Goal: Contribute content: Contribute content

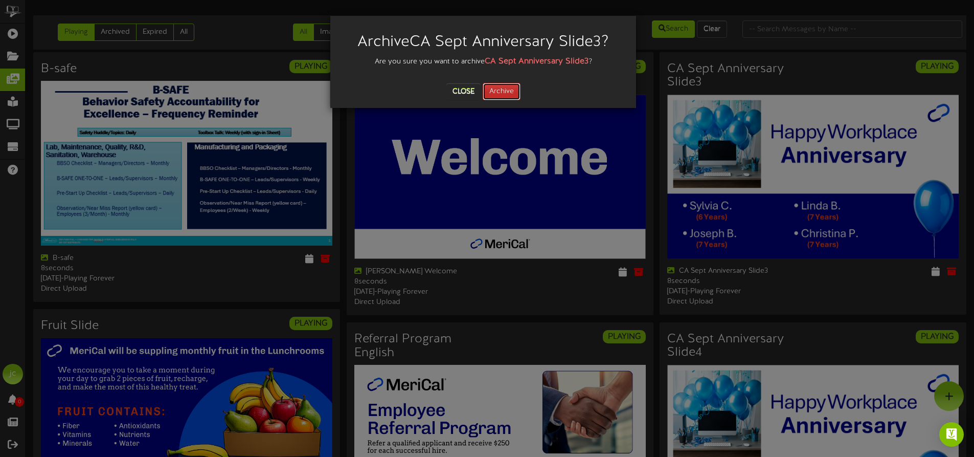
click at [501, 89] on button "Archive" at bounding box center [502, 91] width 38 height 17
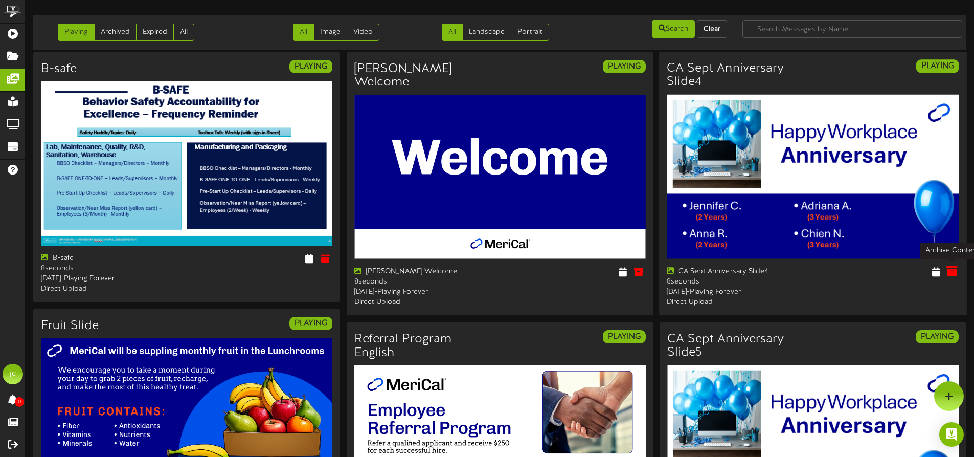
click at [954, 273] on icon at bounding box center [952, 271] width 11 height 11
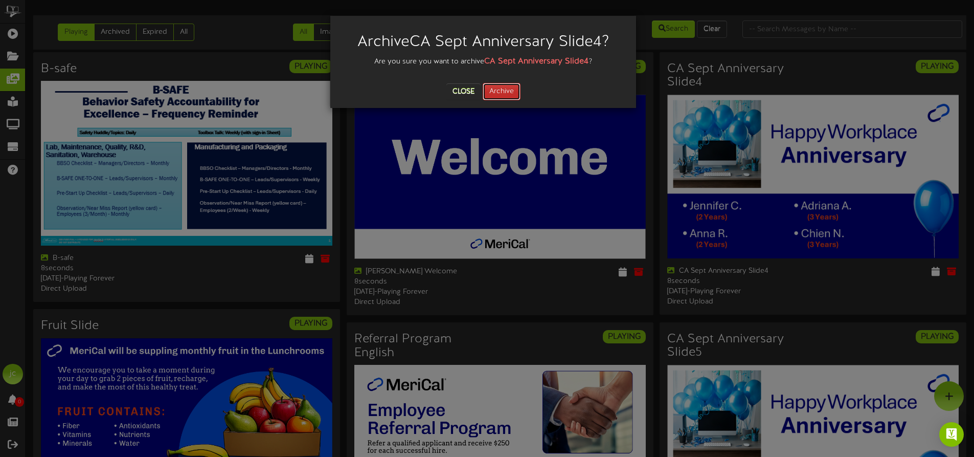
click at [496, 91] on button "Archive" at bounding box center [502, 91] width 38 height 17
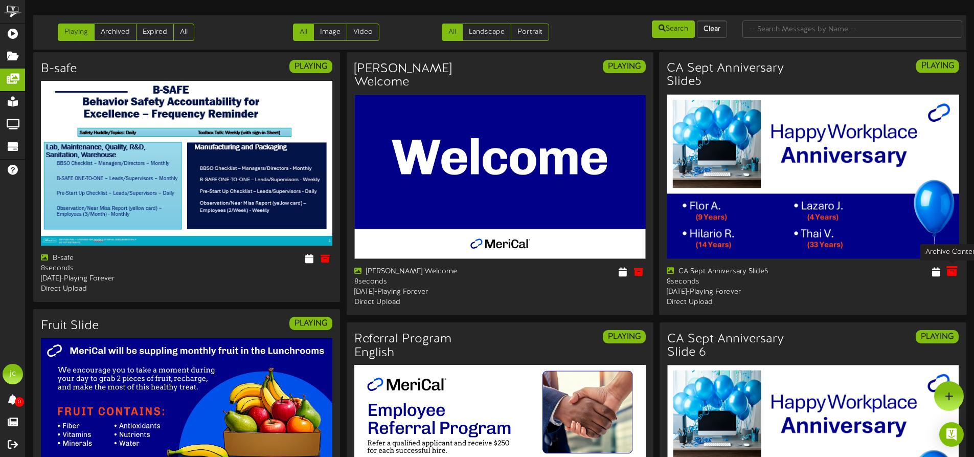
click at [951, 270] on icon at bounding box center [952, 271] width 11 height 11
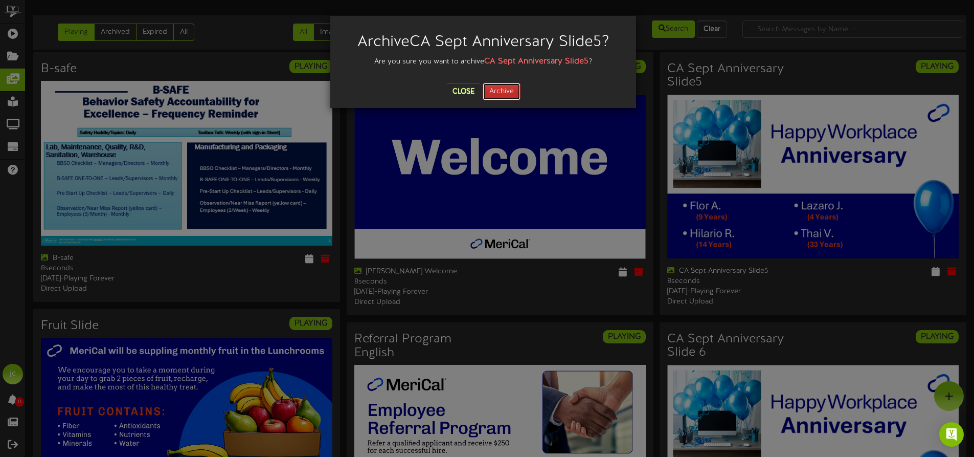
click at [492, 92] on button "Archive" at bounding box center [502, 91] width 38 height 17
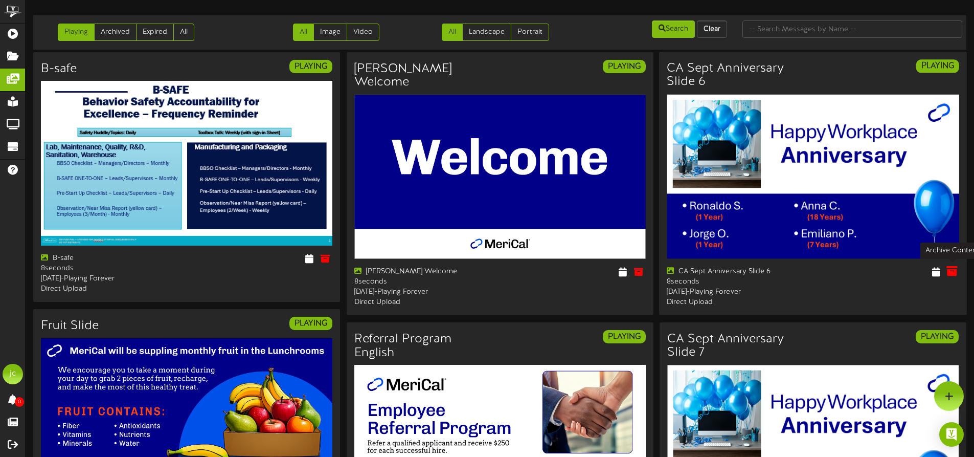
click at [954, 269] on icon at bounding box center [952, 271] width 11 height 11
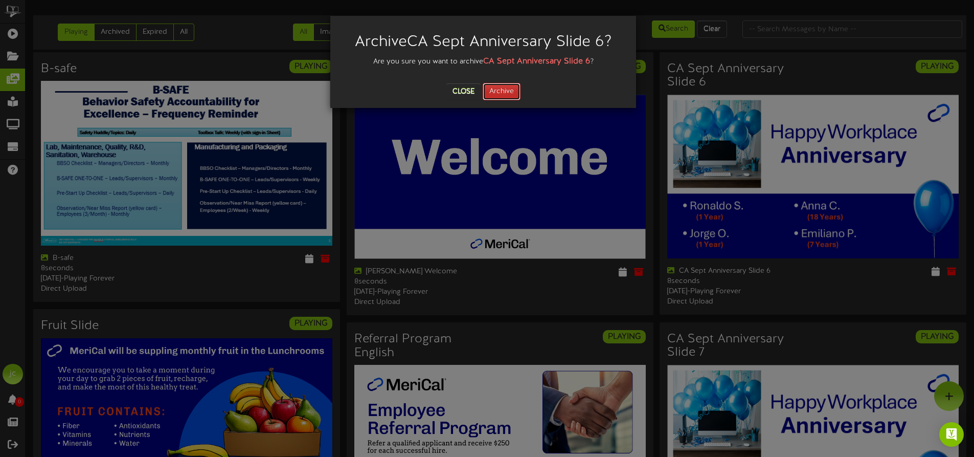
click at [511, 96] on button "Archive" at bounding box center [502, 91] width 38 height 17
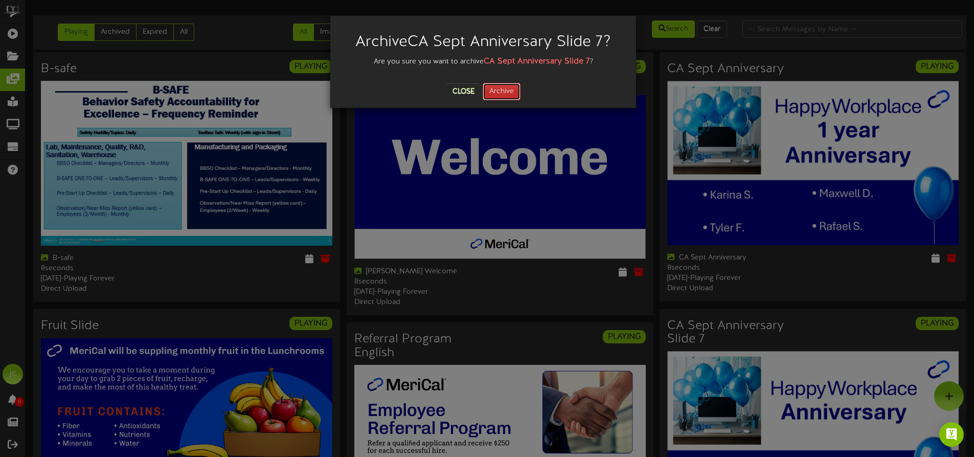
click at [488, 88] on button "Archive" at bounding box center [502, 91] width 38 height 17
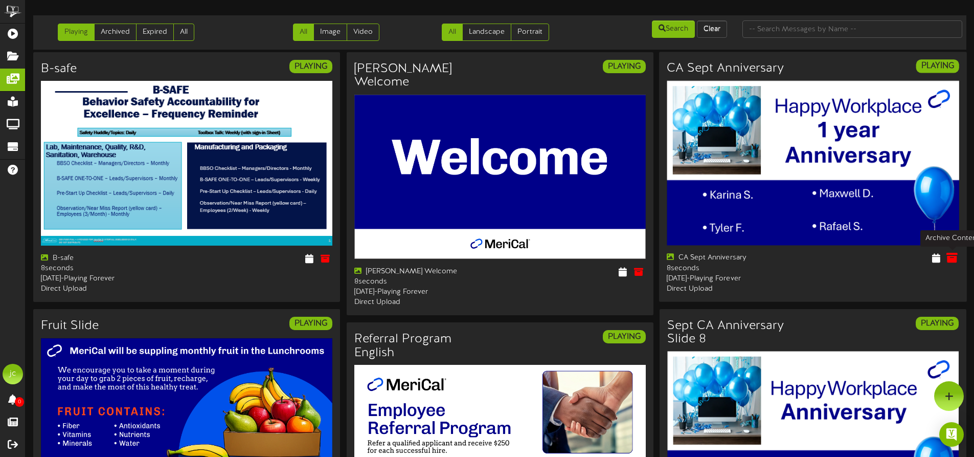
click at [952, 256] on icon at bounding box center [952, 257] width 11 height 11
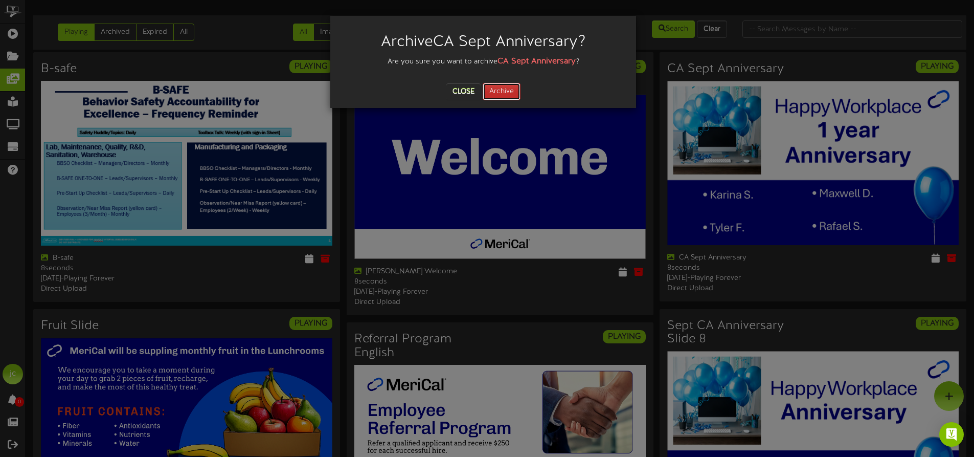
click at [508, 86] on button "Archive" at bounding box center [502, 91] width 38 height 17
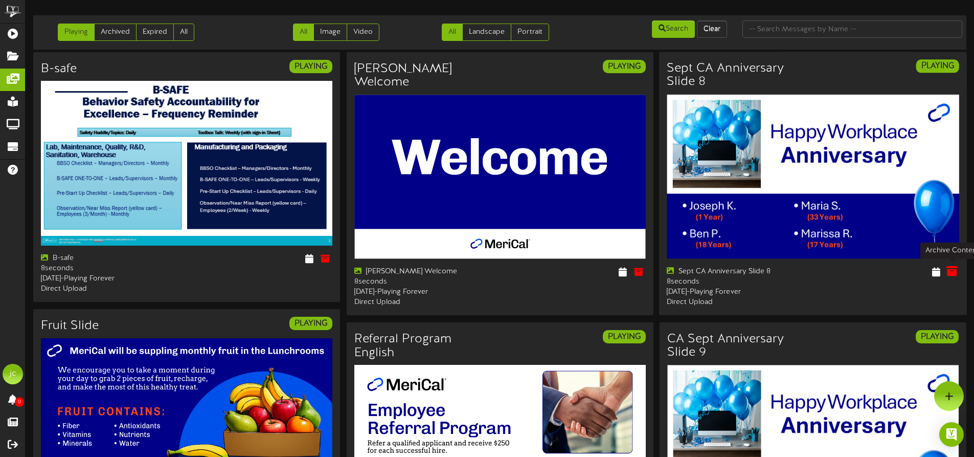
click at [952, 273] on icon at bounding box center [952, 271] width 11 height 11
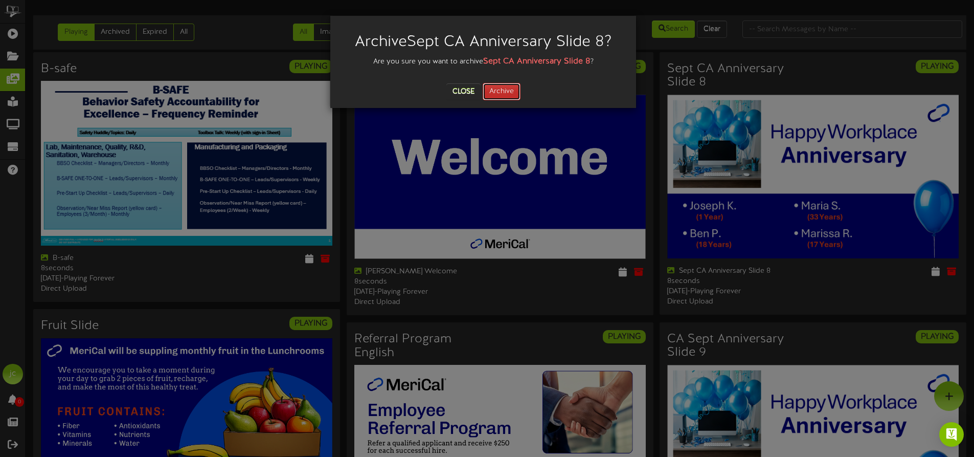
click at [517, 85] on button "Archive" at bounding box center [502, 91] width 38 height 17
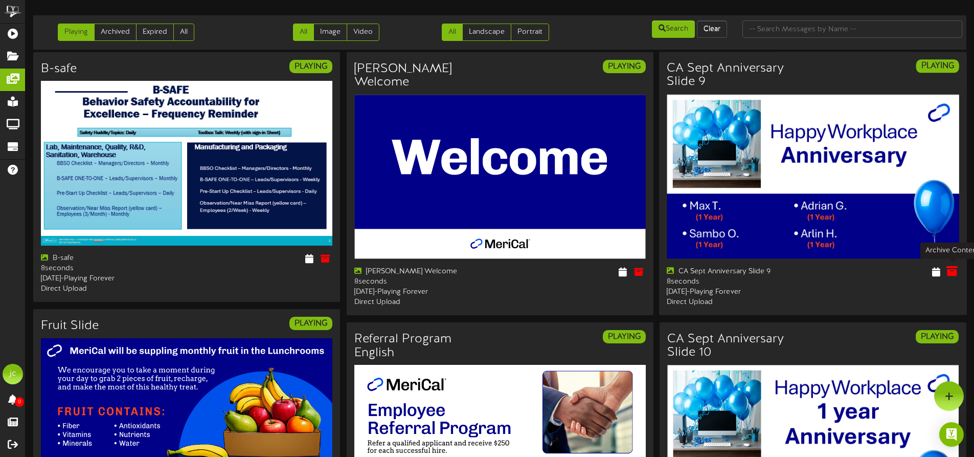
click at [954, 273] on icon at bounding box center [952, 271] width 11 height 11
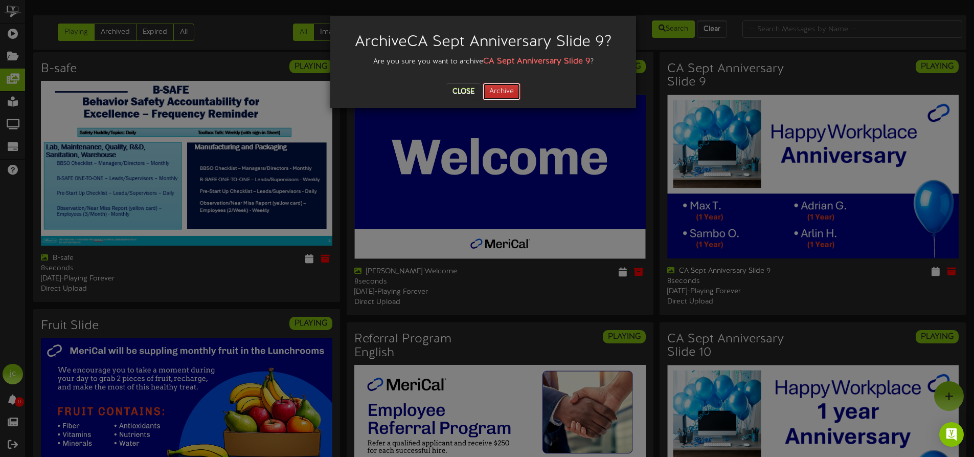
click at [507, 92] on button "Archive" at bounding box center [502, 91] width 38 height 17
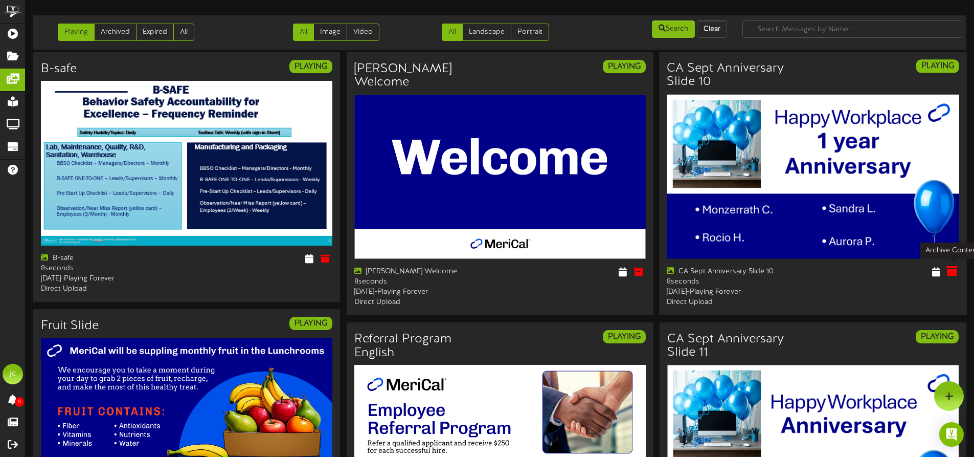
click at [955, 274] on icon at bounding box center [952, 271] width 11 height 11
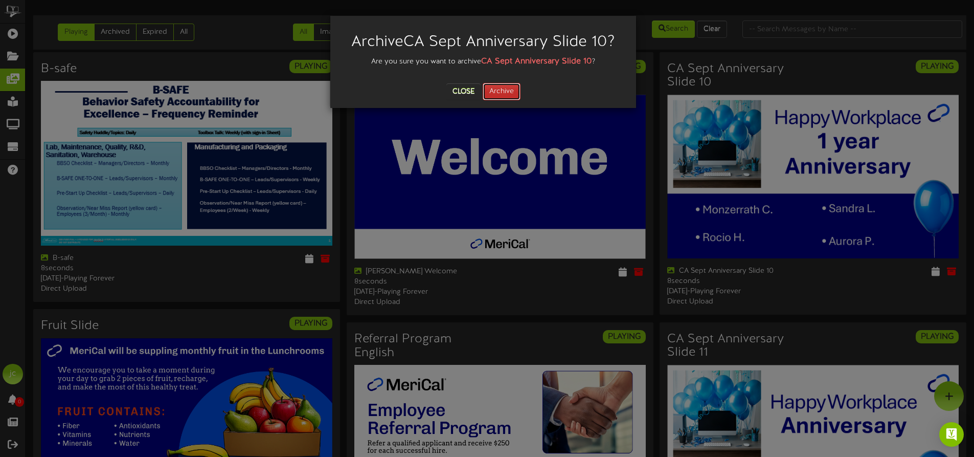
click at [490, 91] on button "Archive" at bounding box center [502, 91] width 38 height 17
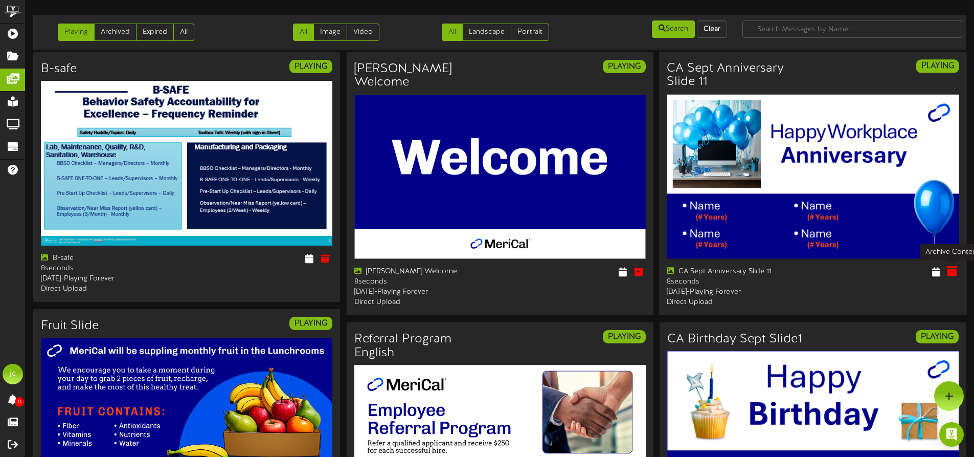
click at [954, 268] on icon at bounding box center [952, 271] width 11 height 11
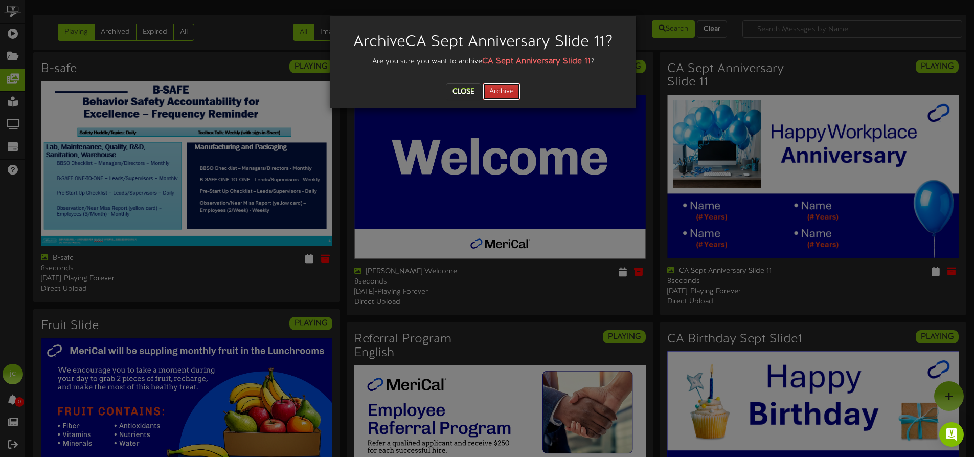
click at [505, 86] on button "Archive" at bounding box center [502, 91] width 38 height 17
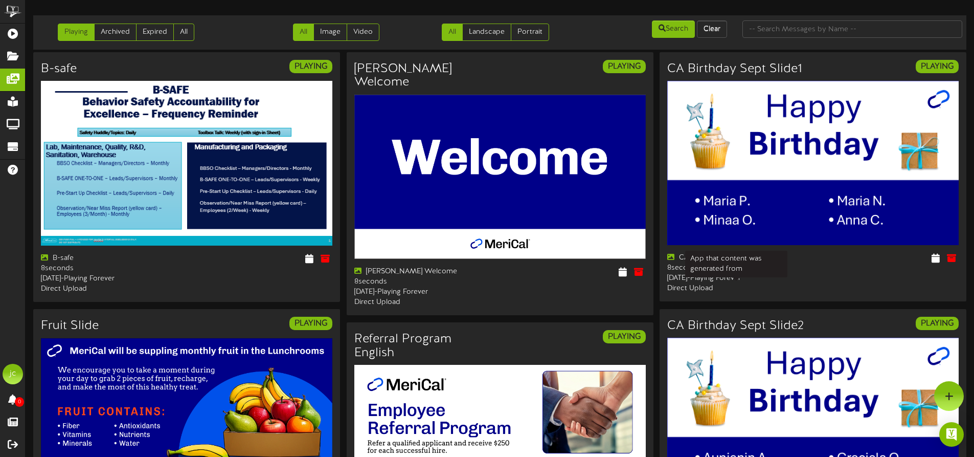
scroll to position [51, 0]
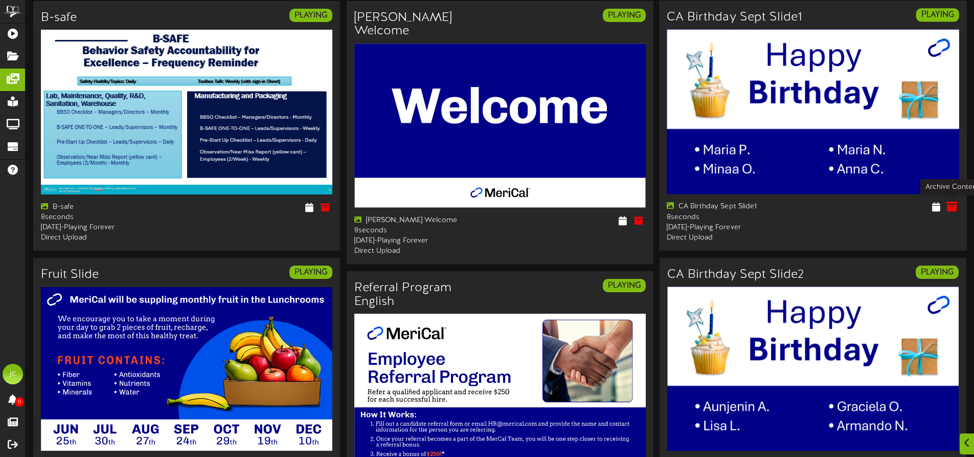
click at [954, 206] on icon at bounding box center [952, 206] width 11 height 11
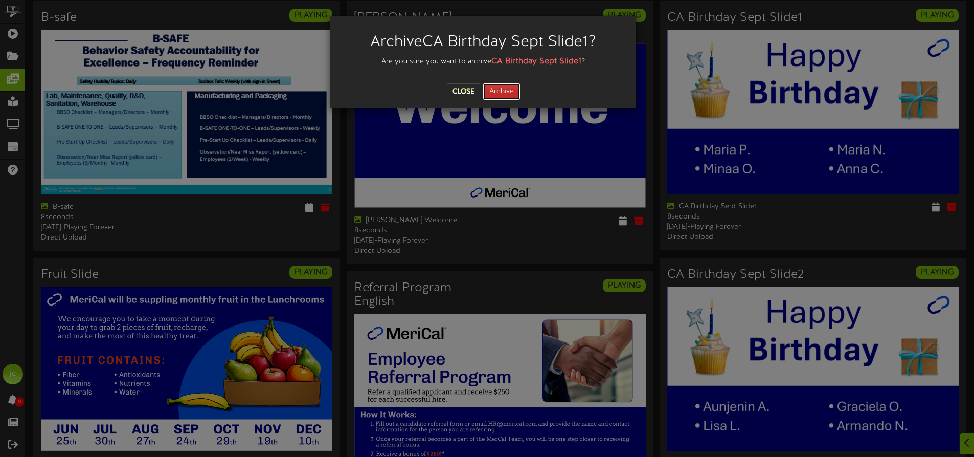
click at [508, 90] on button "Archive" at bounding box center [502, 91] width 38 height 17
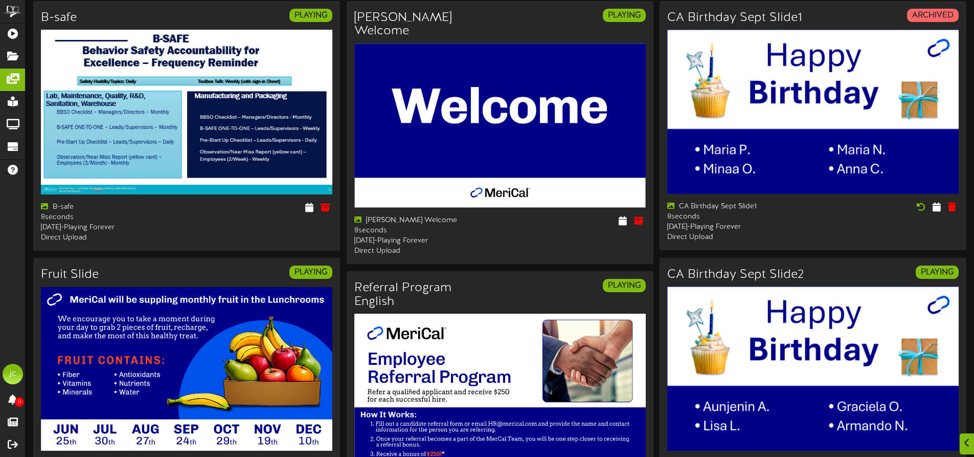
scroll to position [0, 0]
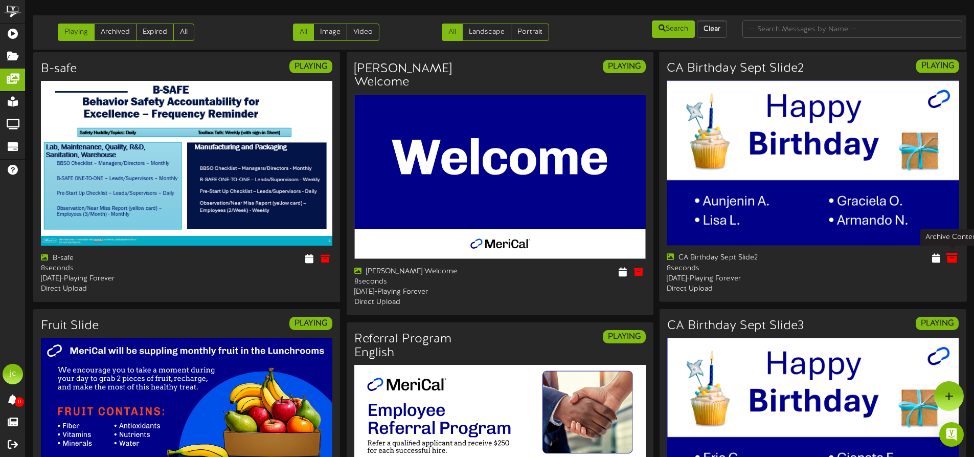
click at [953, 259] on icon at bounding box center [952, 257] width 11 height 11
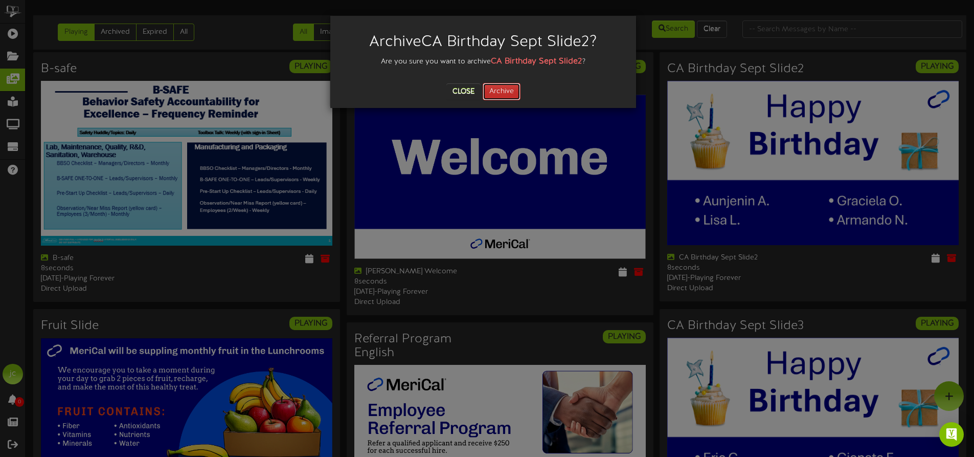
click at [498, 87] on button "Archive" at bounding box center [502, 91] width 38 height 17
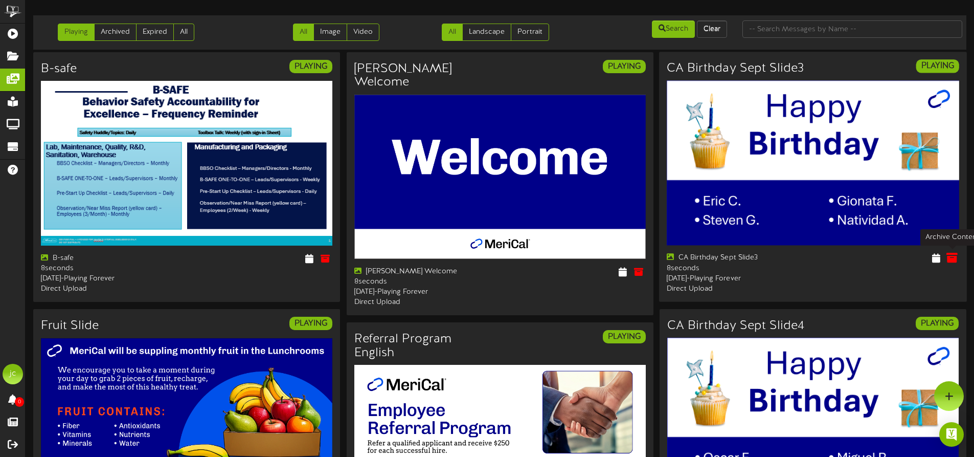
click at [954, 258] on icon at bounding box center [952, 257] width 11 height 11
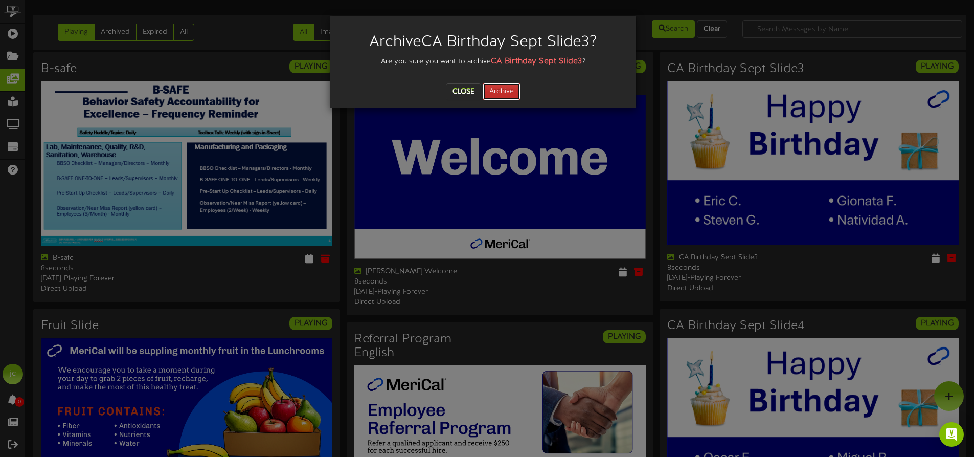
click at [504, 91] on button "Archive" at bounding box center [502, 91] width 38 height 17
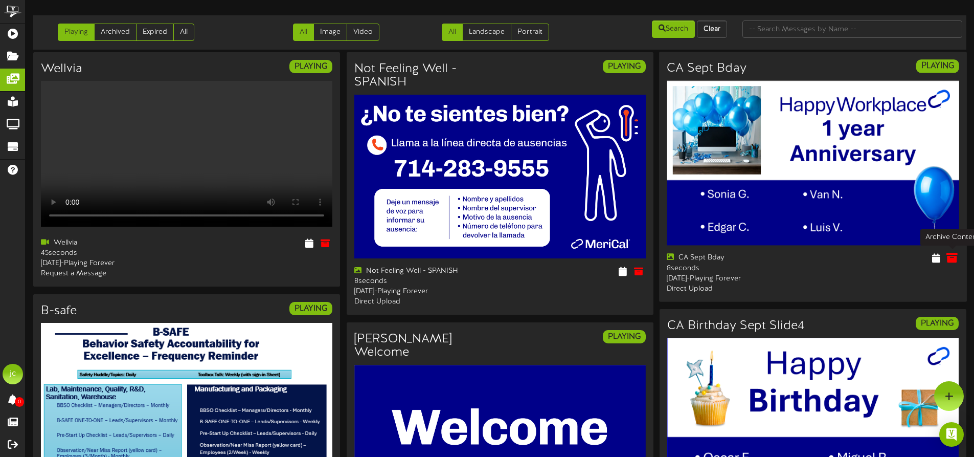
click at [952, 255] on icon at bounding box center [952, 257] width 11 height 11
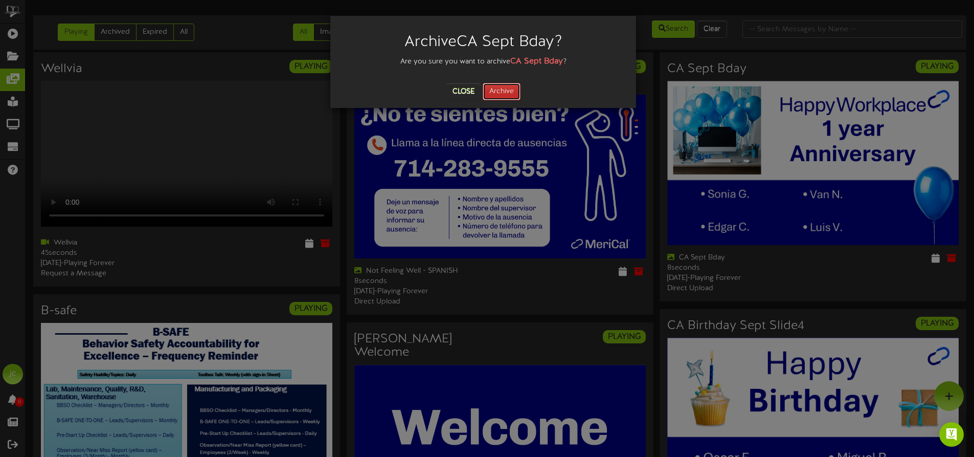
click at [493, 87] on button "Archive" at bounding box center [502, 91] width 38 height 17
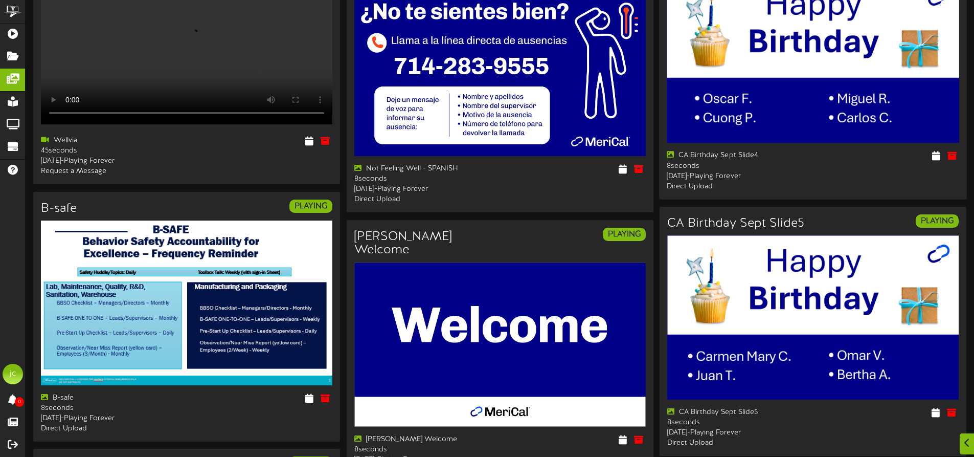
scroll to position [153, 0]
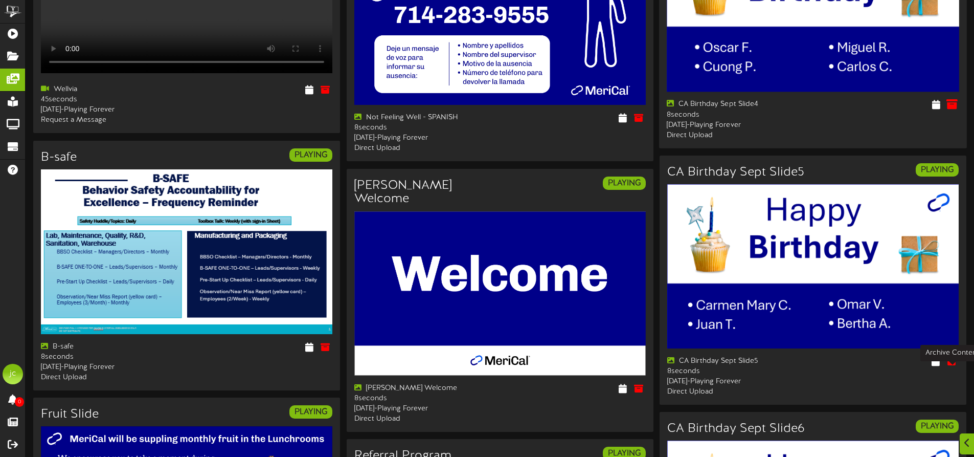
click at [951, 110] on icon at bounding box center [952, 104] width 11 height 11
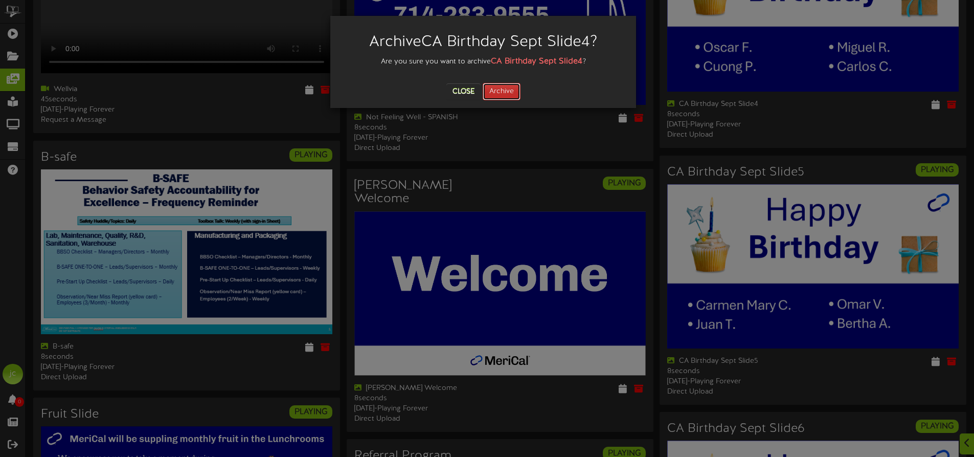
click at [505, 89] on button "Archive" at bounding box center [502, 91] width 38 height 17
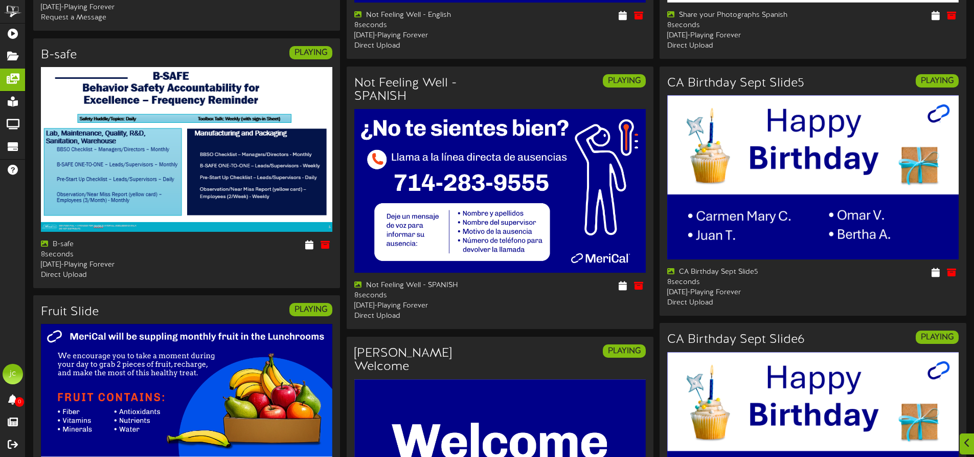
scroll to position [307, 0]
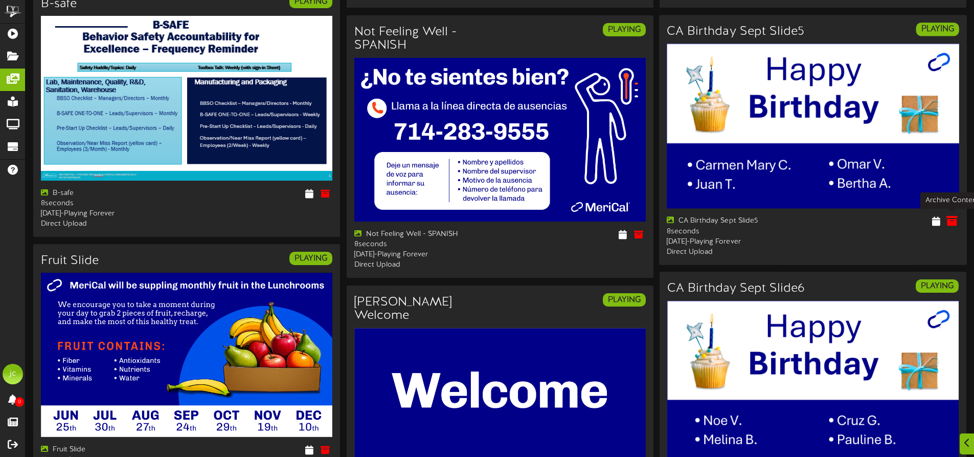
click at [954, 219] on icon at bounding box center [952, 220] width 11 height 11
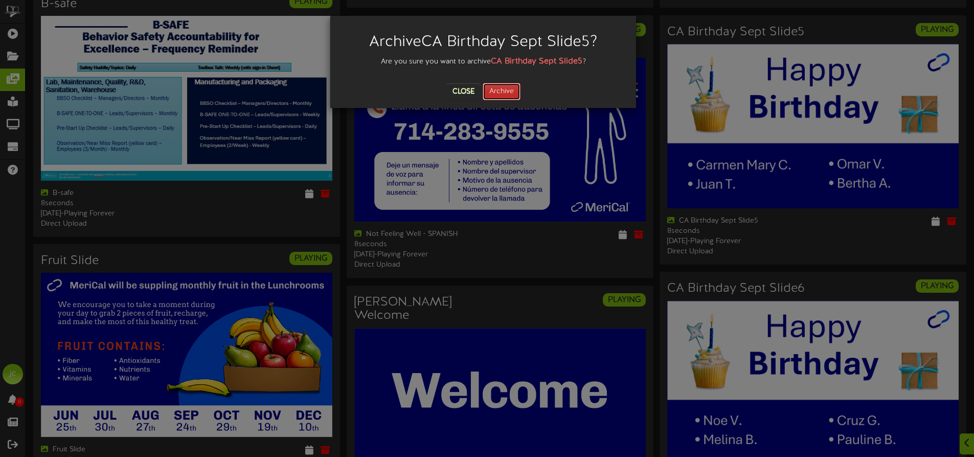
click at [509, 88] on button "Archive" at bounding box center [502, 91] width 38 height 17
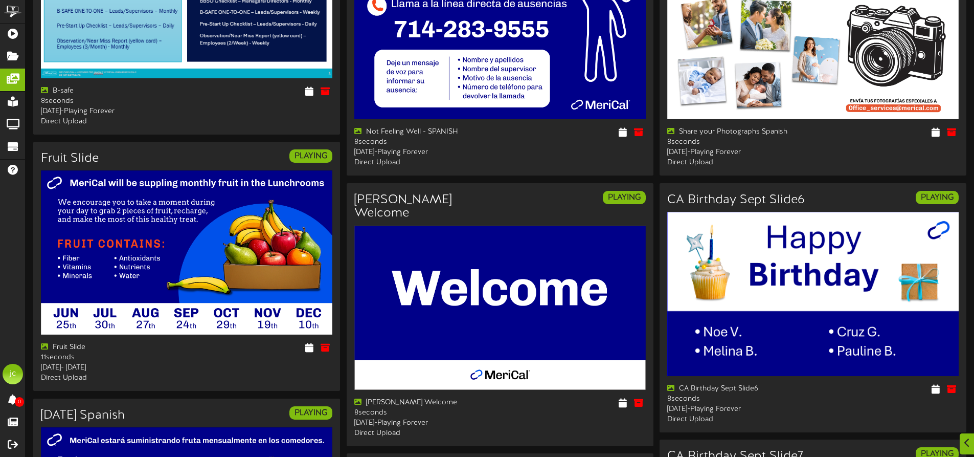
scroll to position [562, 0]
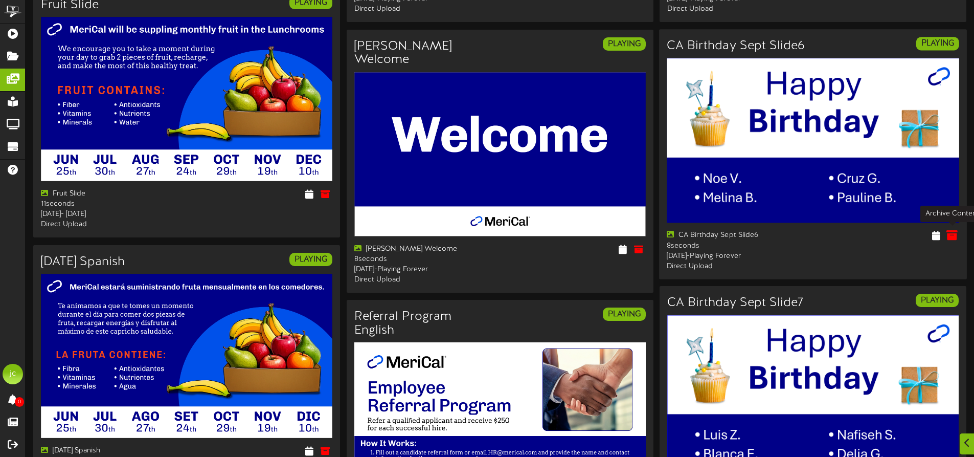
click at [952, 234] on icon at bounding box center [952, 235] width 11 height 11
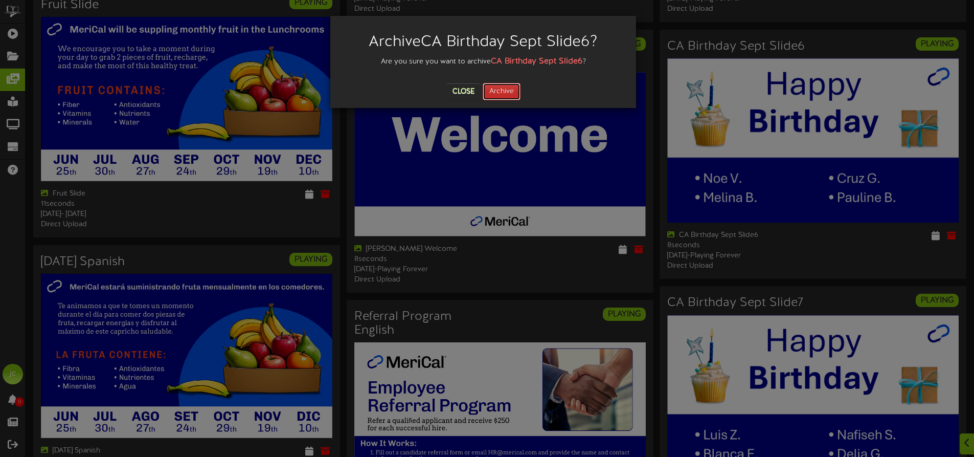
click at [502, 90] on button "Archive" at bounding box center [502, 91] width 38 height 17
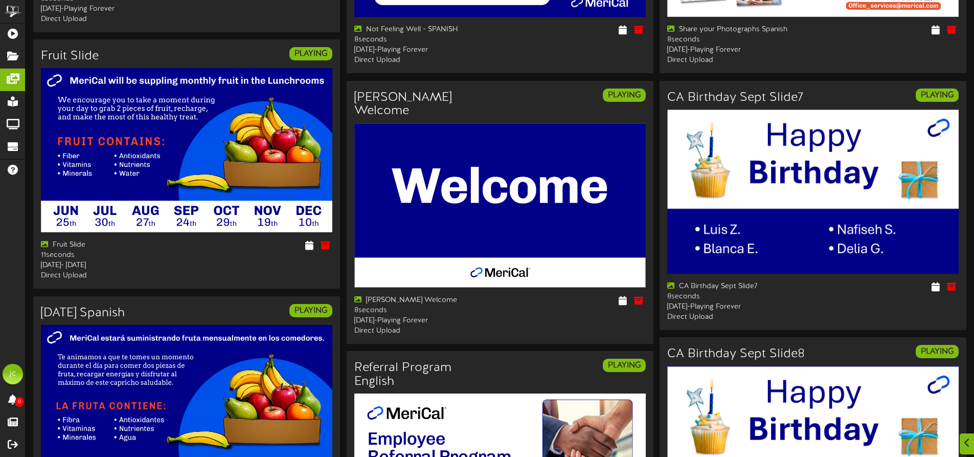
scroll to position [614, 0]
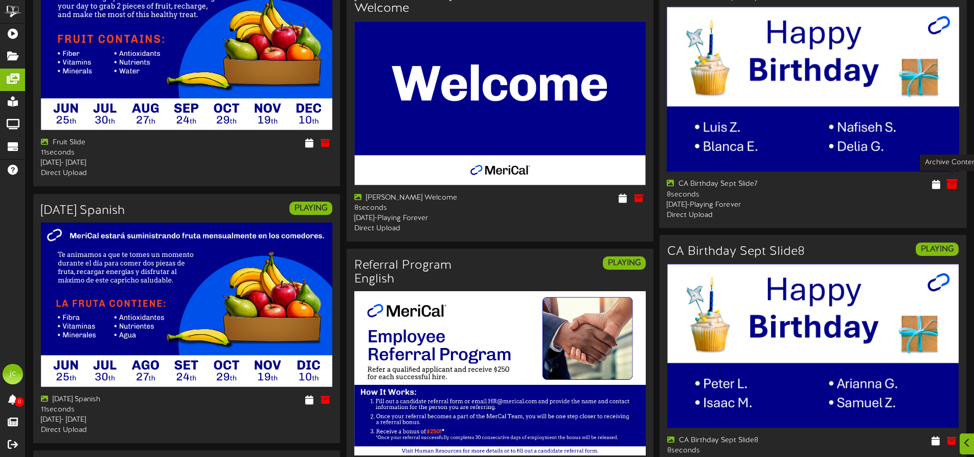
click at [953, 182] on icon at bounding box center [952, 183] width 11 height 11
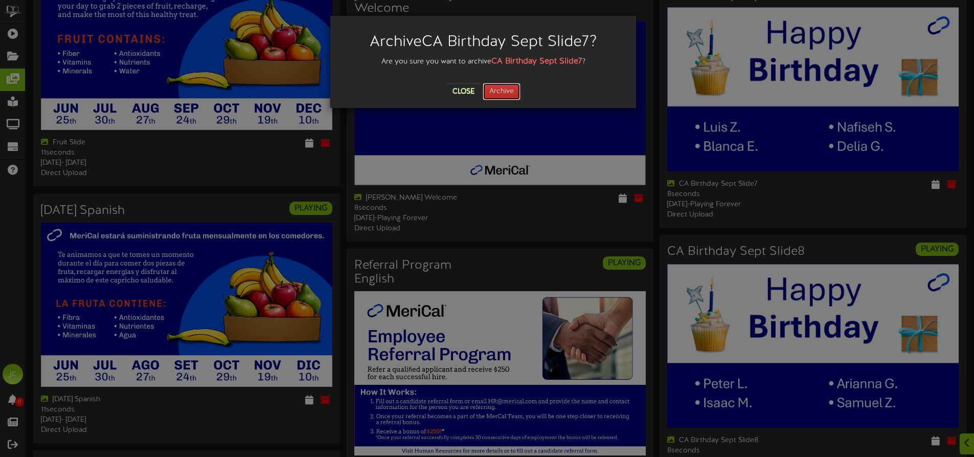
click at [499, 90] on button "Archive" at bounding box center [502, 91] width 38 height 17
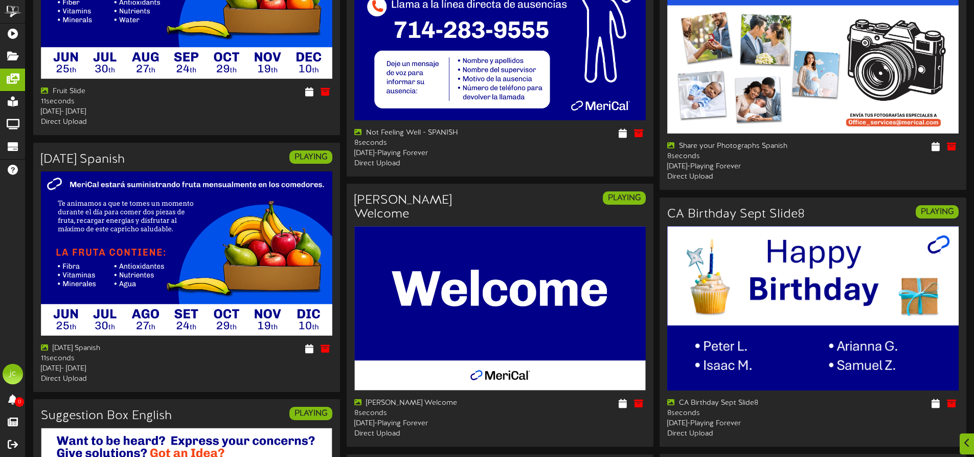
scroll to position [767, 0]
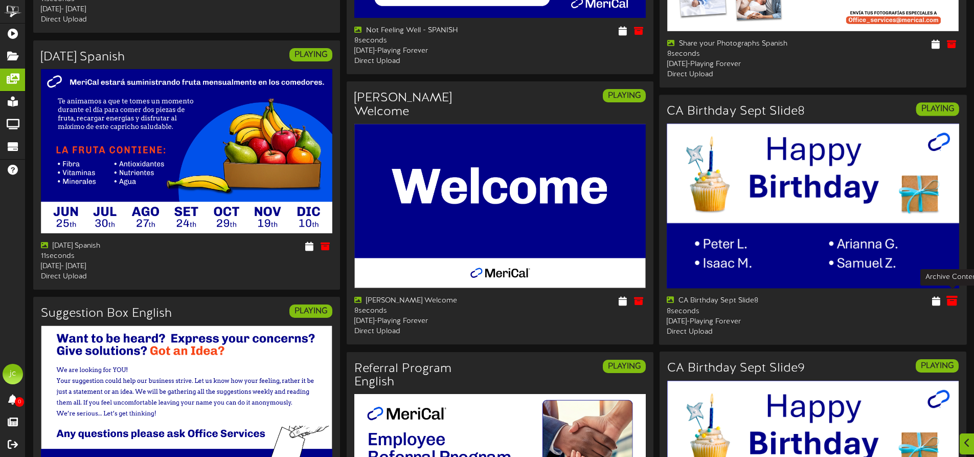
click at [952, 299] on icon at bounding box center [952, 300] width 11 height 11
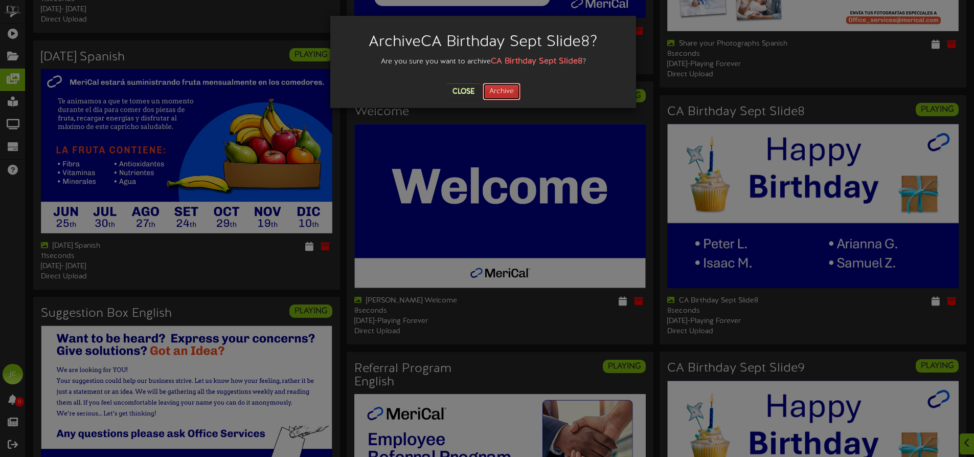
click at [497, 93] on button "Archive" at bounding box center [502, 91] width 38 height 17
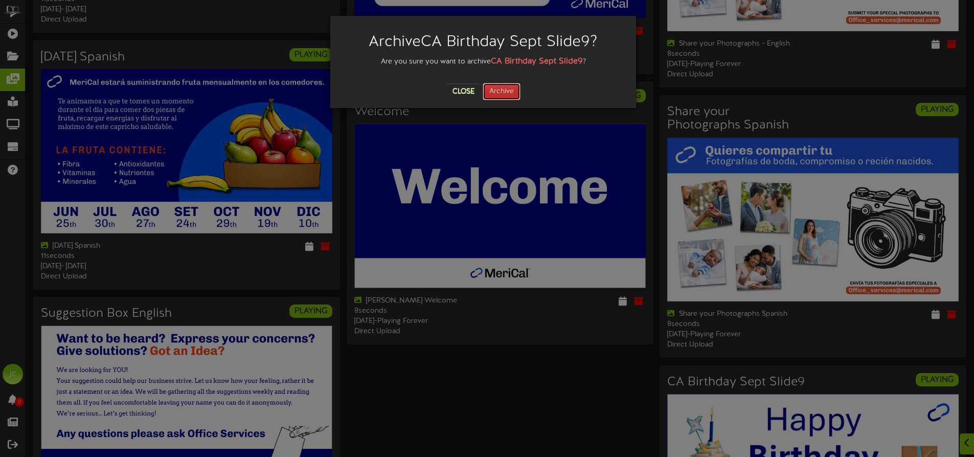
click at [511, 97] on button "Archive" at bounding box center [502, 91] width 38 height 17
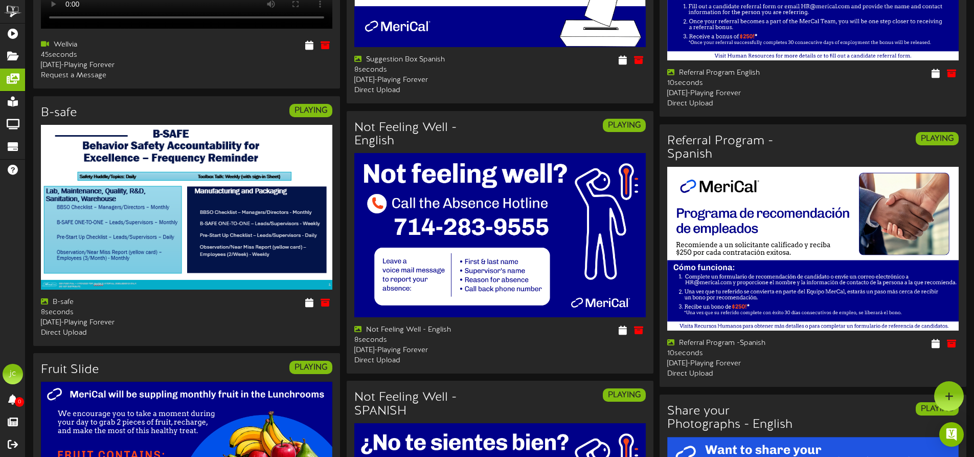
scroll to position [0, 0]
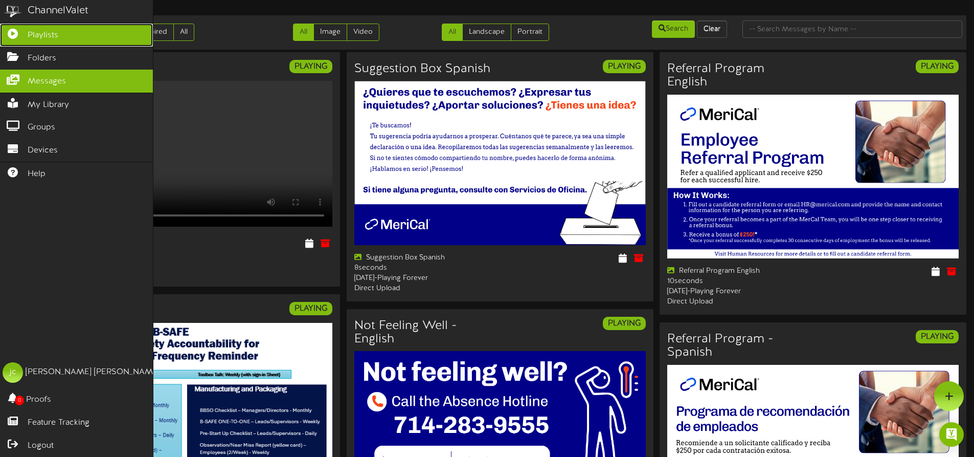
click at [54, 30] on span "Playlists" at bounding box center [43, 36] width 31 height 12
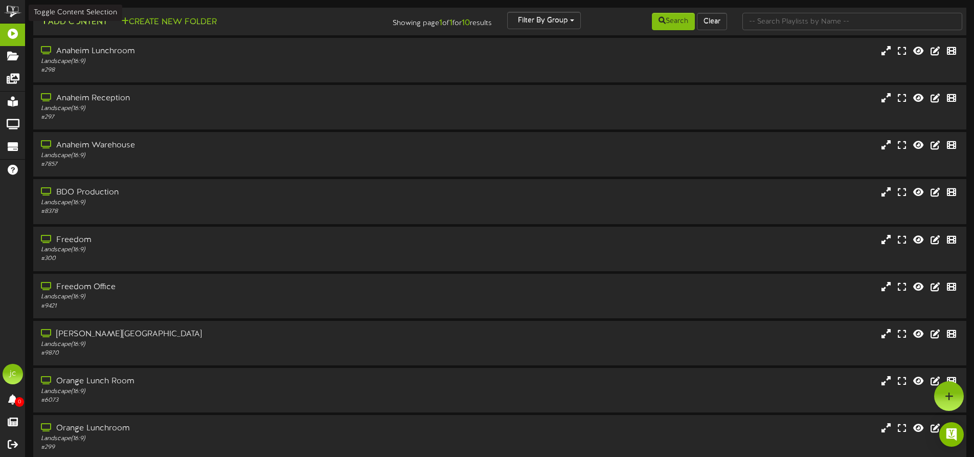
click at [61, 26] on button "Add Content" at bounding box center [73, 22] width 73 height 13
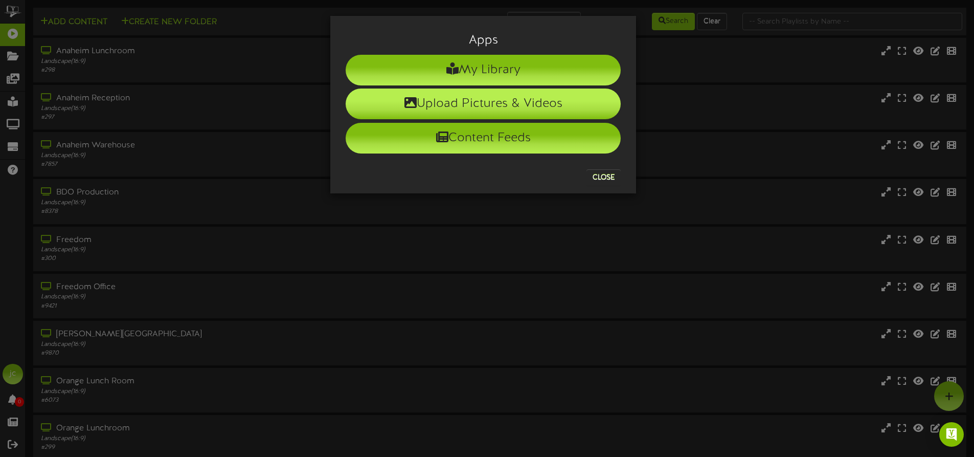
click at [534, 95] on li "Upload Pictures & Videos" at bounding box center [483, 103] width 275 height 31
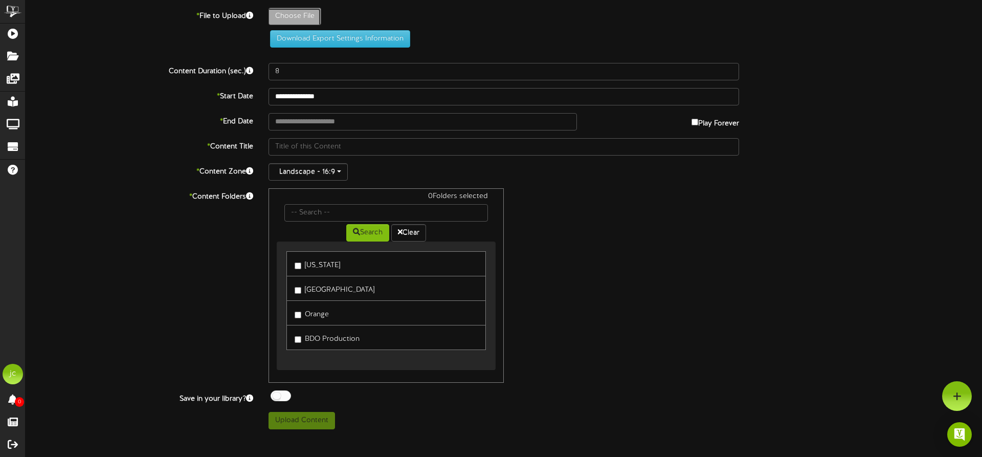
type input "**********"
type input "Slide1"
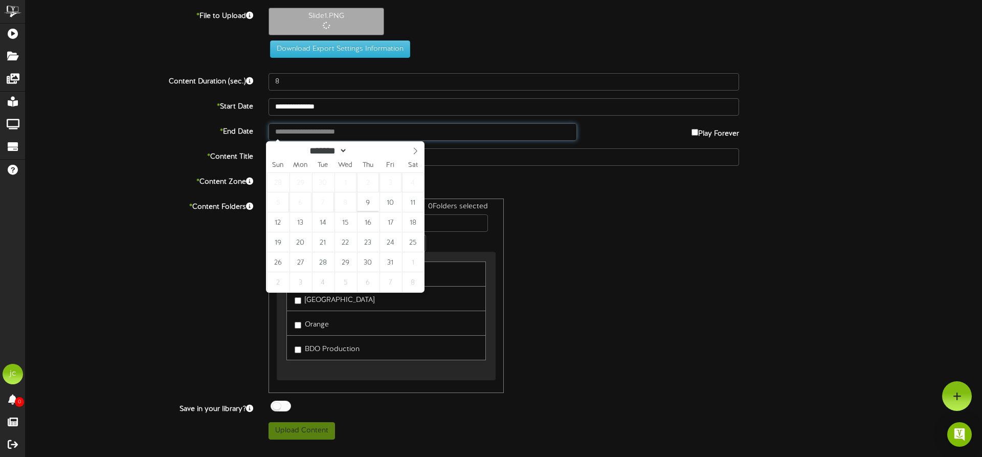
click at [331, 132] on input "text" at bounding box center [422, 131] width 308 height 17
type input "**********"
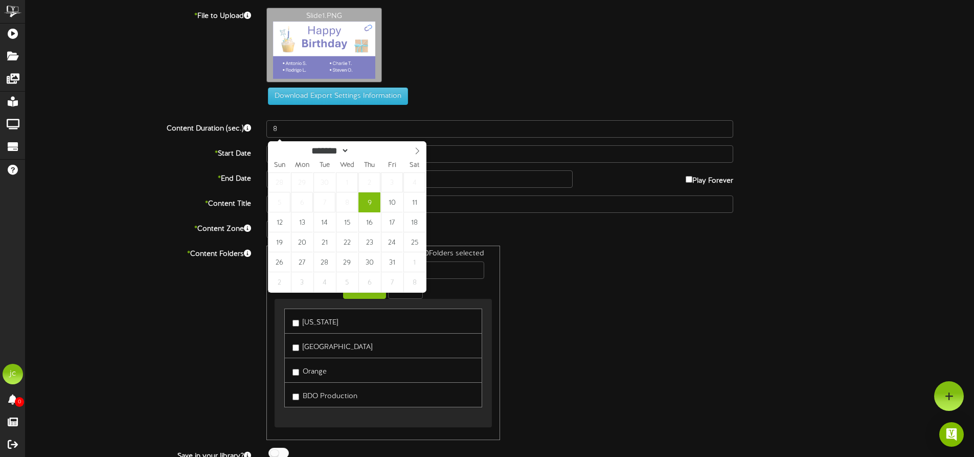
click at [452, 95] on div "Download Export Settings Information" at bounding box center [500, 95] width 490 height 17
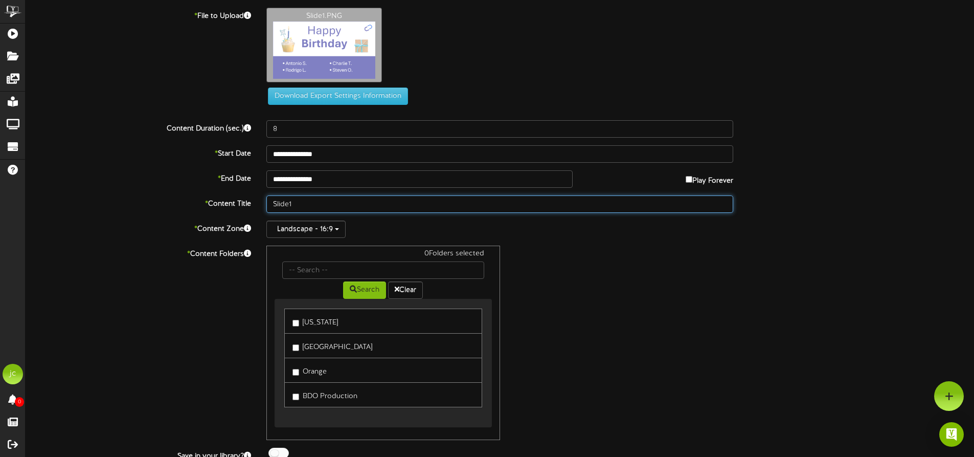
click at [311, 205] on input "Slide1" at bounding box center [499, 203] width 467 height 17
type input "S"
drag, startPoint x: 333, startPoint y: 197, endPoint x: 254, endPoint y: 204, distance: 79.5
click at [254, 204] on div "* Content Title CA Oct Birthdays" at bounding box center [500, 203] width 964 height 17
type input "CA Oct Birthdays"
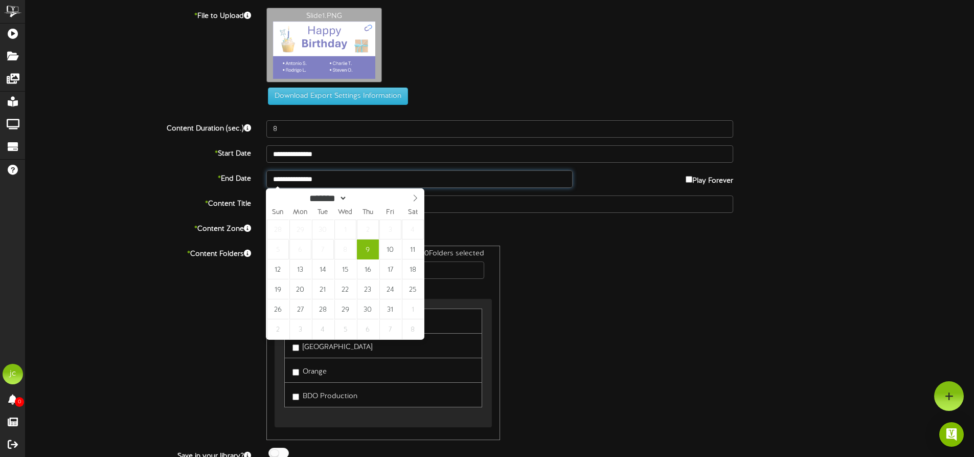
click at [326, 184] on input "**********" at bounding box center [419, 178] width 306 height 17
type input "**********"
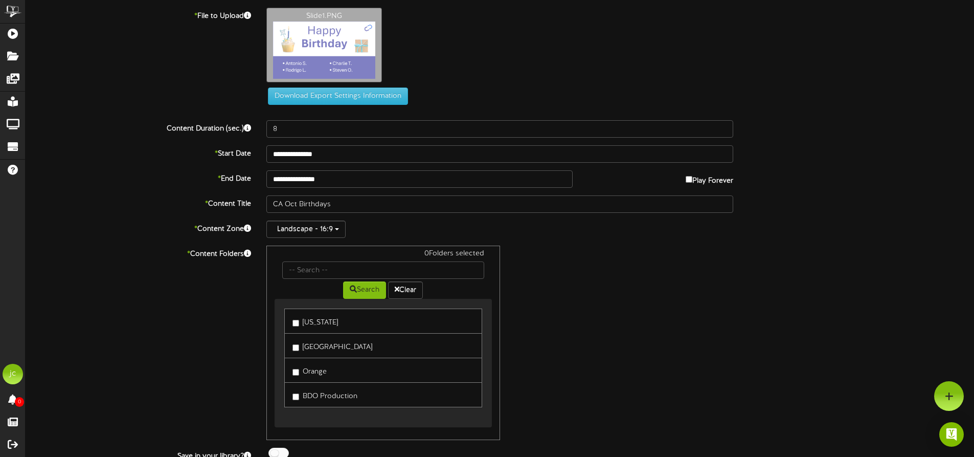
click at [311, 351] on label "[GEOGRAPHIC_DATA]" at bounding box center [332, 346] width 80 height 14
click at [310, 372] on label "Orange" at bounding box center [309, 370] width 34 height 14
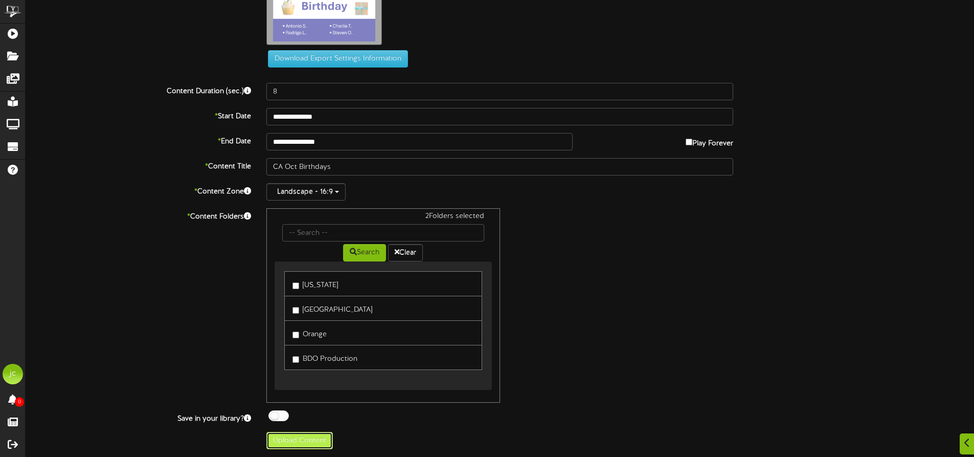
click at [300, 441] on button "Upload Content" at bounding box center [299, 440] width 66 height 17
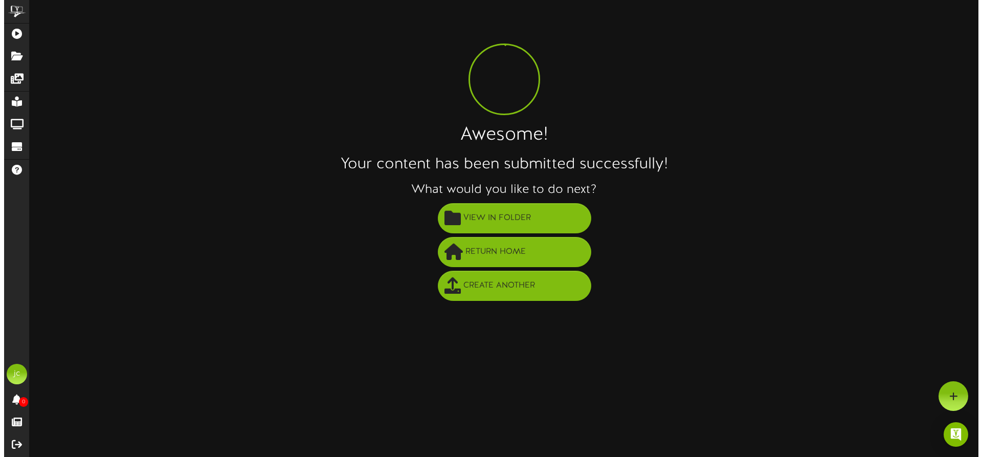
scroll to position [0, 0]
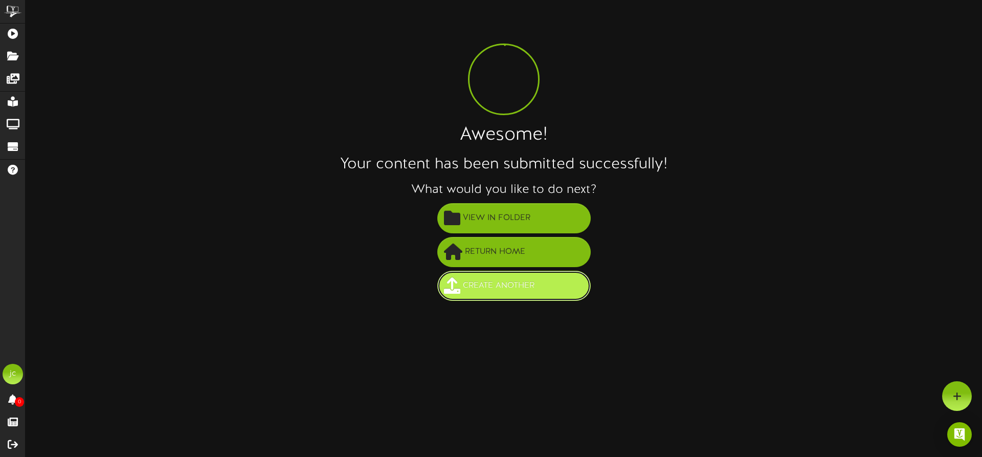
click at [504, 284] on span "Create Another" at bounding box center [498, 285] width 77 height 17
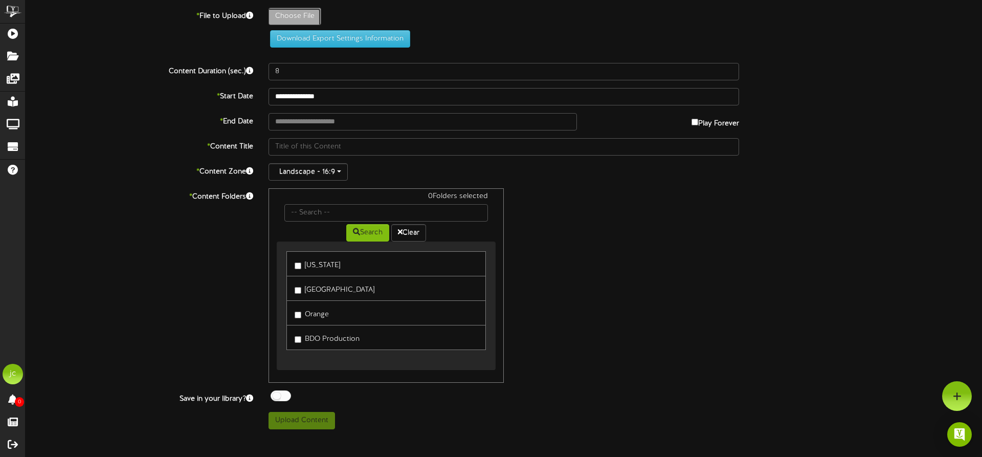
type input "**********"
type input "Slide2"
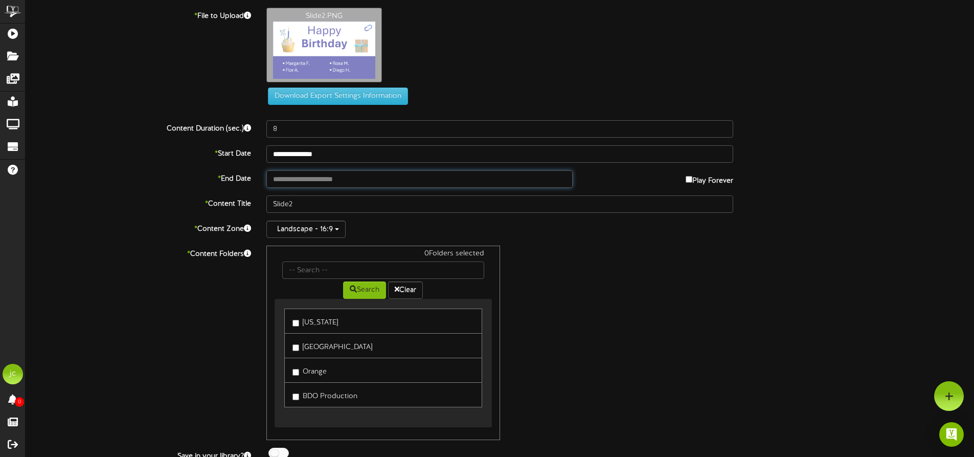
click at [322, 181] on input "text" at bounding box center [419, 178] width 306 height 17
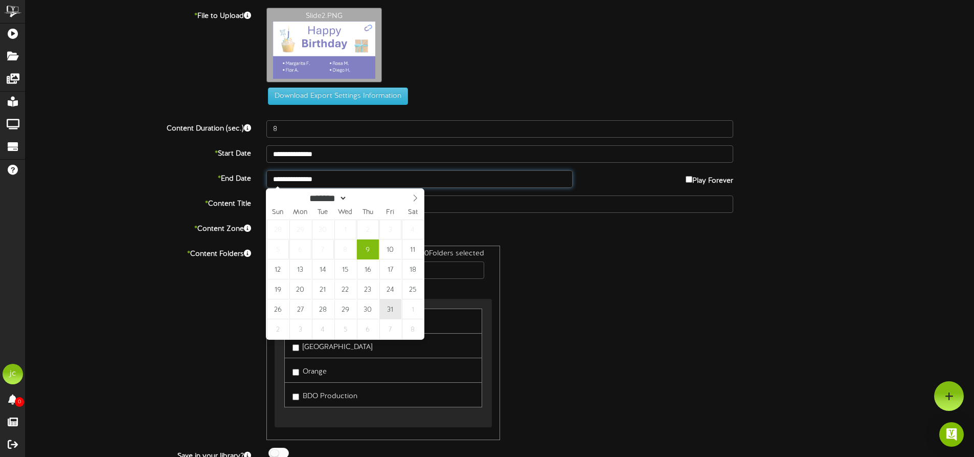
type input "**********"
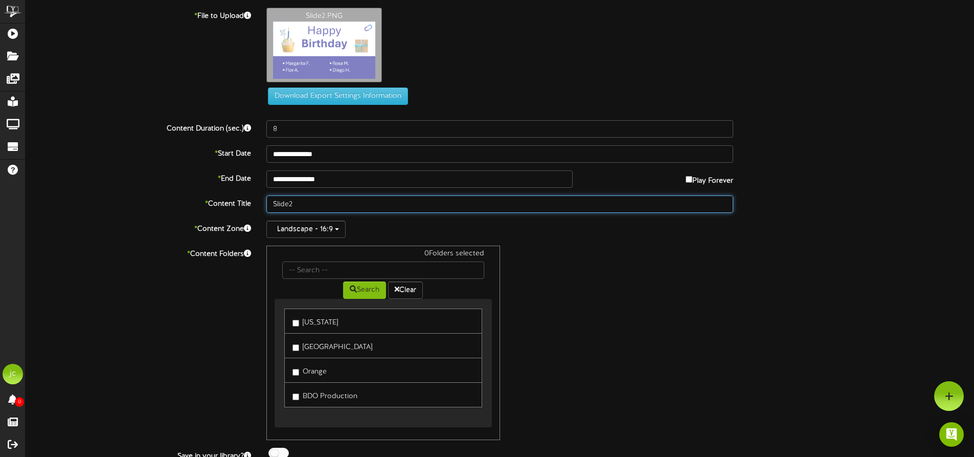
drag, startPoint x: 320, startPoint y: 201, endPoint x: 250, endPoint y: 198, distance: 70.7
click at [250, 198] on div "* Content Title Slide2" at bounding box center [500, 203] width 964 height 17
paste input "CA Oct Birthdays"
type input "CA Oct Birthdays"
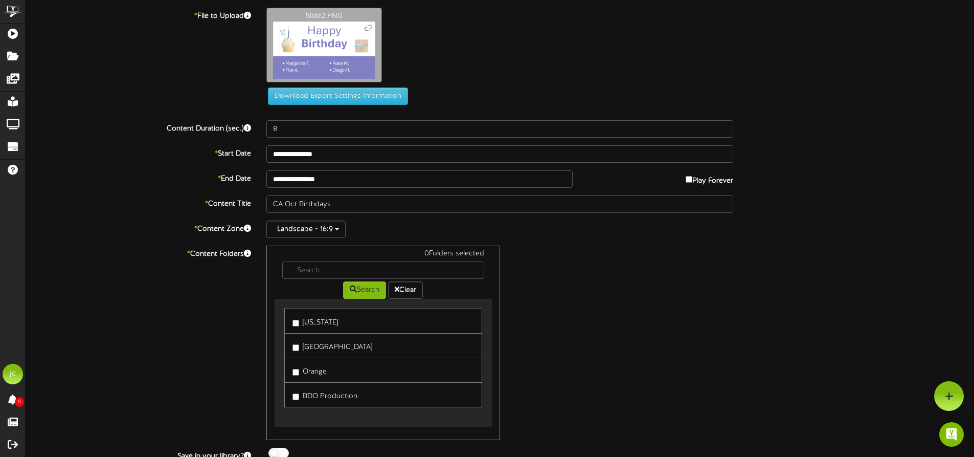
click at [307, 351] on label "[GEOGRAPHIC_DATA]" at bounding box center [332, 346] width 80 height 14
click at [312, 370] on label "Orange" at bounding box center [309, 370] width 34 height 14
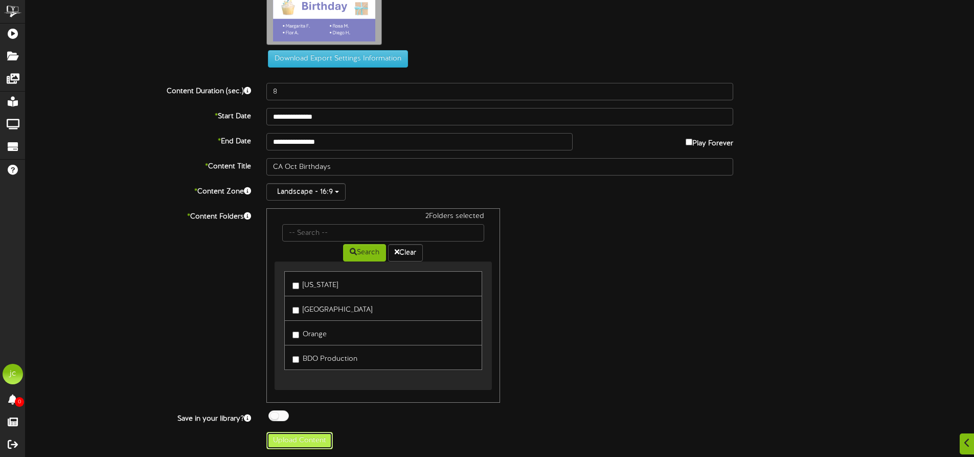
click at [311, 441] on button "Upload Content" at bounding box center [299, 440] width 66 height 17
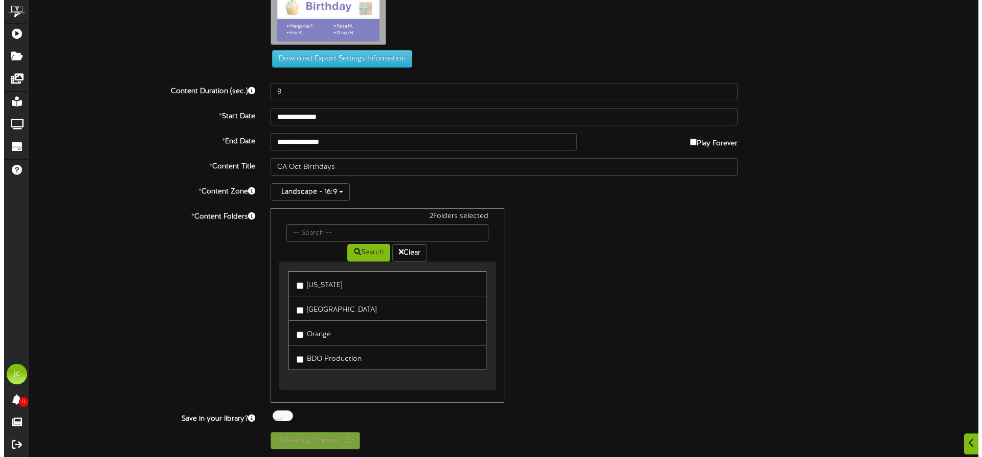
scroll to position [0, 0]
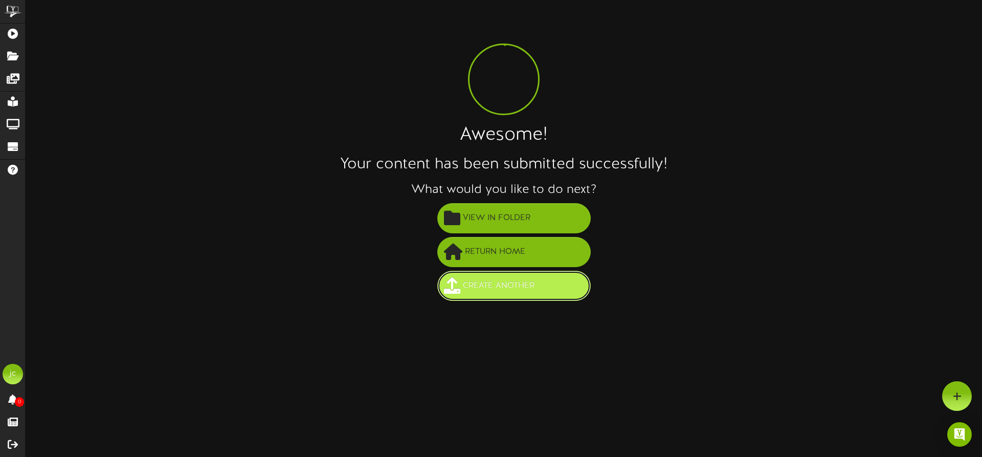
click at [519, 289] on span "Create Another" at bounding box center [498, 285] width 77 height 17
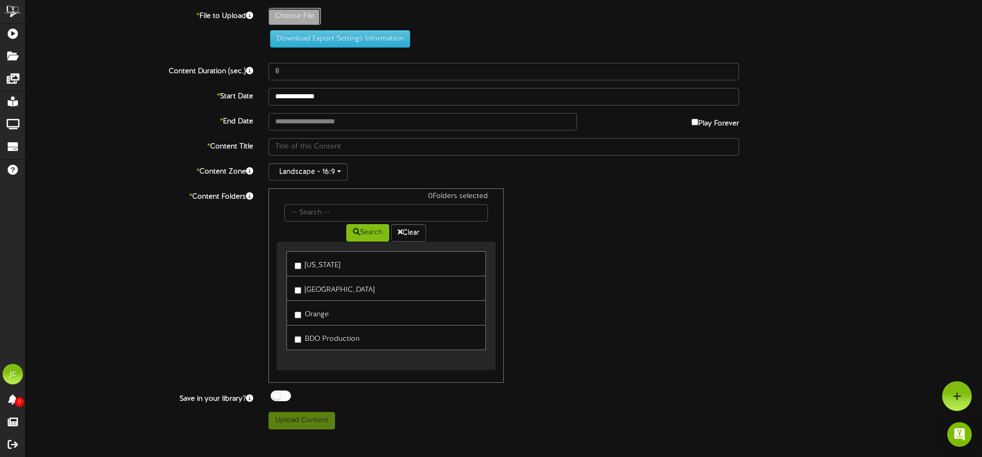
type input "**********"
type input "Slide3"
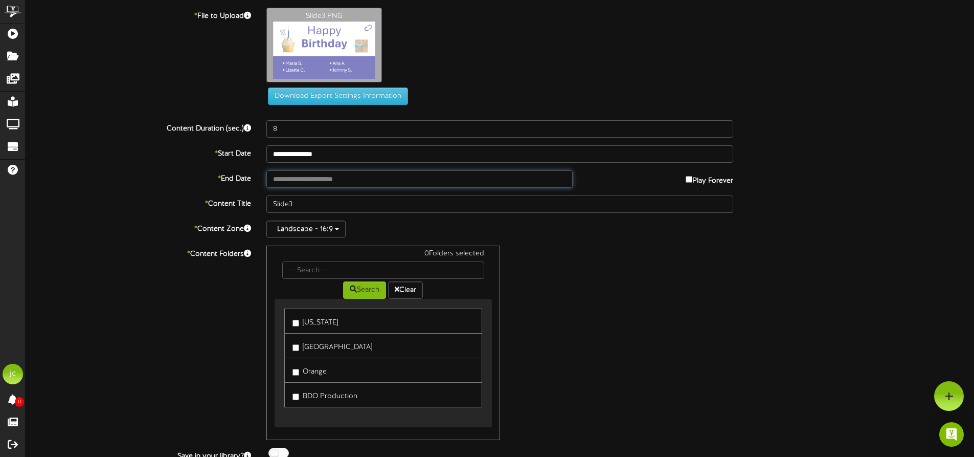
click at [344, 178] on input "text" at bounding box center [419, 178] width 306 height 17
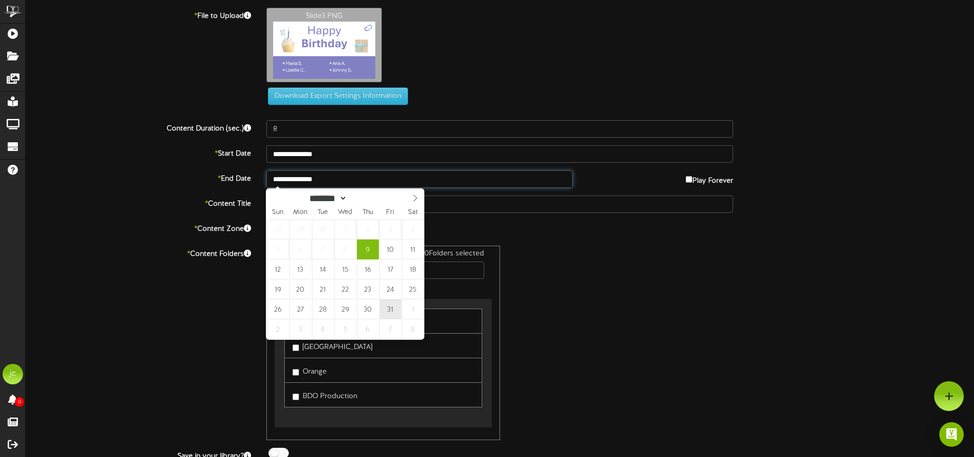
type input "**********"
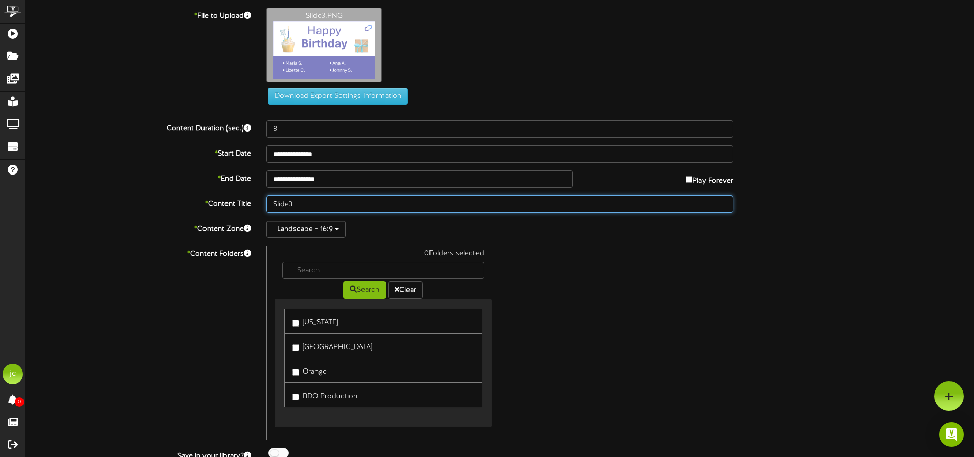
drag, startPoint x: 318, startPoint y: 201, endPoint x: 244, endPoint y: 198, distance: 73.7
click at [244, 198] on div "* Content Title Slide3" at bounding box center [500, 203] width 964 height 17
paste input "CA Oct Birthdays"
type input "CA Oct Birthdays"
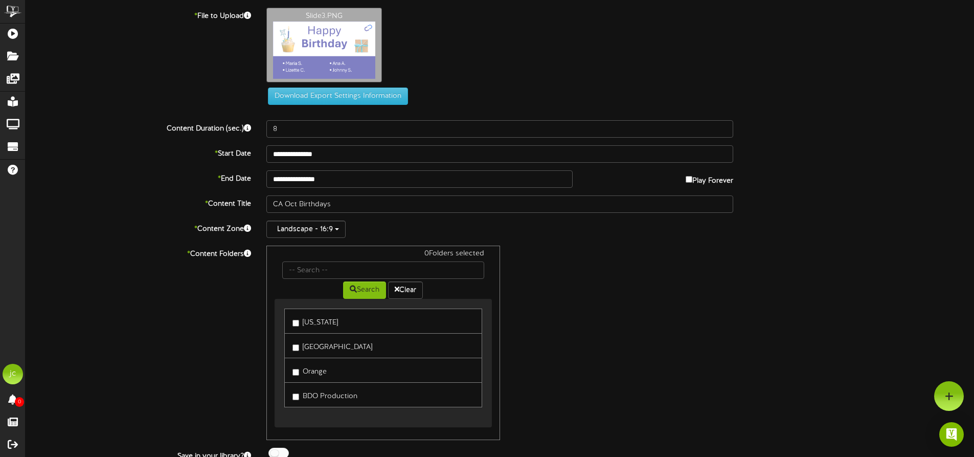
click at [324, 349] on label "[GEOGRAPHIC_DATA]" at bounding box center [332, 346] width 80 height 14
click at [316, 373] on label "Orange" at bounding box center [309, 370] width 34 height 14
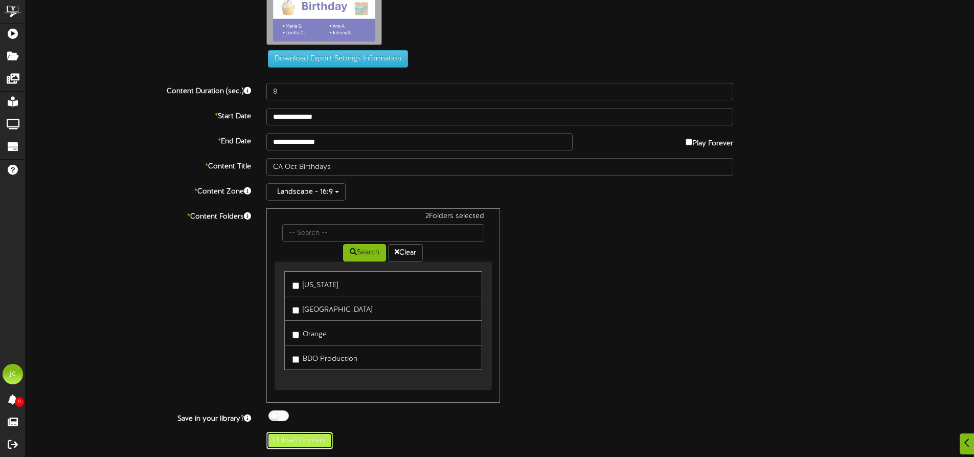
click at [311, 440] on button "Upload Content" at bounding box center [299, 440] width 66 height 17
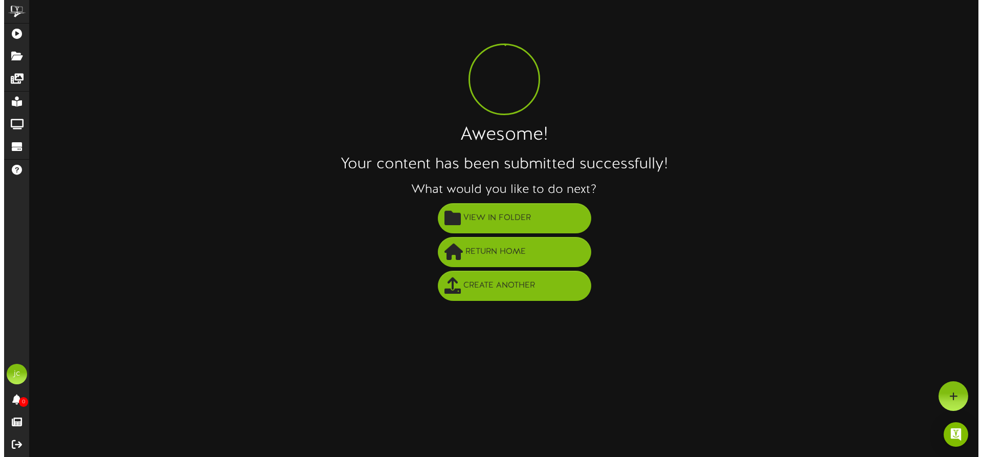
scroll to position [0, 0]
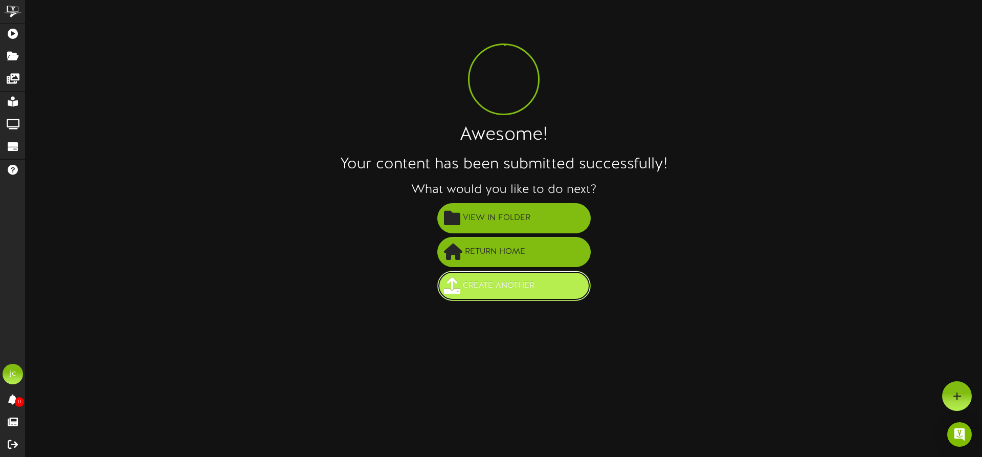
click at [510, 288] on span "Create Another" at bounding box center [498, 285] width 77 height 17
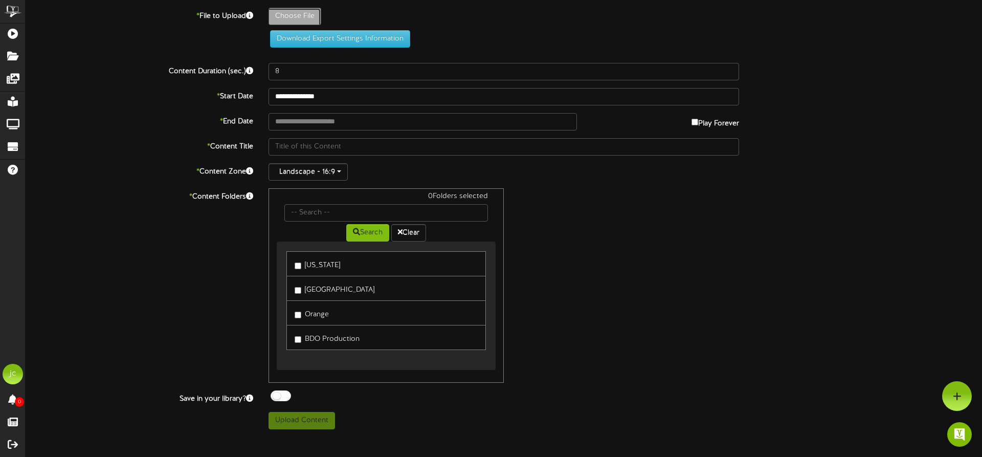
type input "**********"
type input "Slide4"
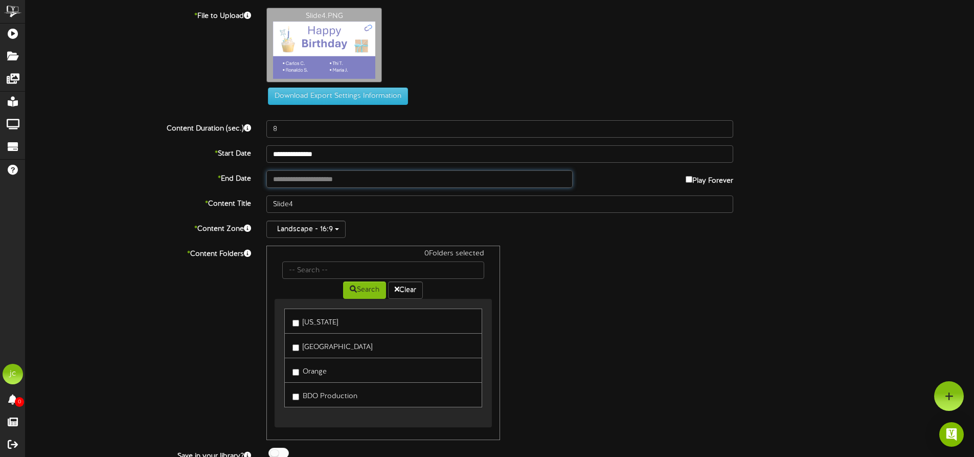
click at [322, 180] on input "text" at bounding box center [419, 178] width 306 height 17
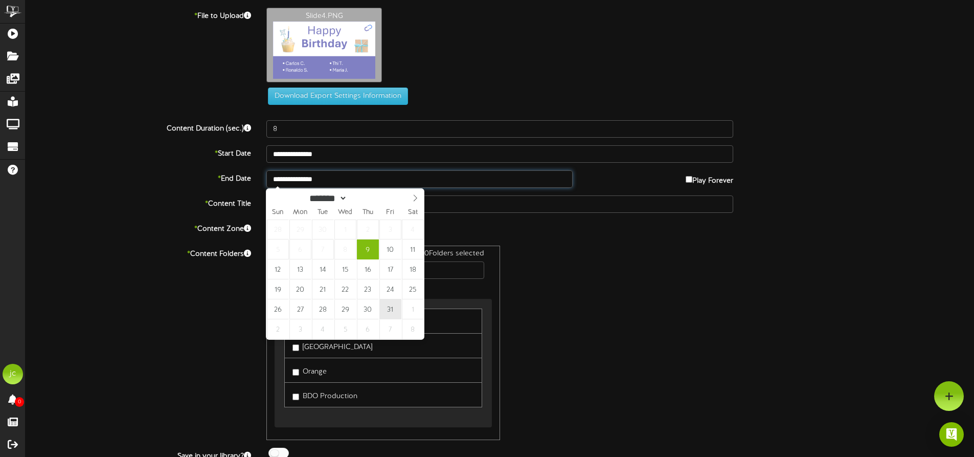
type input "**********"
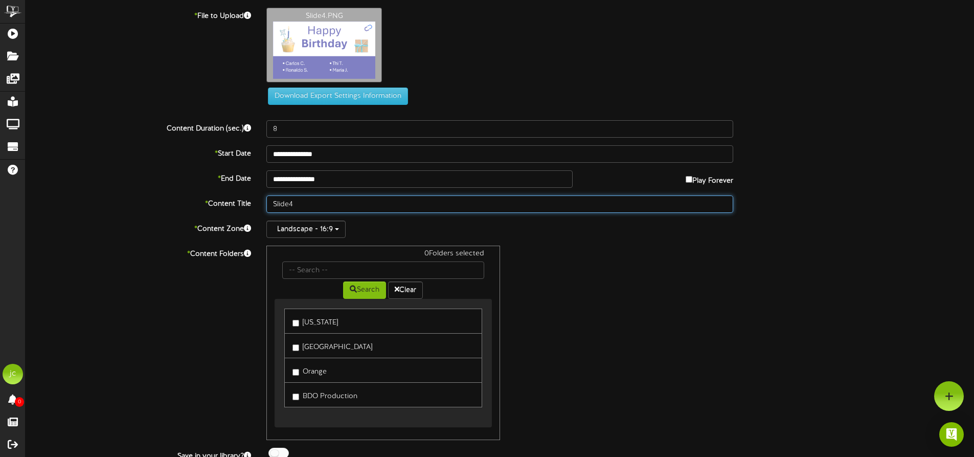
drag, startPoint x: 327, startPoint y: 208, endPoint x: 192, endPoint y: 194, distance: 135.7
click at [192, 194] on div "**********" at bounding box center [500, 247] width 949 height 479
paste input "CA Oct Birthdays"
type input "CA Oct Birthdays"
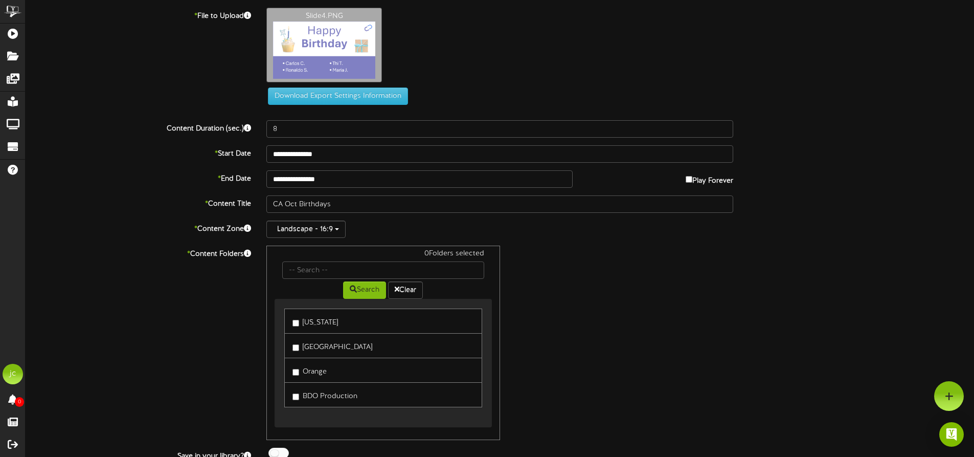
click at [326, 349] on label "[GEOGRAPHIC_DATA]" at bounding box center [332, 346] width 80 height 14
click at [322, 371] on label "Orange" at bounding box center [309, 370] width 34 height 14
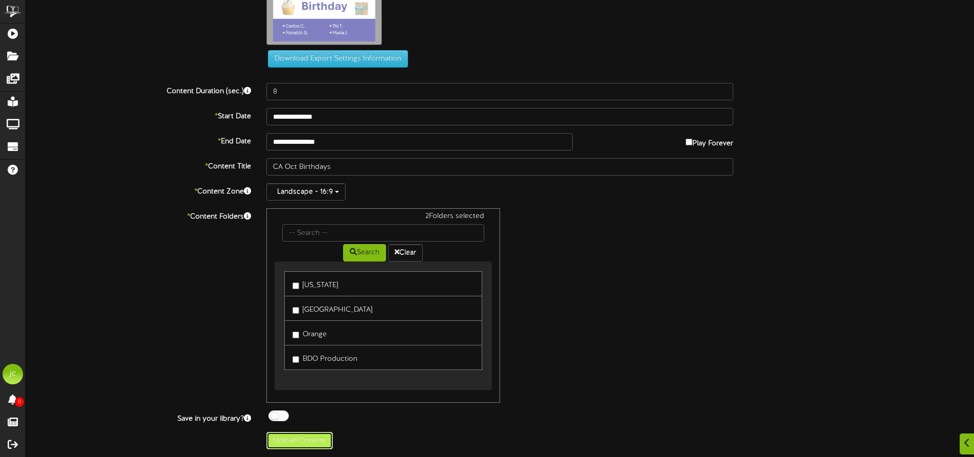
click at [319, 442] on button "Upload Content" at bounding box center [299, 440] width 66 height 17
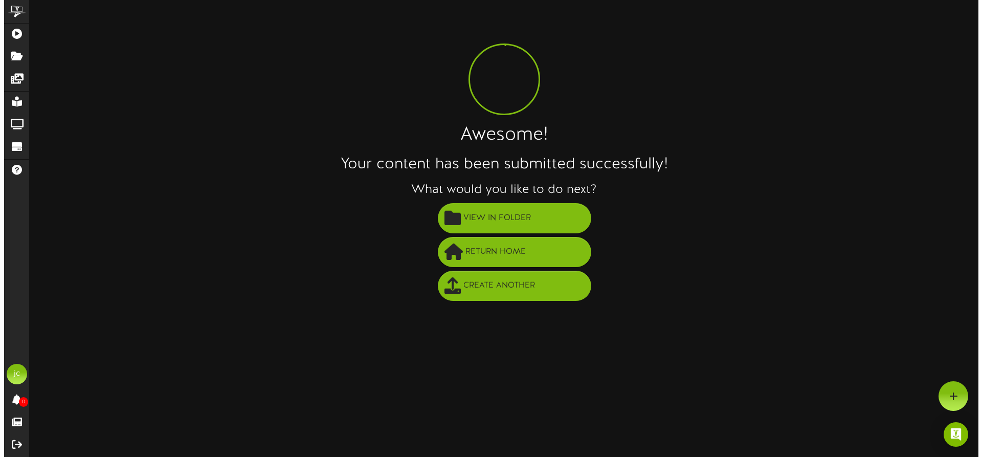
scroll to position [0, 0]
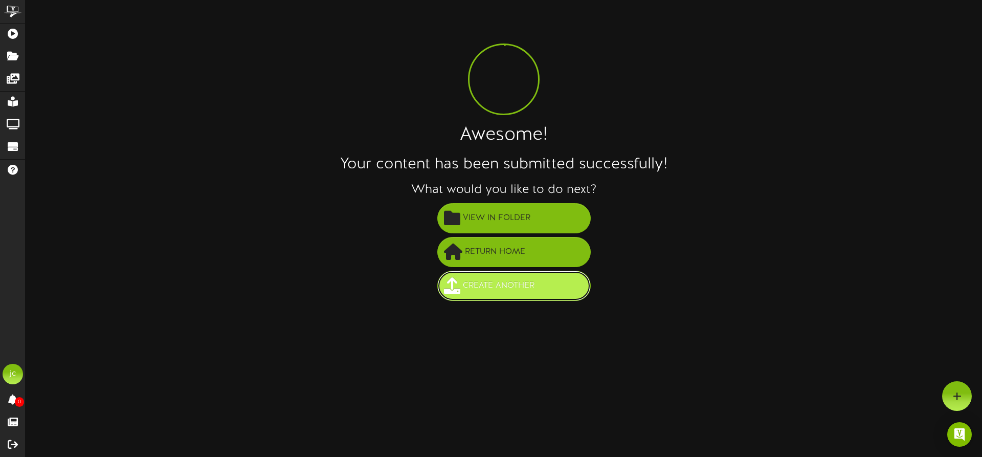
click at [499, 289] on span "Create Another" at bounding box center [498, 285] width 77 height 17
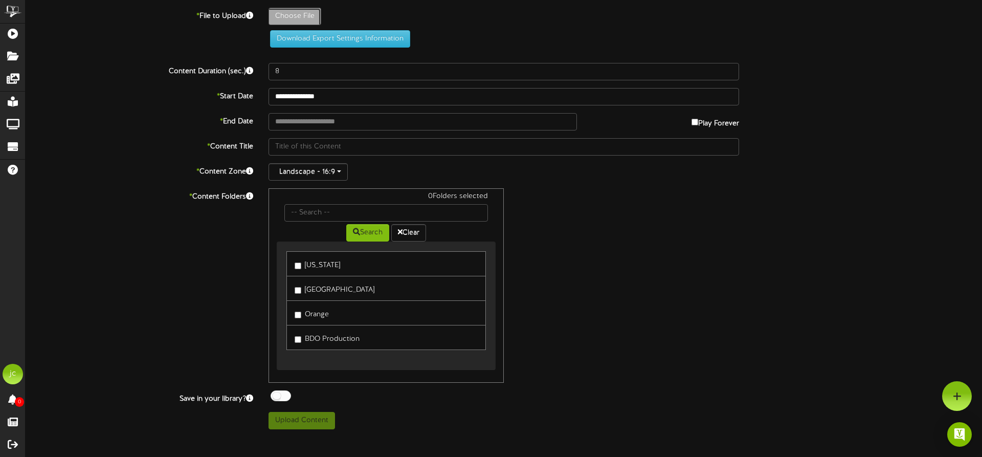
type input "**********"
type input "Slide5"
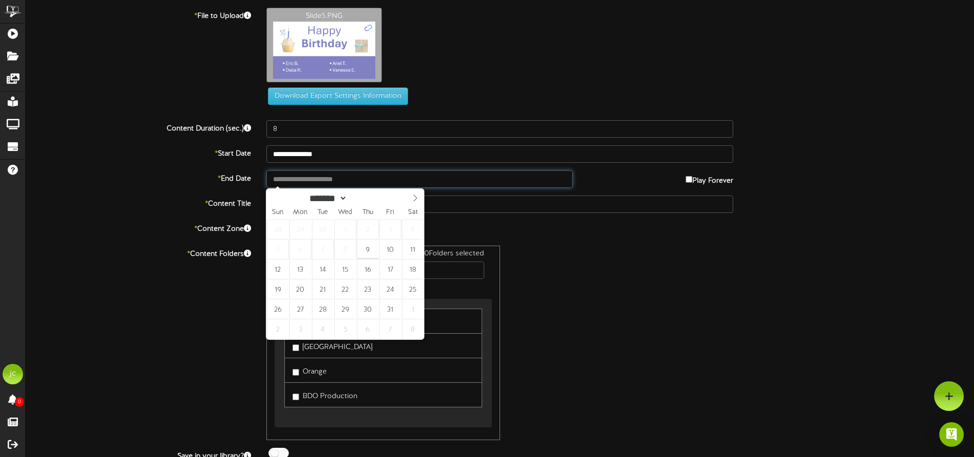
click at [323, 180] on input "text" at bounding box center [419, 178] width 306 height 17
type input "**********"
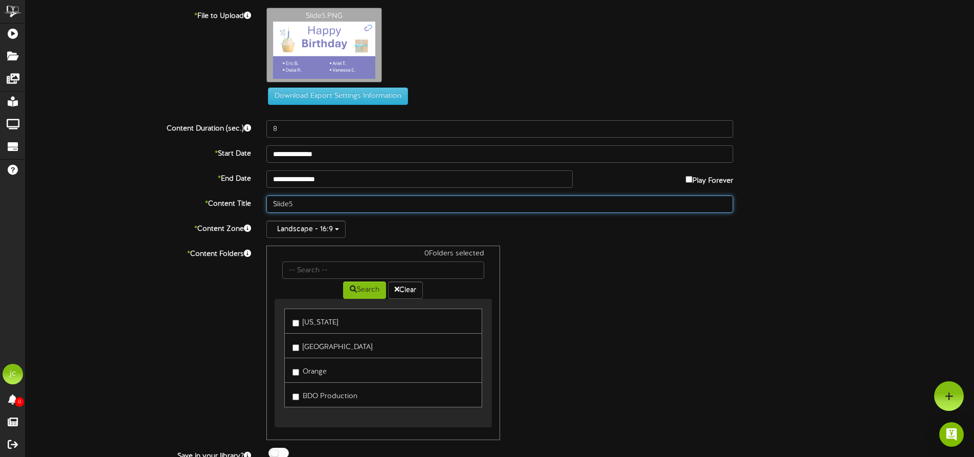
drag, startPoint x: 310, startPoint y: 204, endPoint x: 246, endPoint y: 201, distance: 64.5
click at [246, 201] on div "* Content Title Slide5" at bounding box center [500, 203] width 964 height 17
paste input "CA Oct Birthdays"
type input "CA Oct Birthdays"
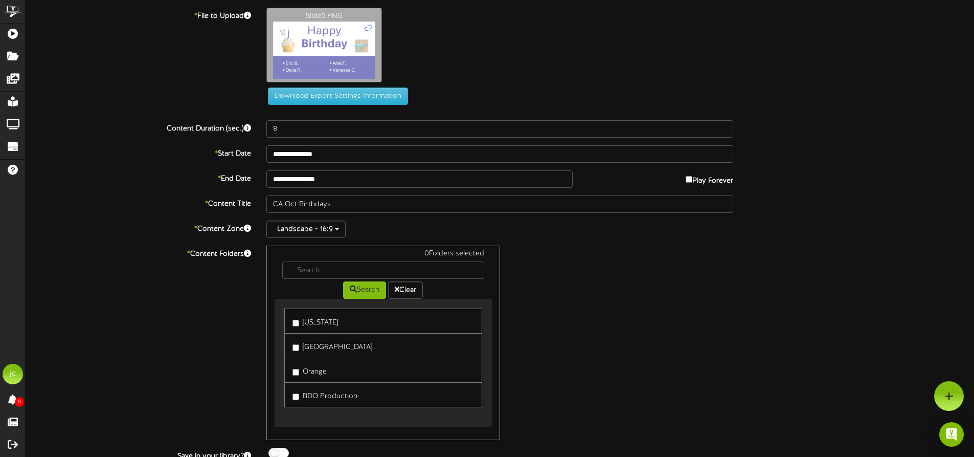
click at [325, 344] on label "[GEOGRAPHIC_DATA]" at bounding box center [332, 346] width 80 height 14
click at [321, 374] on label "Orange" at bounding box center [309, 370] width 34 height 14
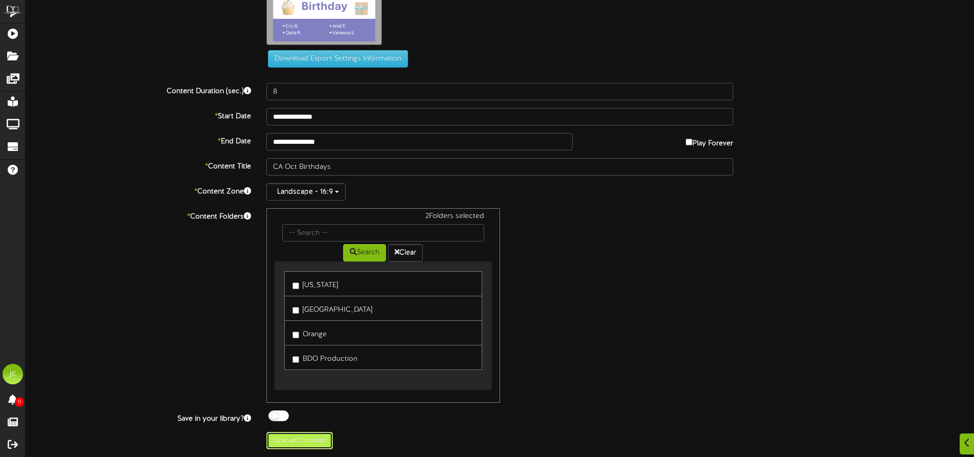
click at [286, 441] on button "Upload Content" at bounding box center [299, 440] width 66 height 17
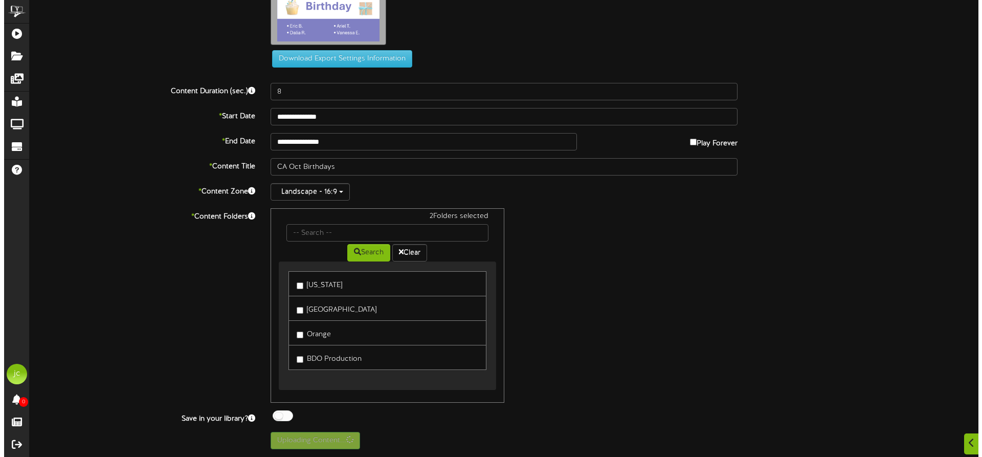
scroll to position [0, 0]
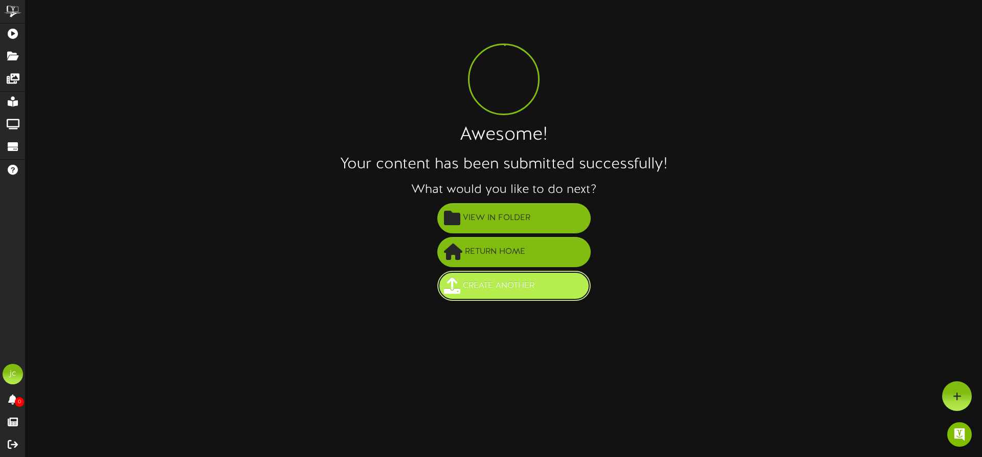
click at [488, 288] on span "Create Another" at bounding box center [498, 285] width 77 height 17
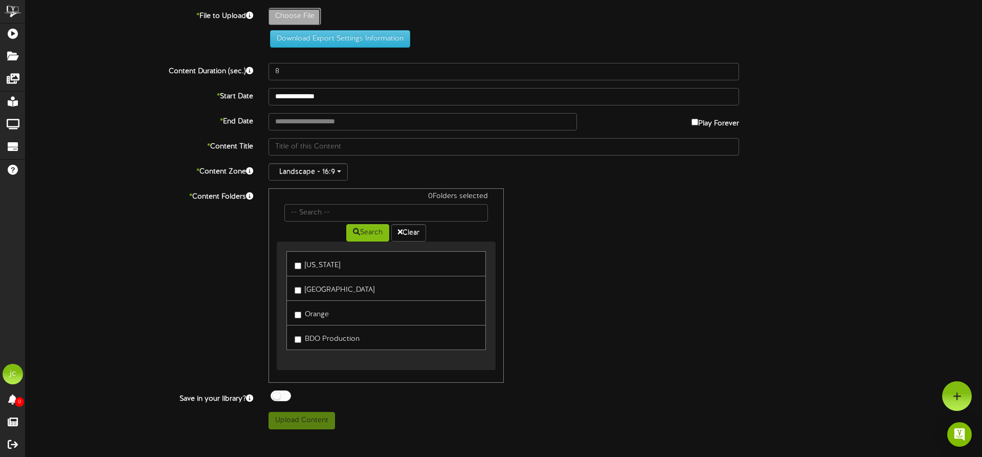
type input "**********"
type input "Slide6"
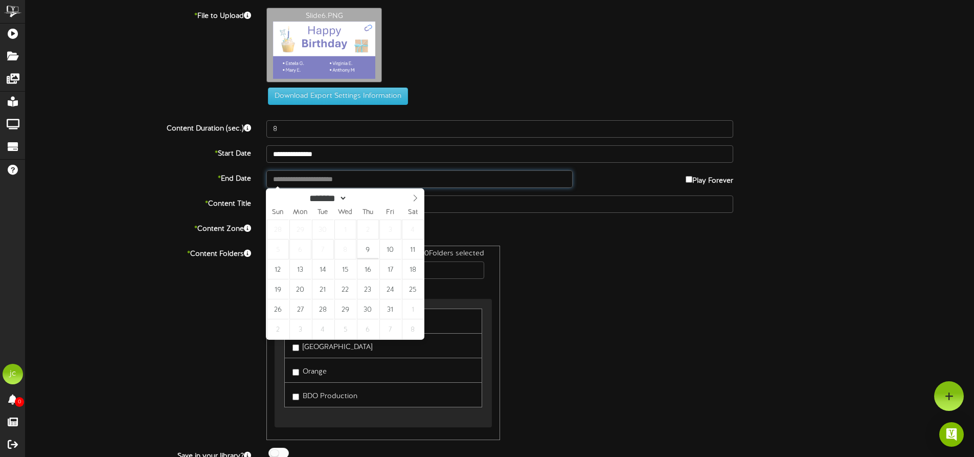
click at [313, 177] on input "text" at bounding box center [419, 178] width 306 height 17
type input "**********"
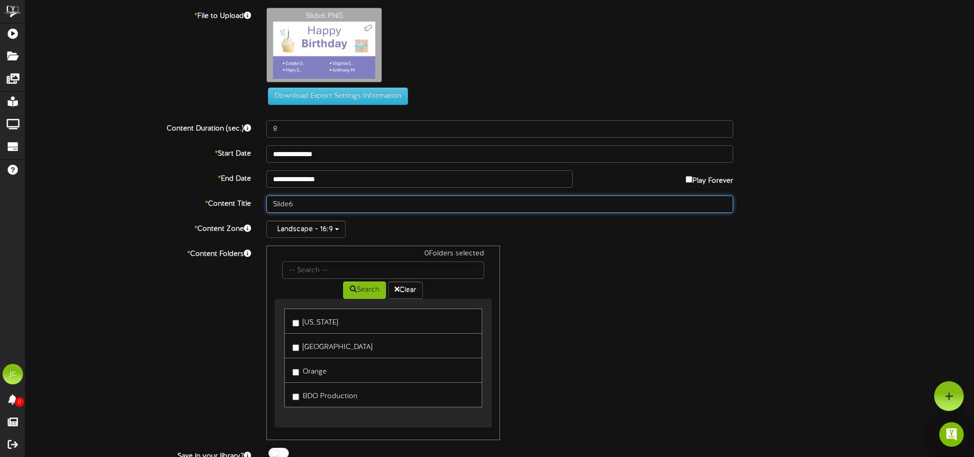
drag, startPoint x: 302, startPoint y: 207, endPoint x: 233, endPoint y: 204, distance: 69.6
click at [233, 204] on div "* Content Title Slide6" at bounding box center [500, 203] width 964 height 17
paste input "CA Oct Birthdays"
type input "CA Oct Birthdays"
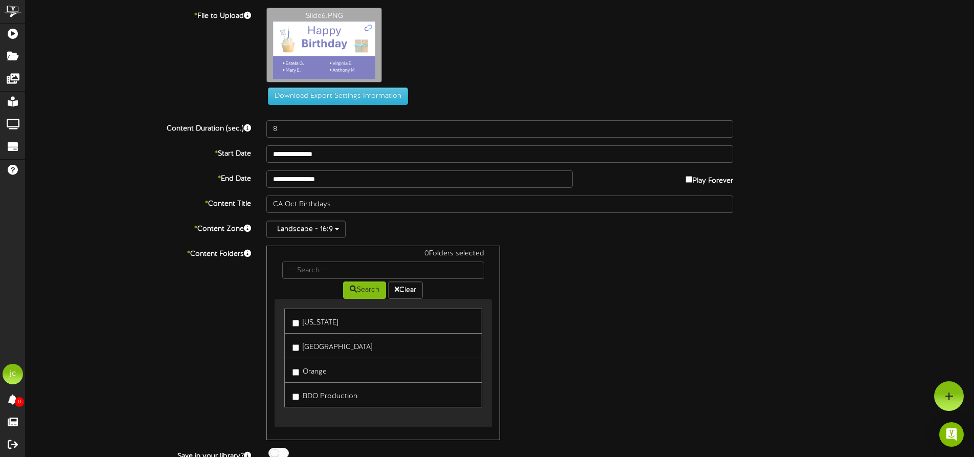
click at [300, 343] on label "[GEOGRAPHIC_DATA]" at bounding box center [332, 346] width 80 height 14
click at [318, 373] on label "Orange" at bounding box center [309, 370] width 34 height 14
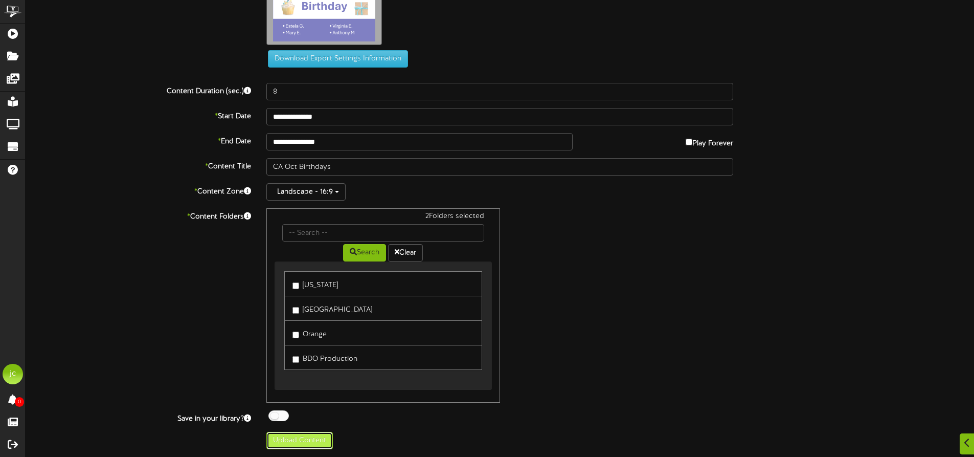
click at [317, 444] on button "Upload Content" at bounding box center [299, 440] width 66 height 17
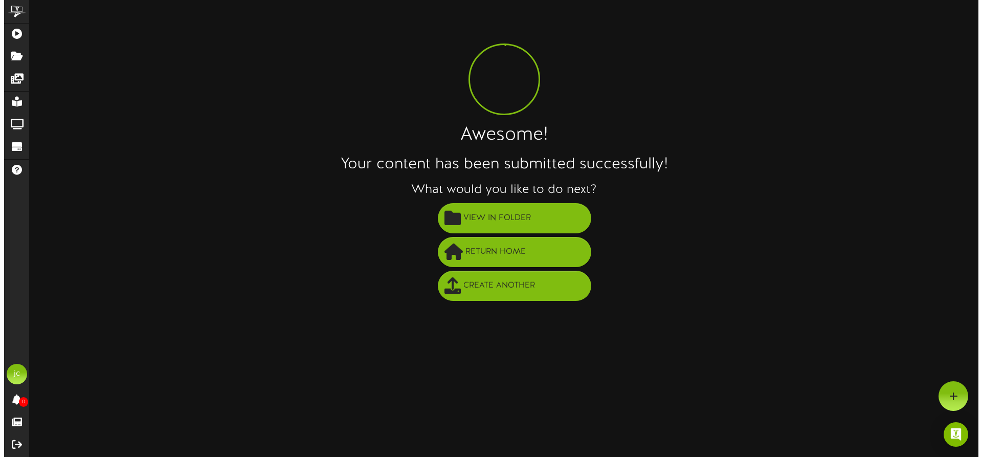
scroll to position [0, 0]
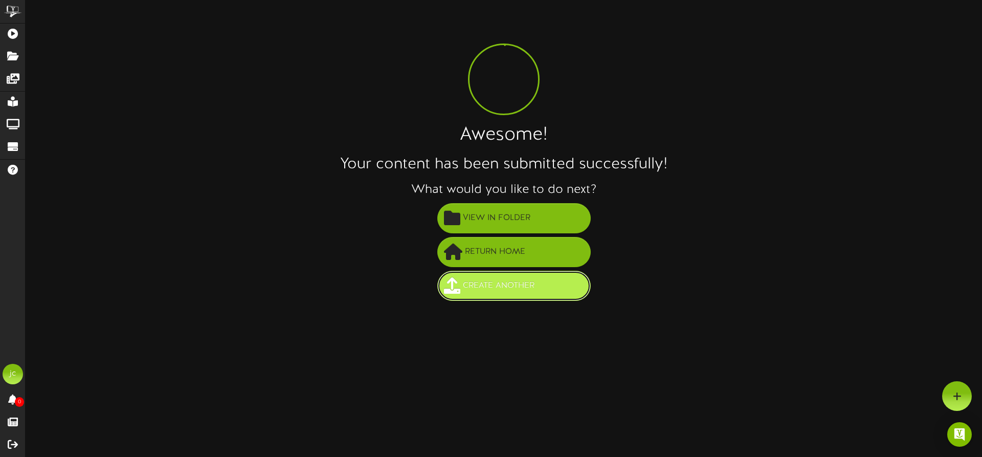
click at [510, 282] on span "Create Another" at bounding box center [498, 285] width 77 height 17
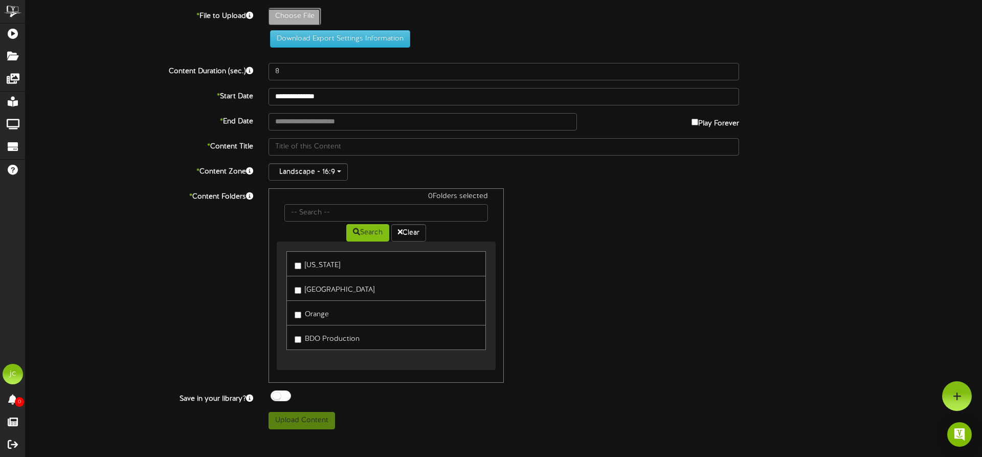
type input "**********"
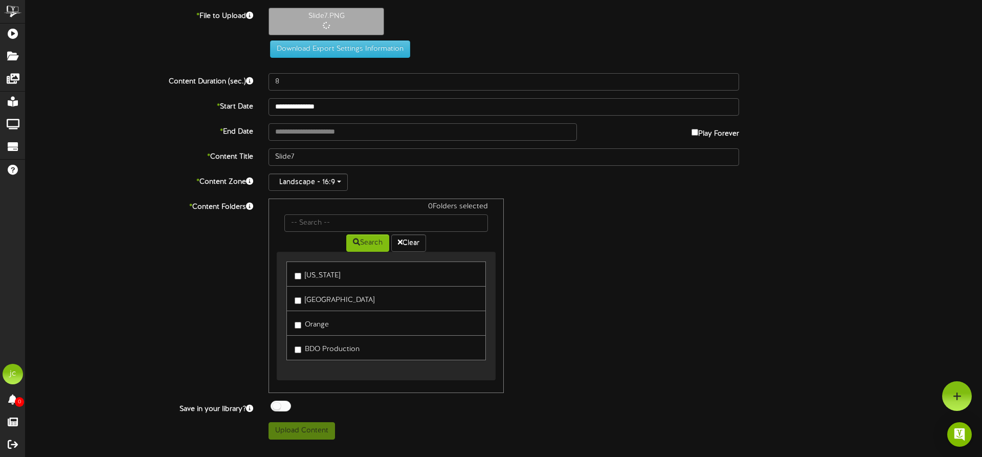
click at [332, 301] on label "[GEOGRAPHIC_DATA]" at bounding box center [335, 298] width 80 height 14
click at [305, 323] on label "Orange" at bounding box center [312, 323] width 34 height 14
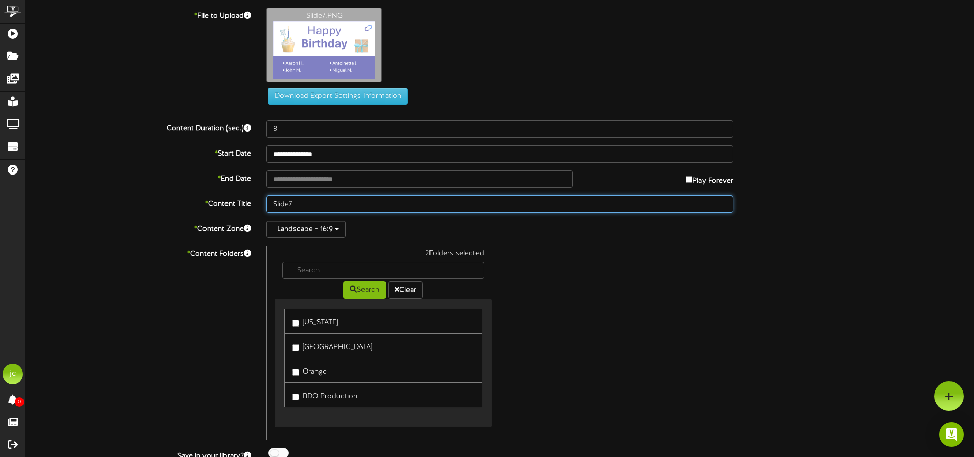
drag, startPoint x: 290, startPoint y: 204, endPoint x: 264, endPoint y: 202, distance: 26.7
click at [264, 202] on div "Slide7" at bounding box center [500, 203] width 482 height 17
paste input "CA Oct Birthdays"
type input "CA Oct Birthdays"
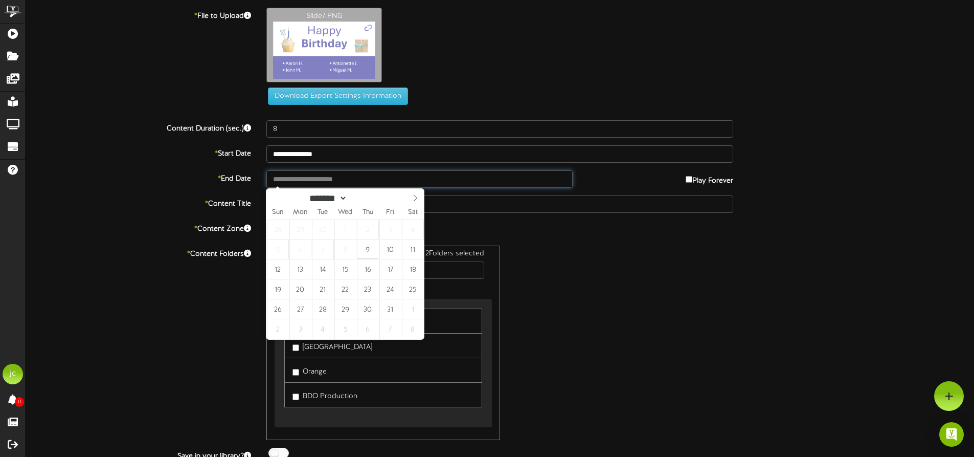
click at [289, 183] on input "text" at bounding box center [419, 178] width 306 height 17
type input "**********"
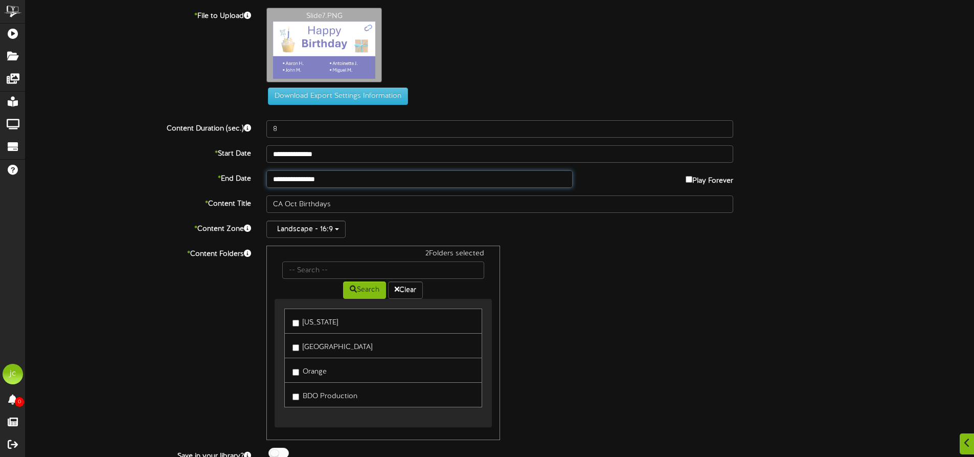
scroll to position [37, 0]
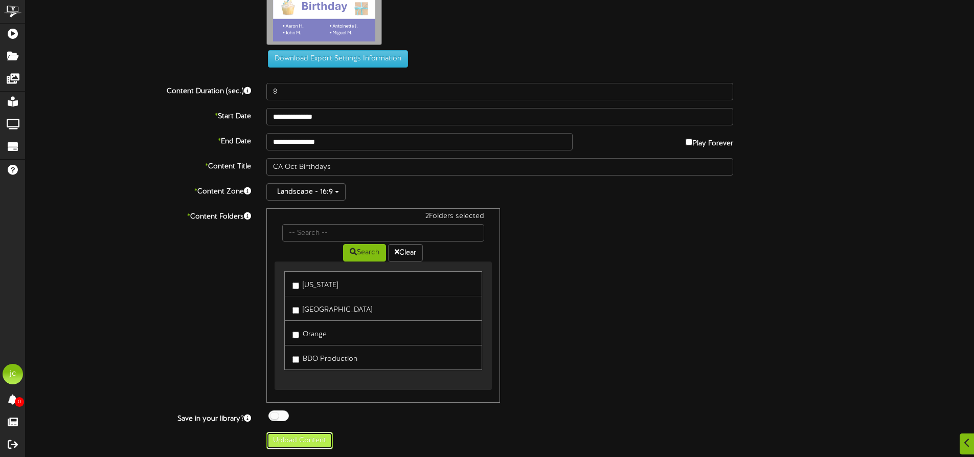
click at [283, 436] on button "Upload Content" at bounding box center [299, 440] width 66 height 17
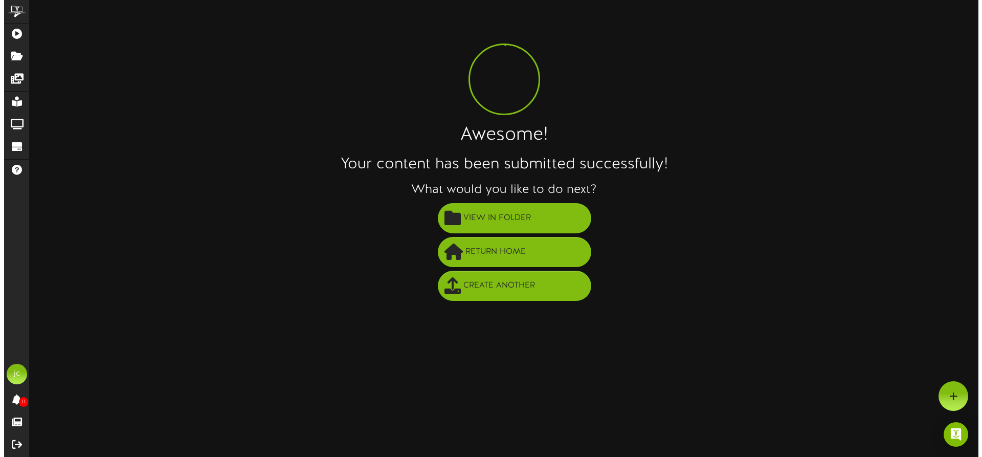
scroll to position [0, 0]
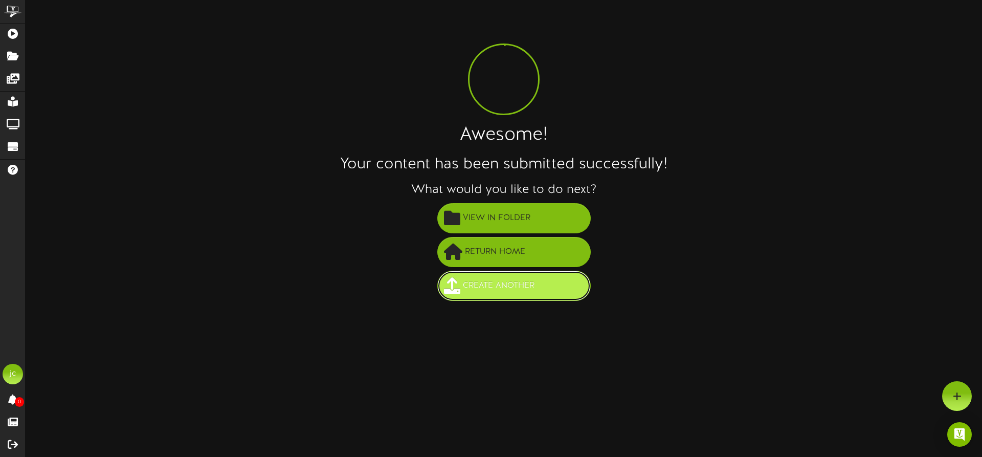
click at [497, 284] on span "Create Another" at bounding box center [498, 285] width 77 height 17
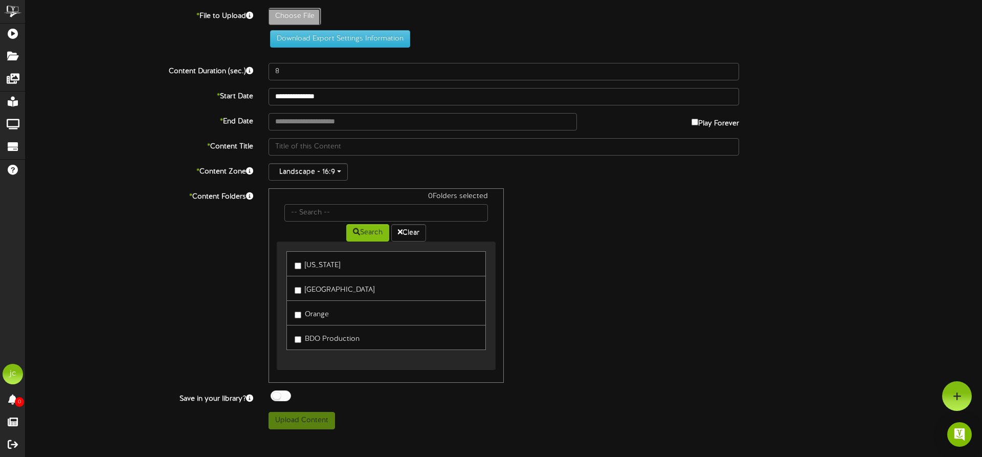
type input "**********"
type input "Slide8"
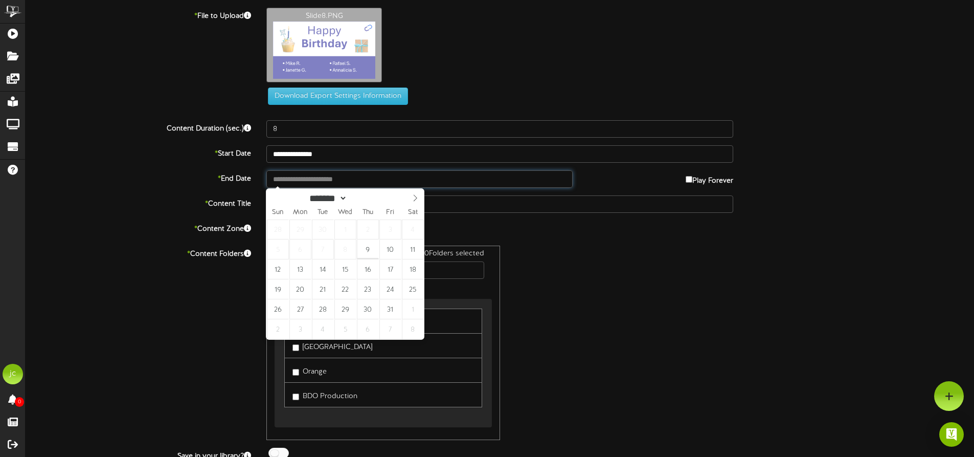
click at [310, 179] on input "text" at bounding box center [419, 178] width 306 height 17
type input "**********"
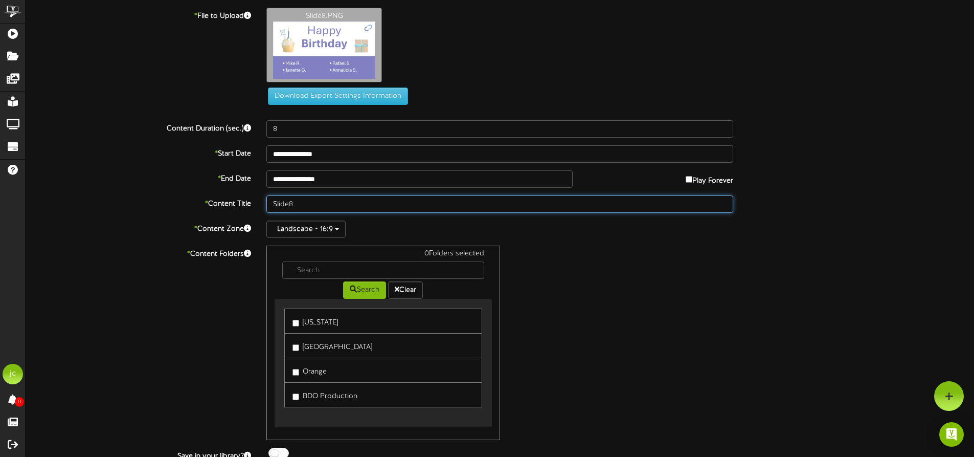
drag, startPoint x: 320, startPoint y: 205, endPoint x: 262, endPoint y: 202, distance: 57.9
click at [262, 202] on div "Slide8" at bounding box center [500, 203] width 482 height 17
paste input "CA Oct Birthdays"
type input "CA Oct Birthdays"
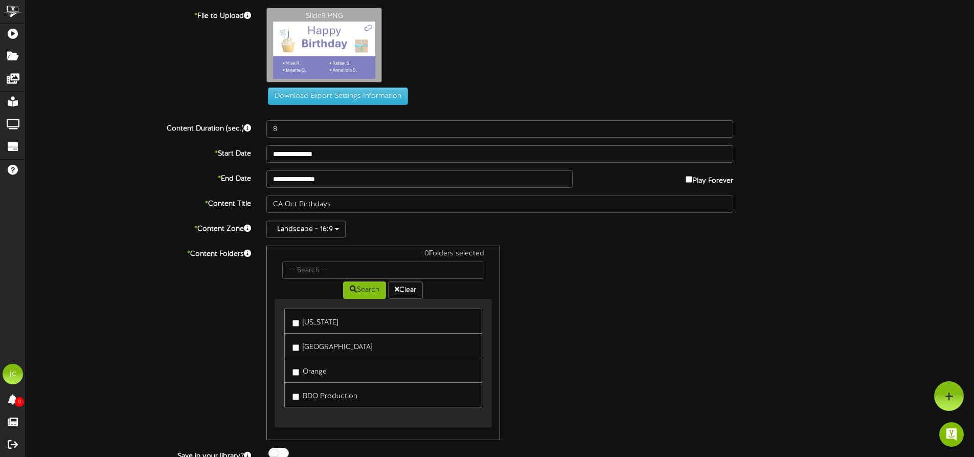
click at [318, 351] on label "[GEOGRAPHIC_DATA]" at bounding box center [332, 346] width 80 height 14
click at [318, 372] on label "Orange" at bounding box center [309, 370] width 34 height 14
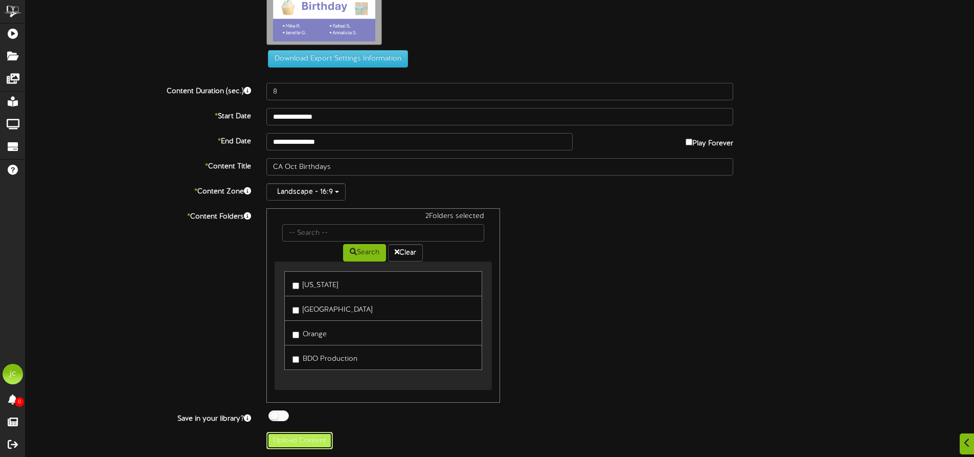
click at [294, 442] on button "Upload Content" at bounding box center [299, 440] width 66 height 17
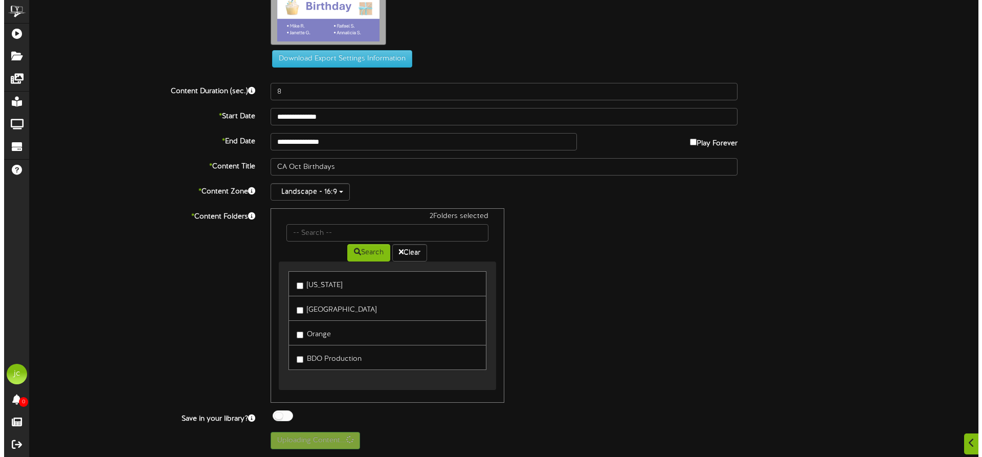
scroll to position [0, 0]
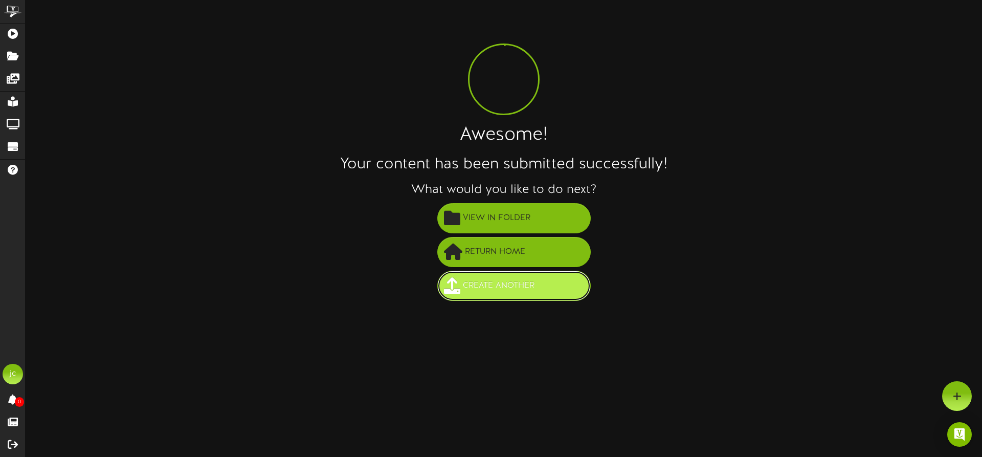
click at [479, 286] on span "Create Another" at bounding box center [498, 285] width 77 height 17
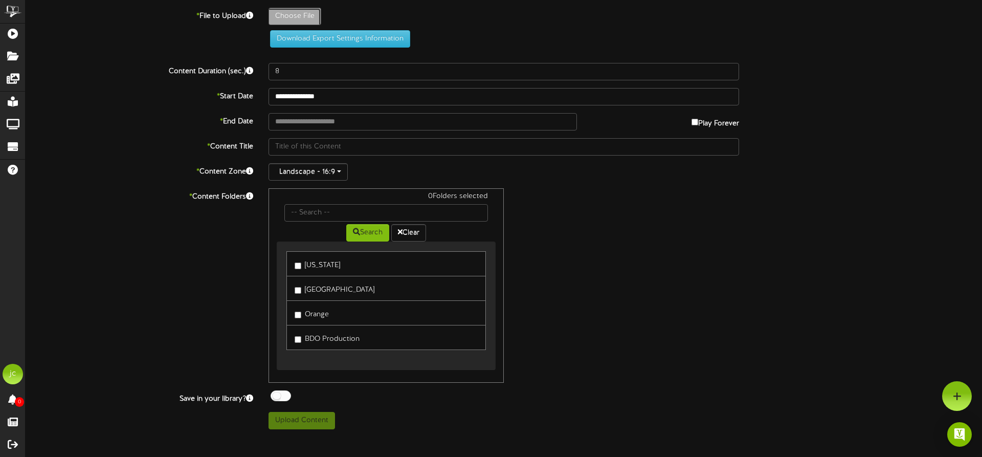
type input "**********"
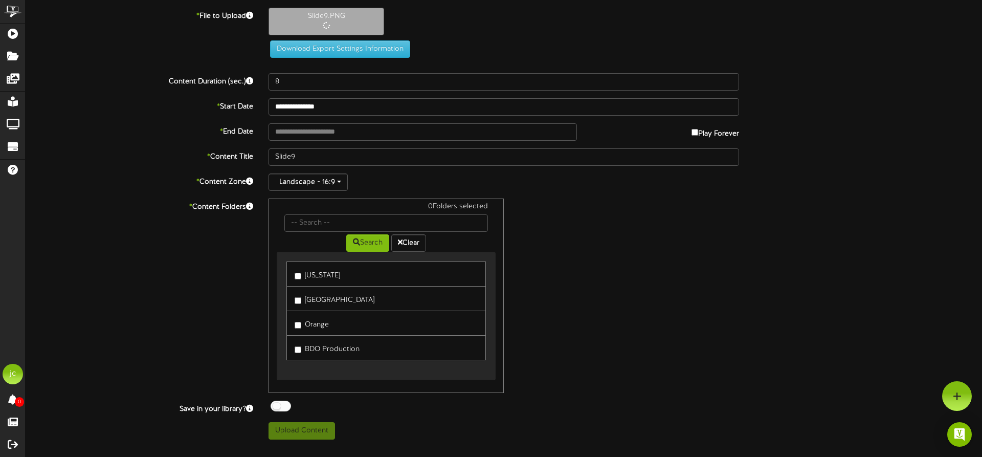
click at [319, 295] on label "[GEOGRAPHIC_DATA]" at bounding box center [335, 298] width 80 height 14
click at [321, 323] on label "Orange" at bounding box center [312, 323] width 34 height 14
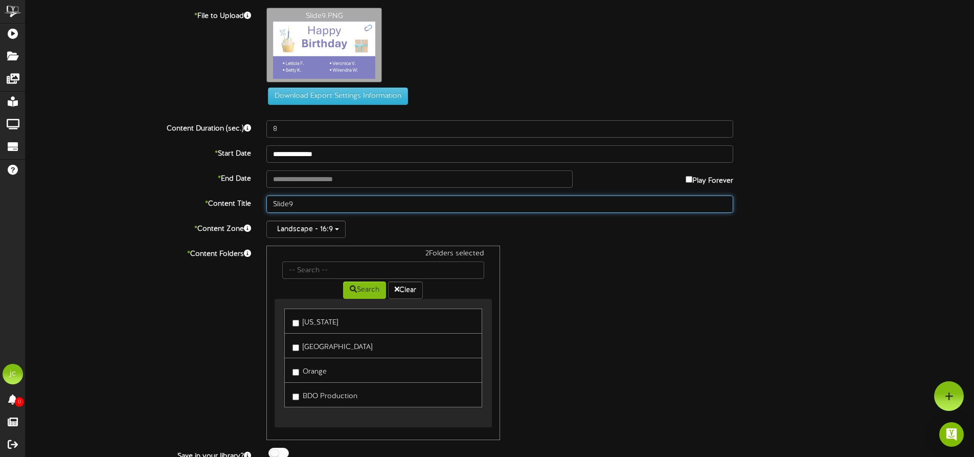
drag, startPoint x: 312, startPoint y: 206, endPoint x: 247, endPoint y: 205, distance: 64.9
click at [247, 205] on div "* Content Title Slide9" at bounding box center [500, 203] width 964 height 17
paste input "CA Oct Birthdays"
type input "CA Oct Birthdays"
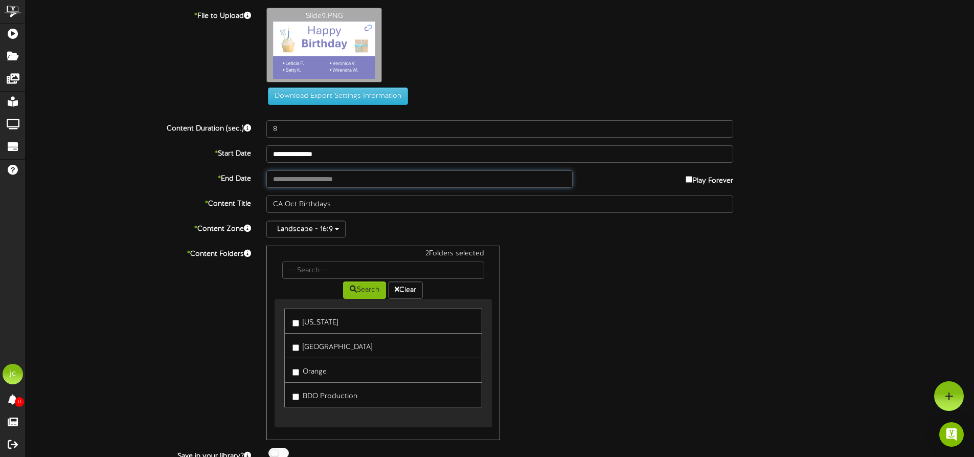
click at [352, 185] on input "text" at bounding box center [419, 178] width 306 height 17
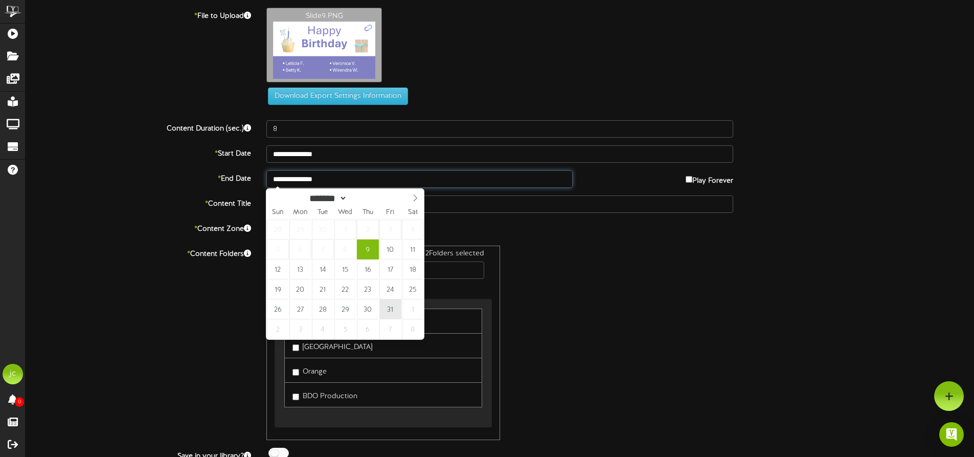
type input "**********"
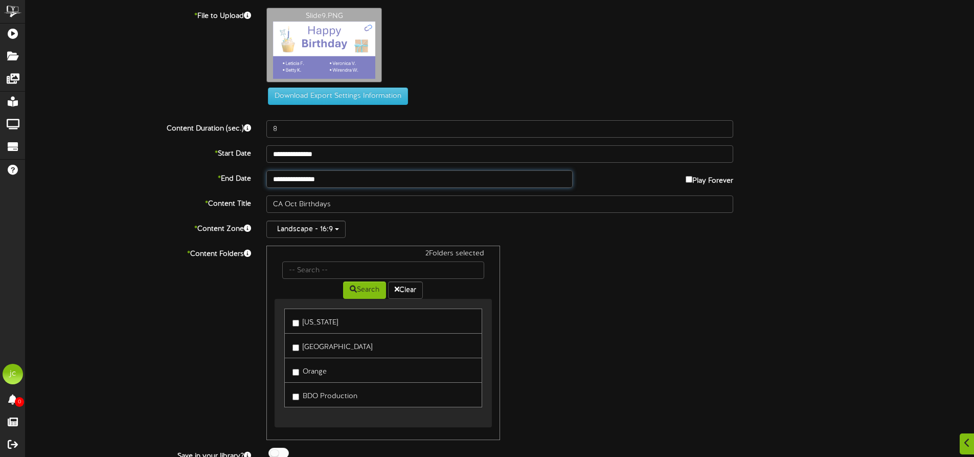
scroll to position [37, 0]
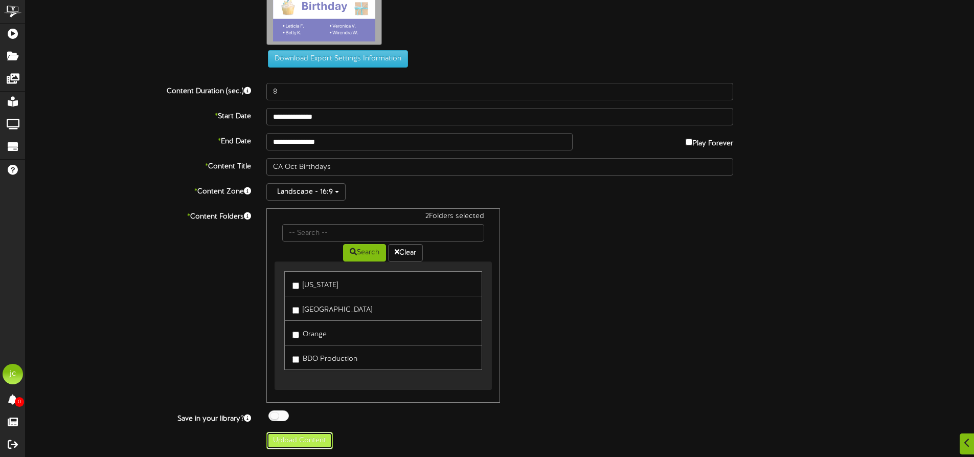
click at [281, 440] on button "Upload Content" at bounding box center [299, 440] width 66 height 17
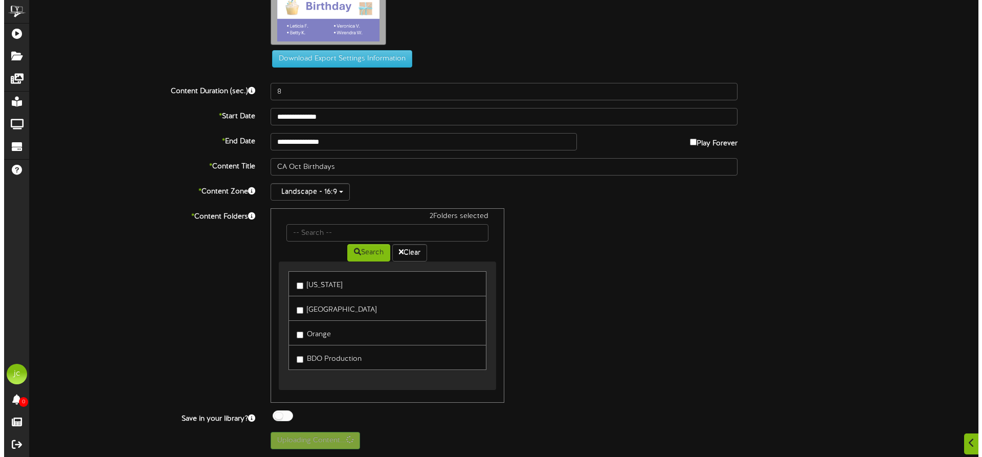
scroll to position [0, 0]
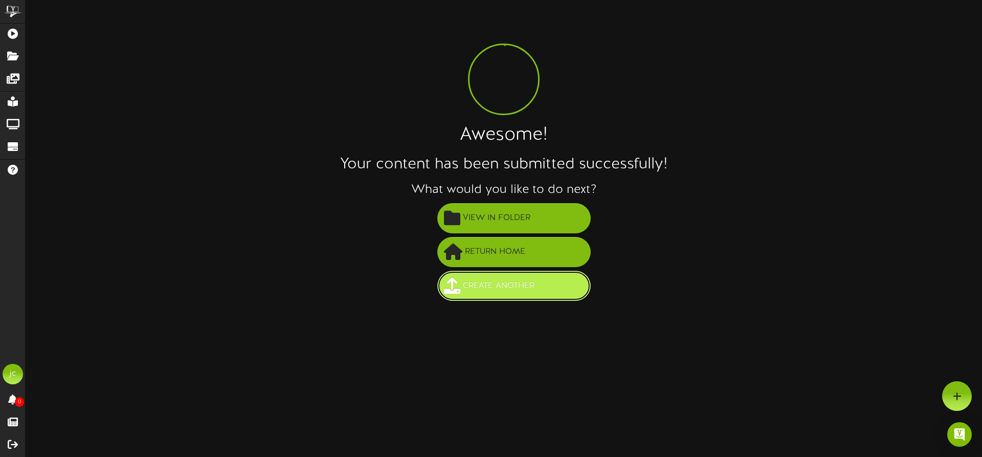
click at [510, 289] on span "Create Another" at bounding box center [498, 285] width 77 height 17
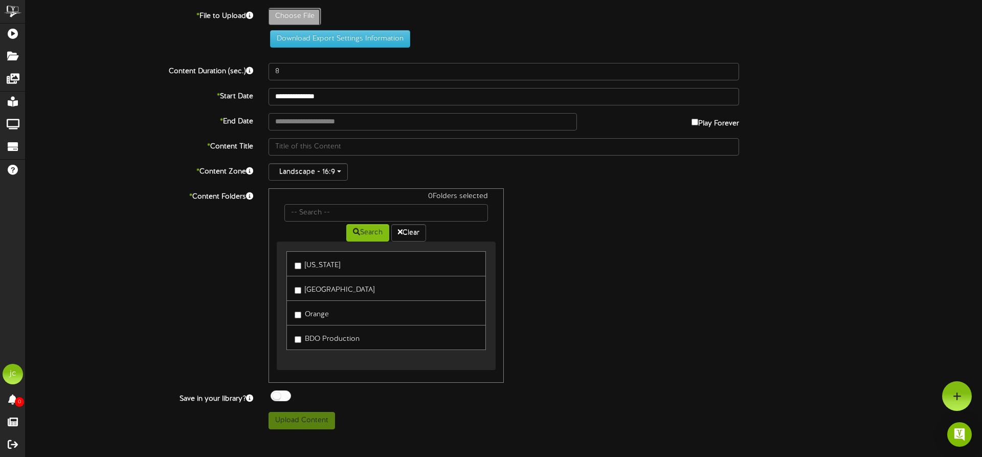
type input "**********"
type input "Slide10"
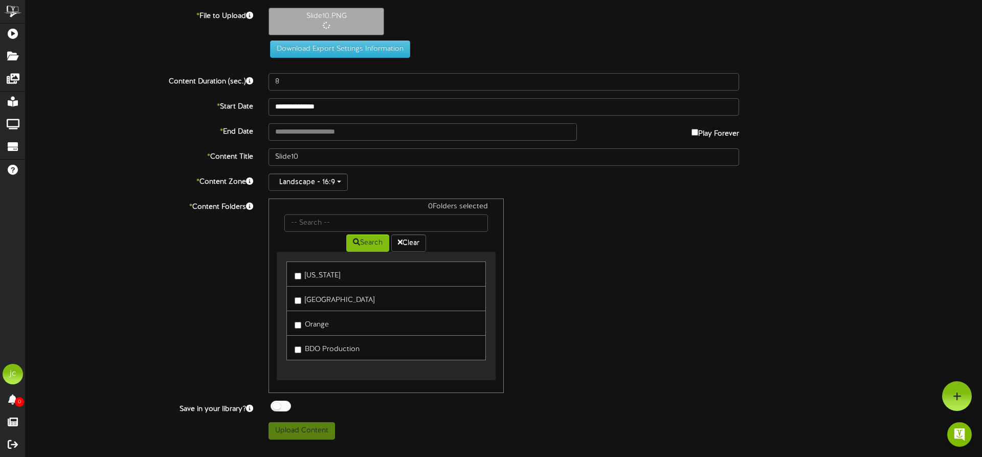
click at [312, 295] on label "[GEOGRAPHIC_DATA]" at bounding box center [335, 298] width 80 height 14
click at [310, 322] on label "Orange" at bounding box center [312, 323] width 34 height 14
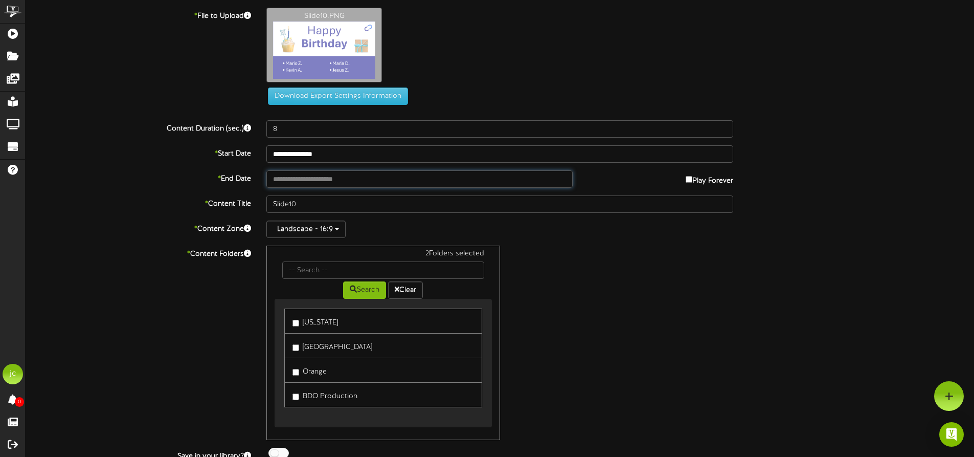
click at [320, 182] on input "text" at bounding box center [419, 178] width 306 height 17
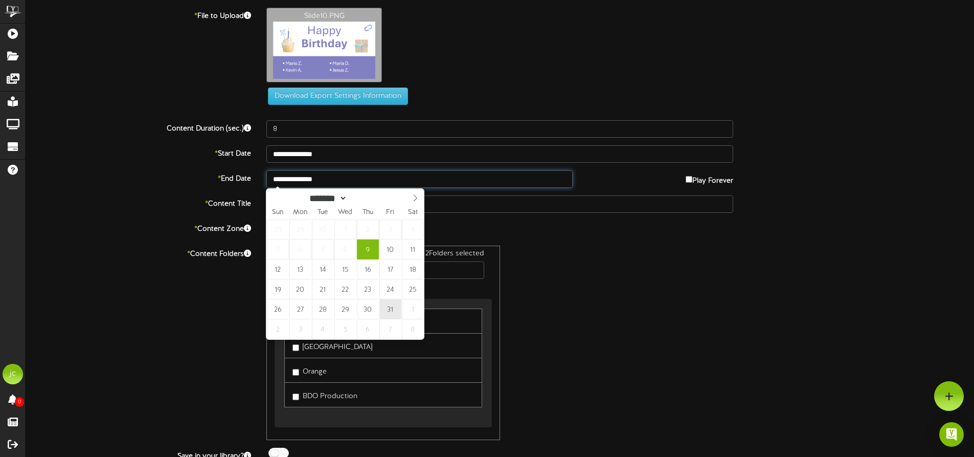
type input "**********"
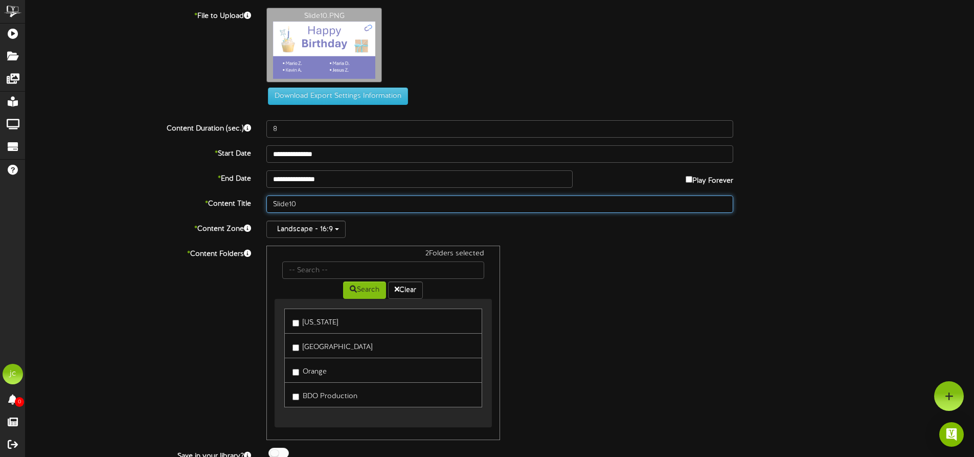
drag, startPoint x: 278, startPoint y: 202, endPoint x: 250, endPoint y: 203, distance: 28.1
click at [250, 203] on div "* Content Title Slide10" at bounding box center [500, 203] width 964 height 17
paste input "CA Oct Birthdays"
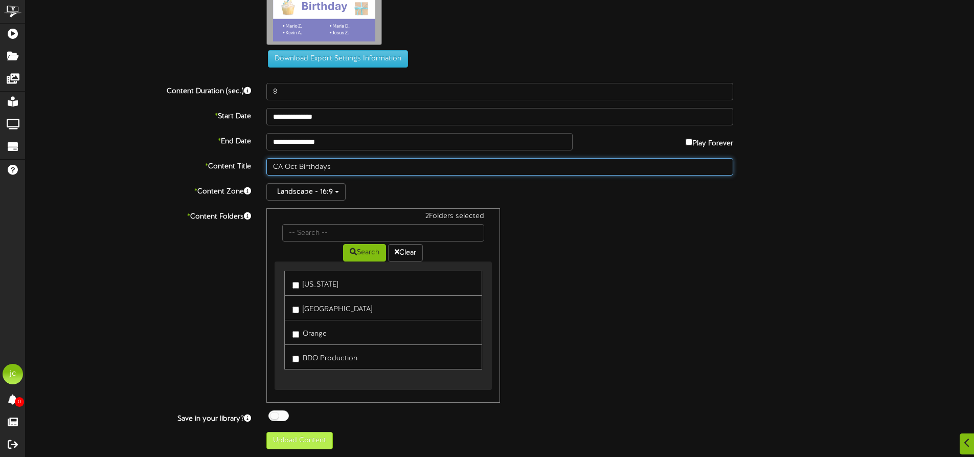
type input "CA Oct Birthdays"
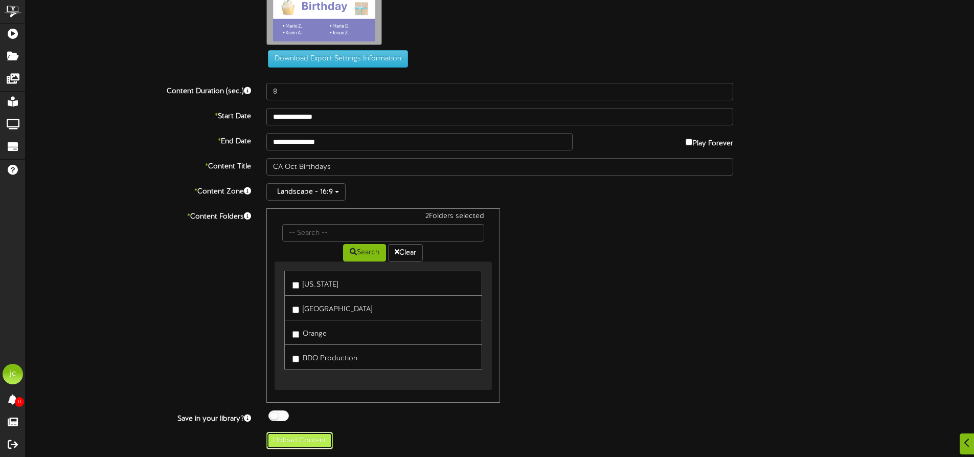
click at [305, 440] on button "Upload Content" at bounding box center [299, 440] width 66 height 17
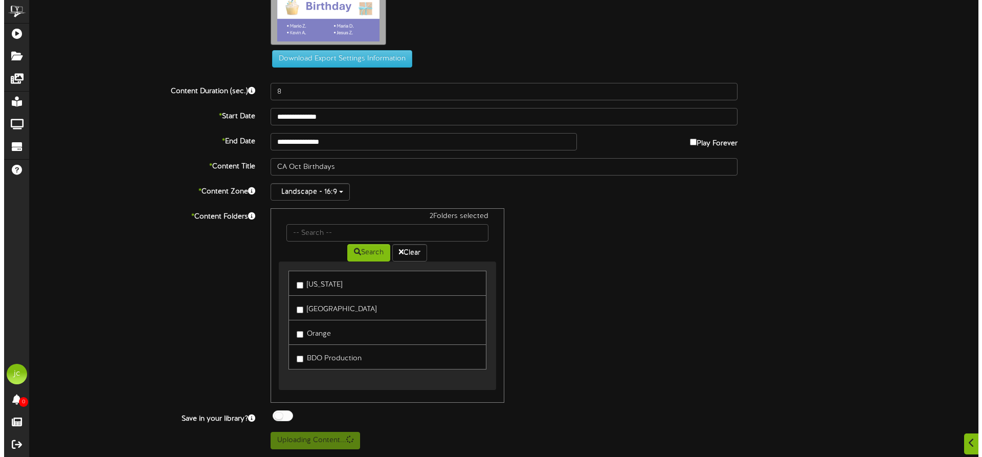
scroll to position [0, 0]
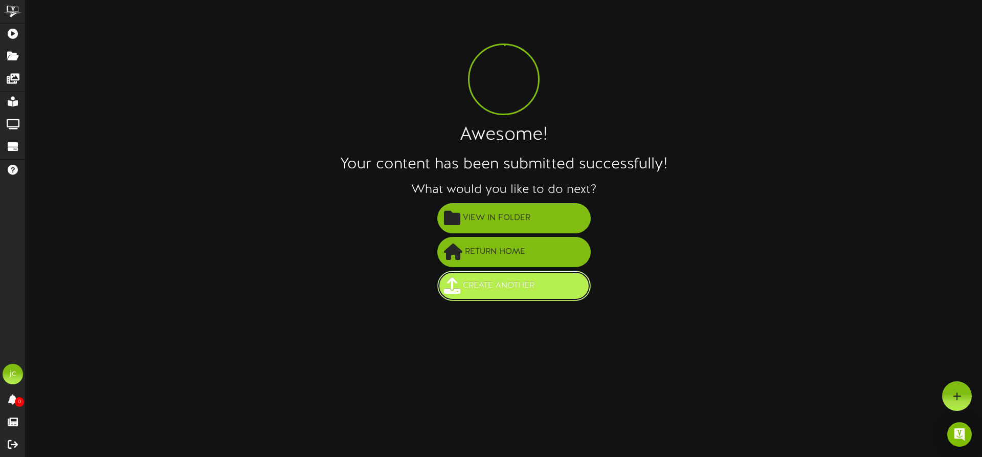
click at [497, 279] on span "Create Another" at bounding box center [498, 285] width 77 height 17
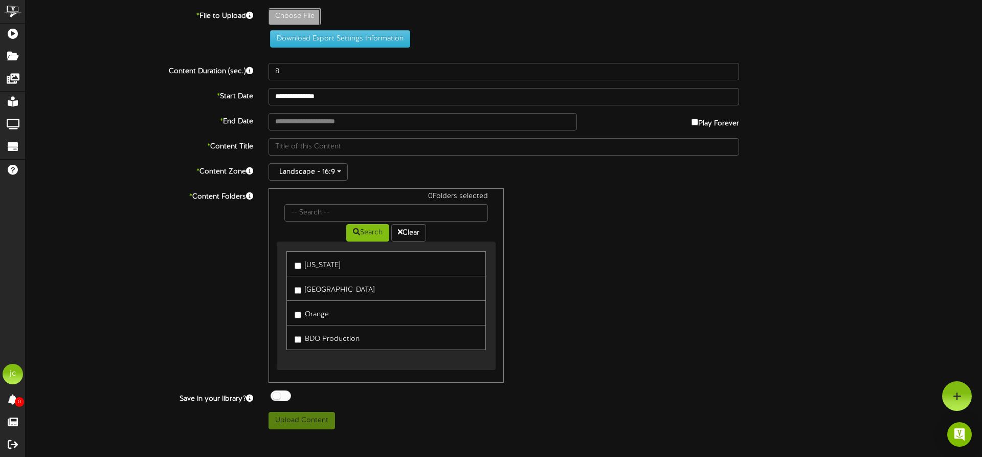
type input "**********"
type input "Slide1"
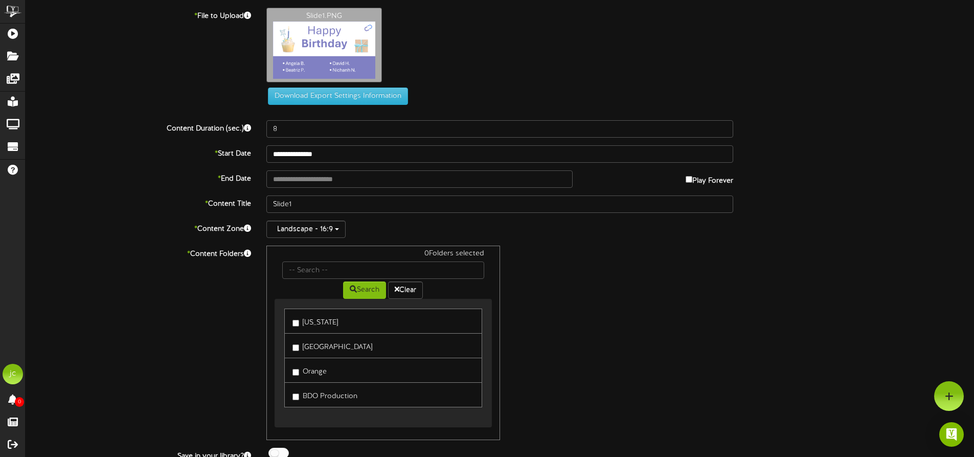
click at [315, 321] on label "[US_STATE]" at bounding box center [315, 321] width 46 height 14
click at [323, 399] on label "BDO Production" at bounding box center [324, 395] width 65 height 14
click at [320, 185] on input "text" at bounding box center [419, 178] width 306 height 17
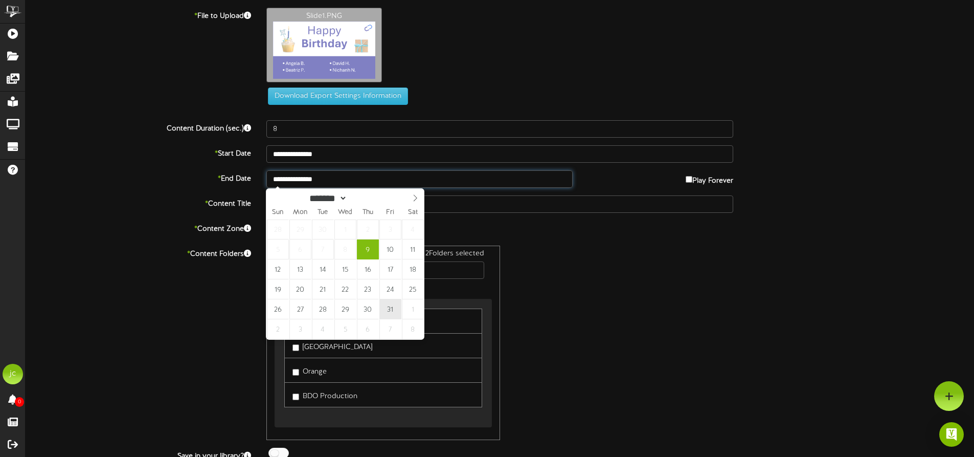
type input "**********"
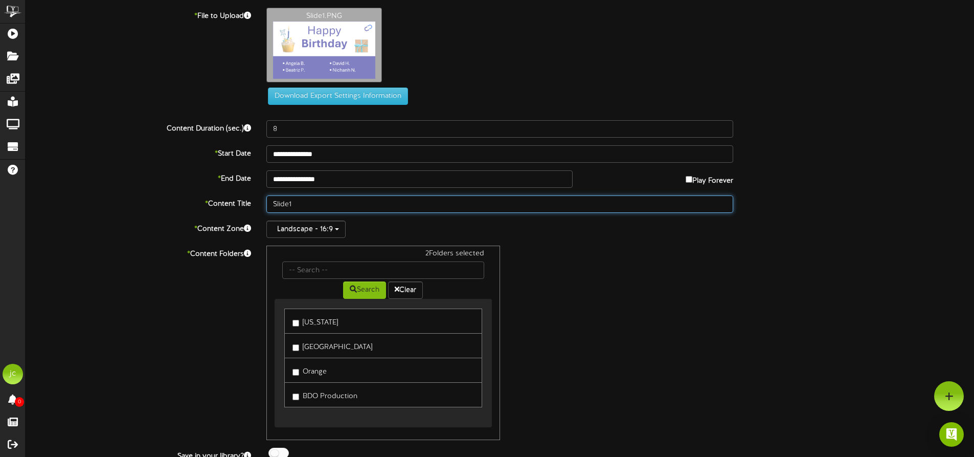
drag, startPoint x: 323, startPoint y: 209, endPoint x: 261, endPoint y: 201, distance: 61.8
click at [261, 201] on div "Slide1" at bounding box center [500, 203] width 482 height 17
paste input "CA Oct Birthdays"
drag, startPoint x: 340, startPoint y: 206, endPoint x: 233, endPoint y: 206, distance: 106.4
click at [233, 206] on div "* Content Title UT Oct Birthdays" at bounding box center [500, 203] width 964 height 17
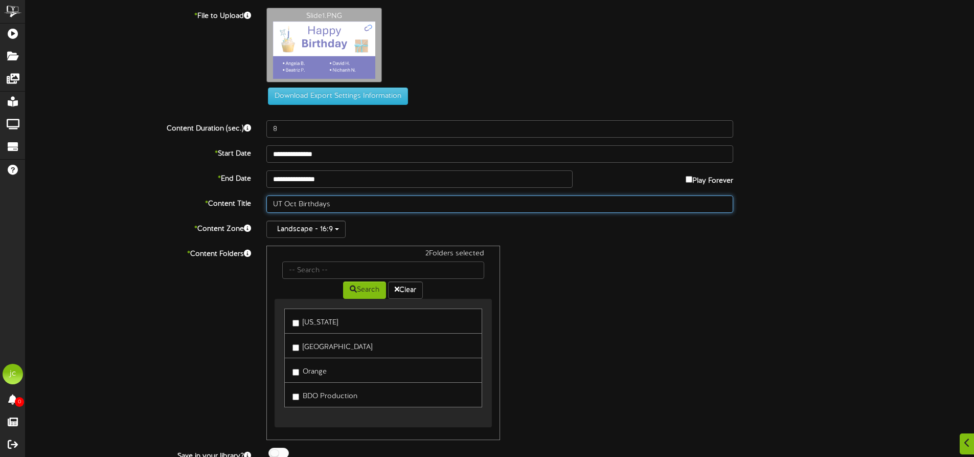
scroll to position [37, 0]
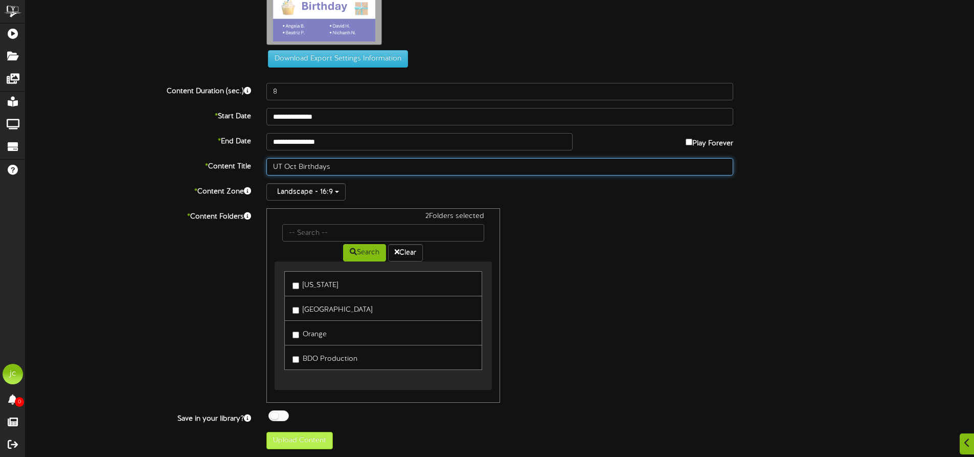
type input "UT Oct Birthdays"
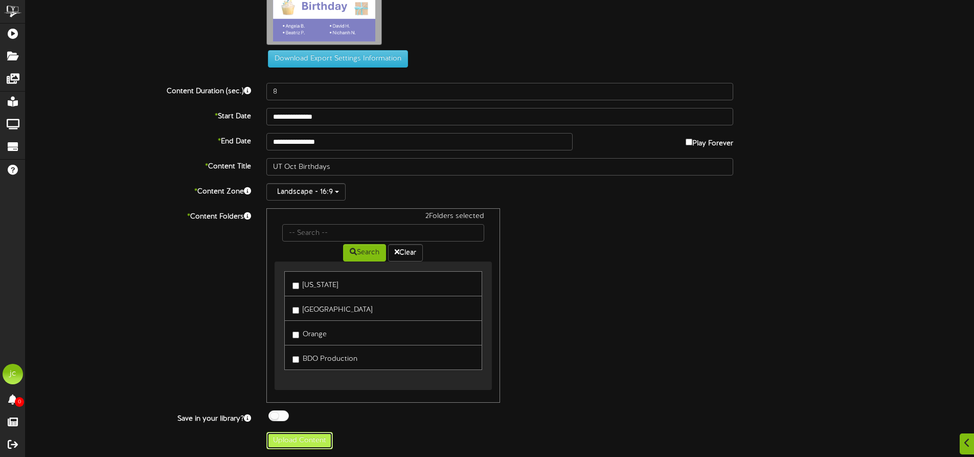
click at [303, 443] on button "Upload Content" at bounding box center [299, 440] width 66 height 17
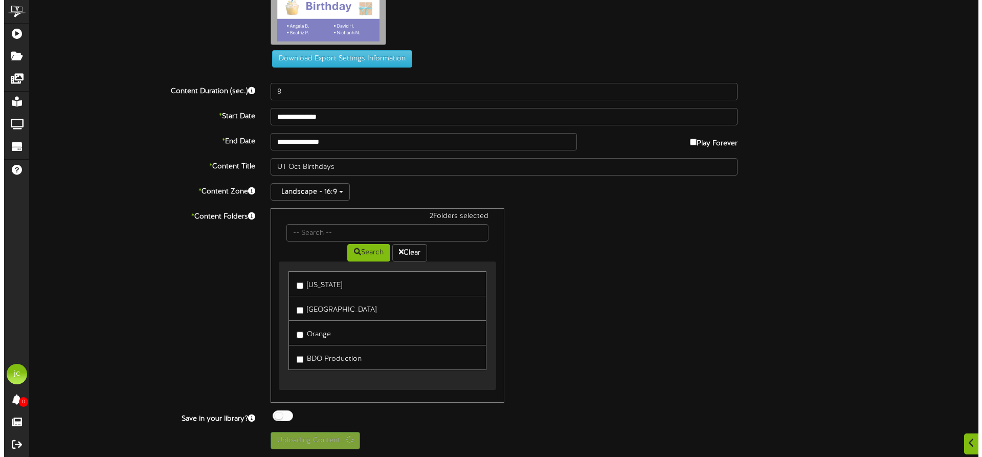
scroll to position [0, 0]
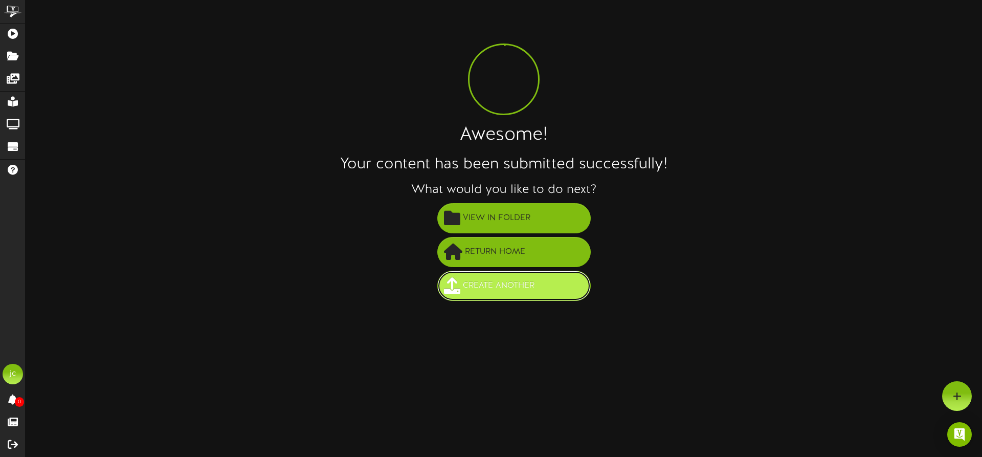
click at [515, 289] on span "Create Another" at bounding box center [498, 285] width 77 height 17
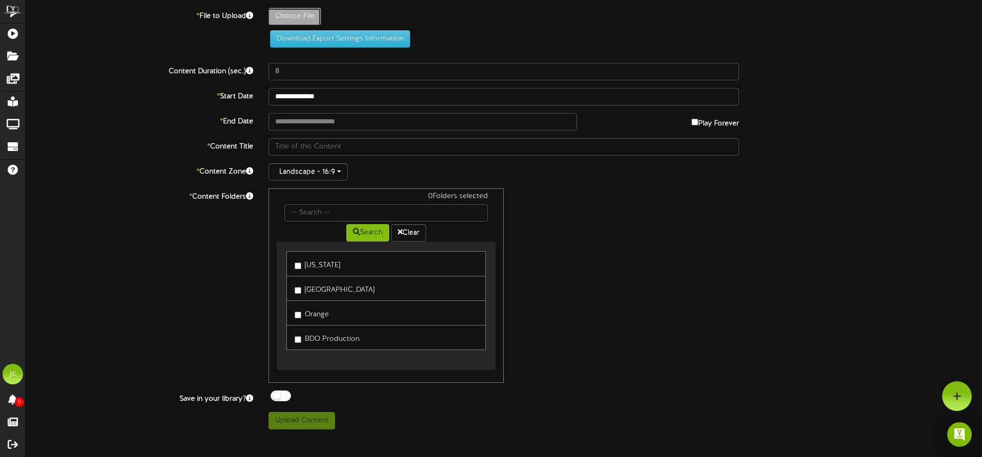
type input "**********"
type input "Slide2"
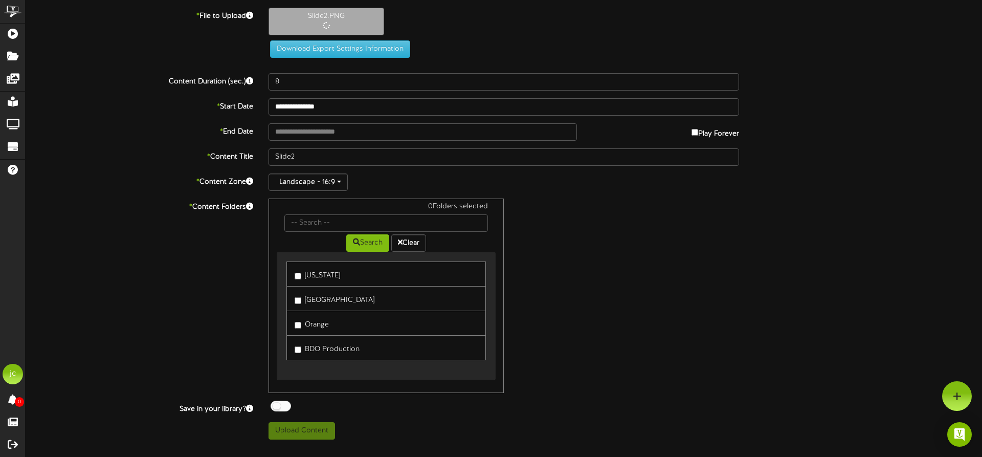
click at [310, 277] on label "[US_STATE]" at bounding box center [318, 274] width 46 height 14
click at [318, 352] on label "BDO Production" at bounding box center [327, 348] width 65 height 14
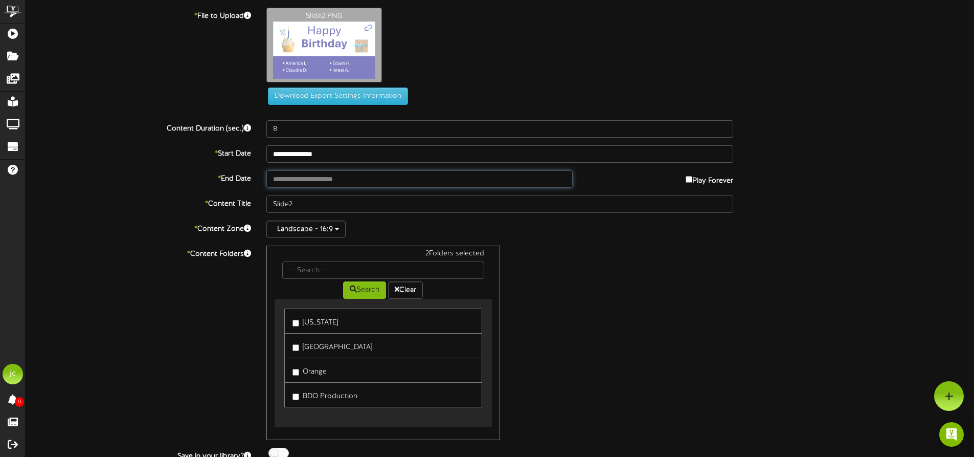
click at [319, 175] on input "text" at bounding box center [419, 178] width 306 height 17
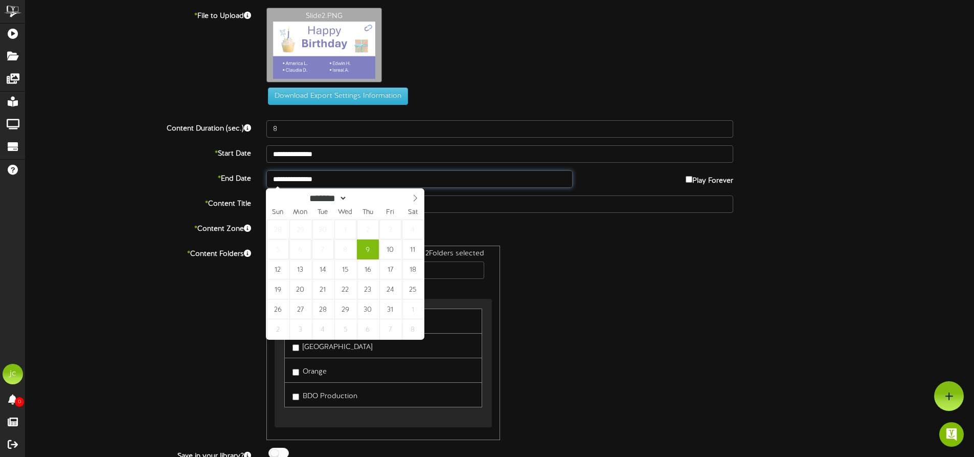
type input "**********"
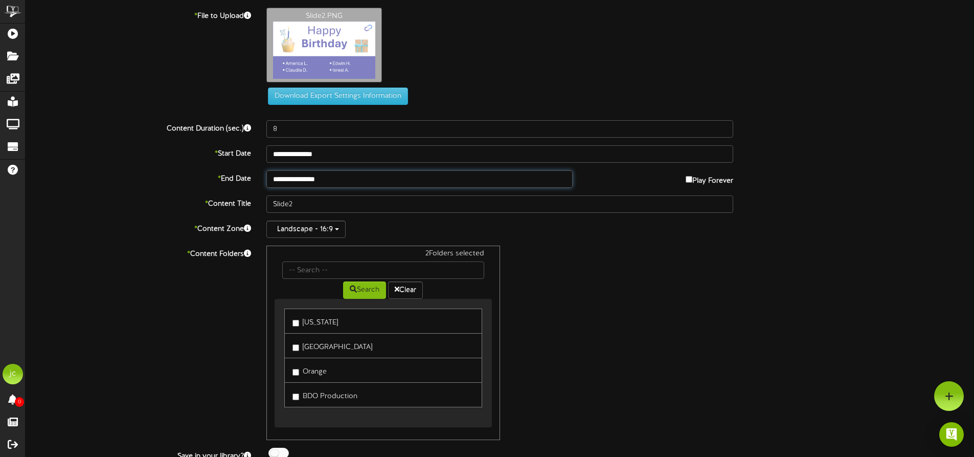
scroll to position [37, 0]
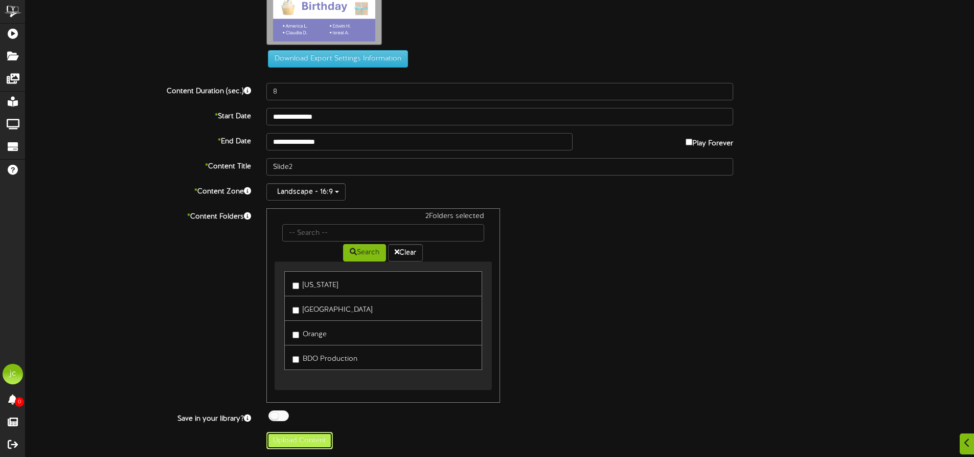
click at [300, 440] on button "Upload Content" at bounding box center [299, 440] width 66 height 17
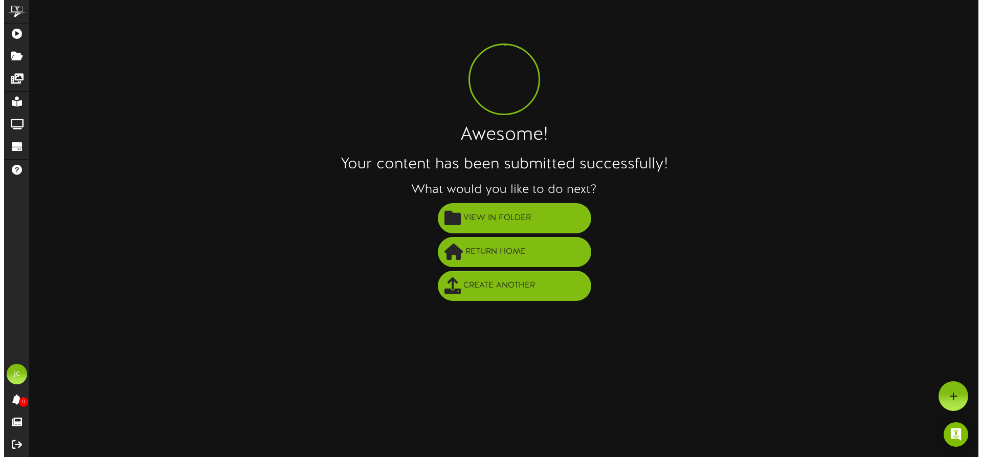
scroll to position [0, 0]
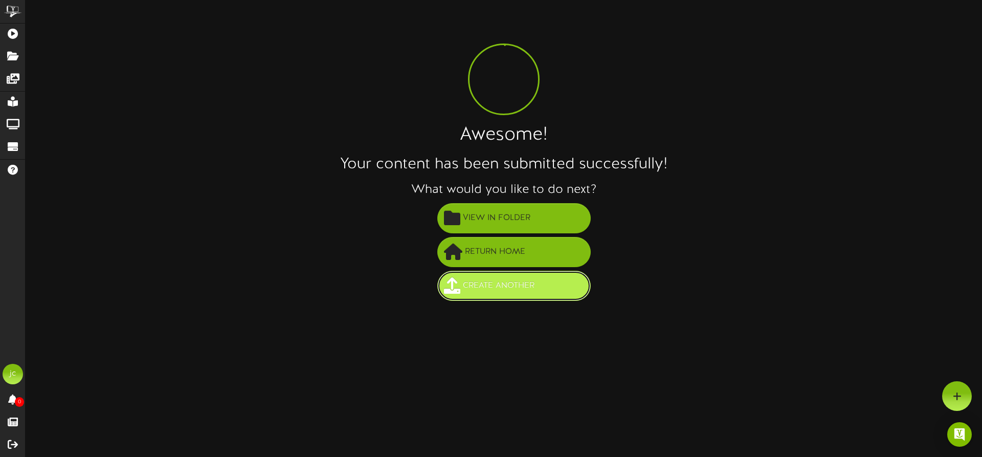
click at [475, 285] on span "Create Another" at bounding box center [498, 285] width 77 height 17
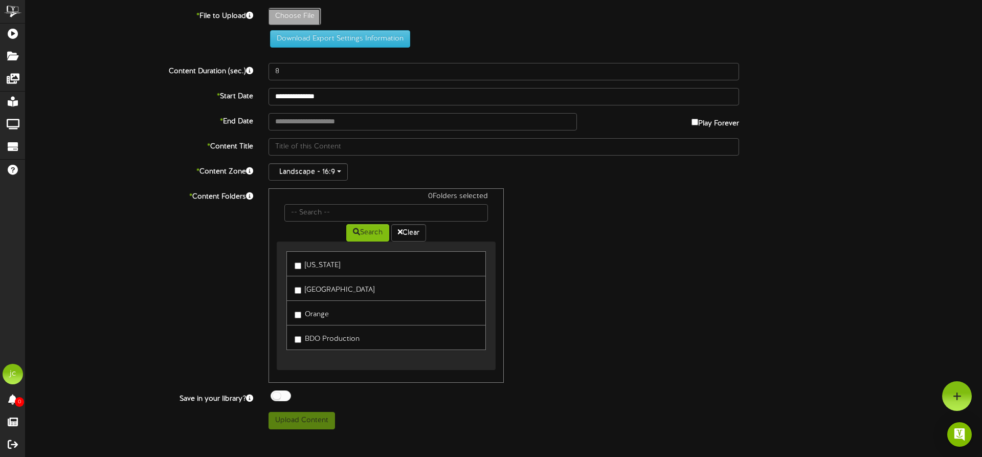
type input "**********"
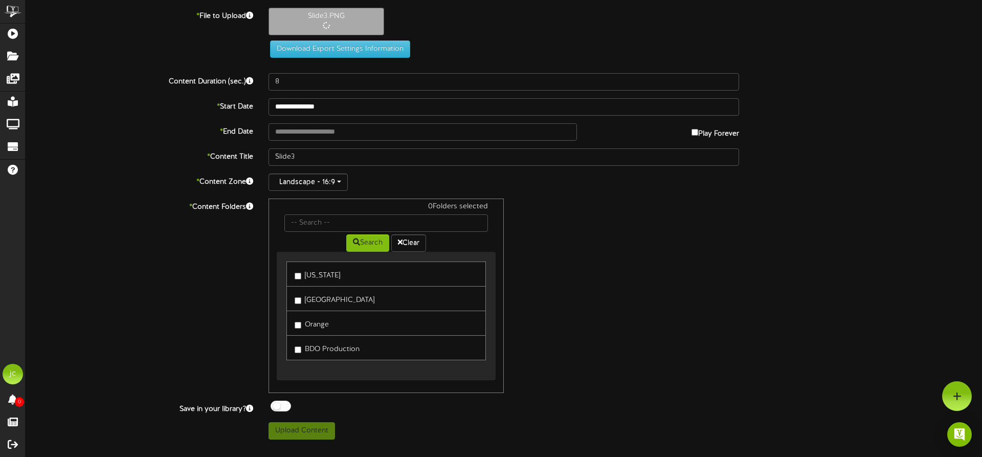
click at [314, 275] on label "[US_STATE]" at bounding box center [318, 274] width 46 height 14
click at [322, 350] on label "BDO Production" at bounding box center [327, 348] width 65 height 14
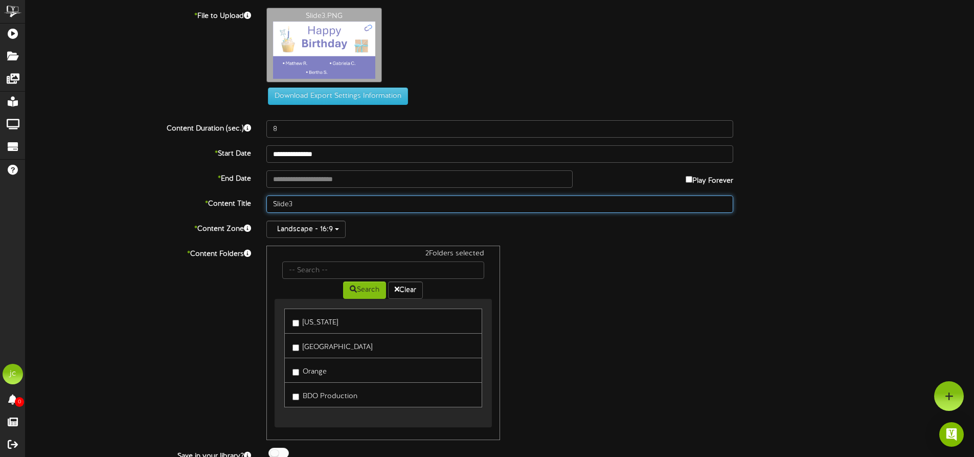
click at [306, 159] on div "**********" at bounding box center [500, 247] width 949 height 479
type input "S"
paste input "UT Oct Birthdays"
type input "UT Oct Birthdays"
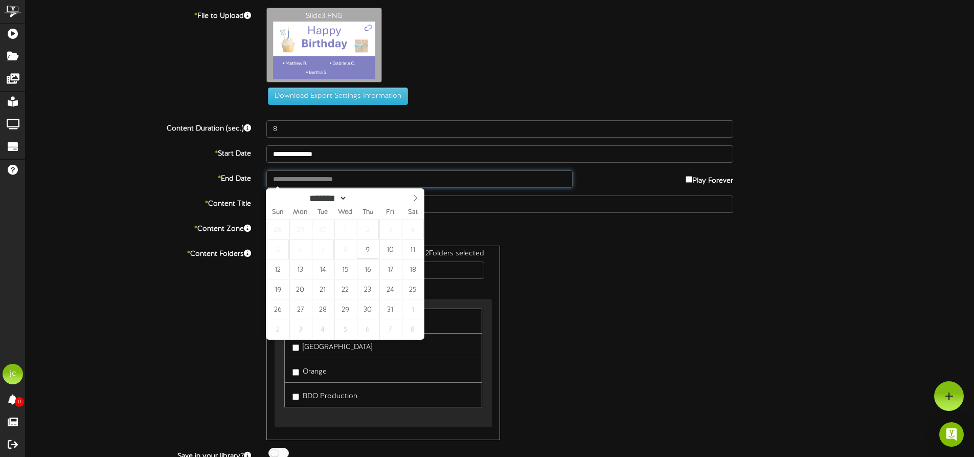
click at [306, 178] on input "text" at bounding box center [419, 178] width 306 height 17
type input "**********"
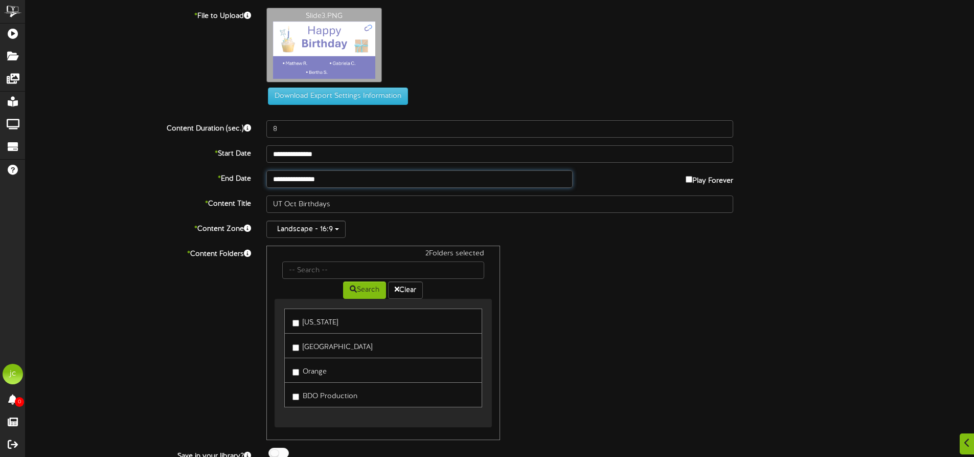
scroll to position [37, 0]
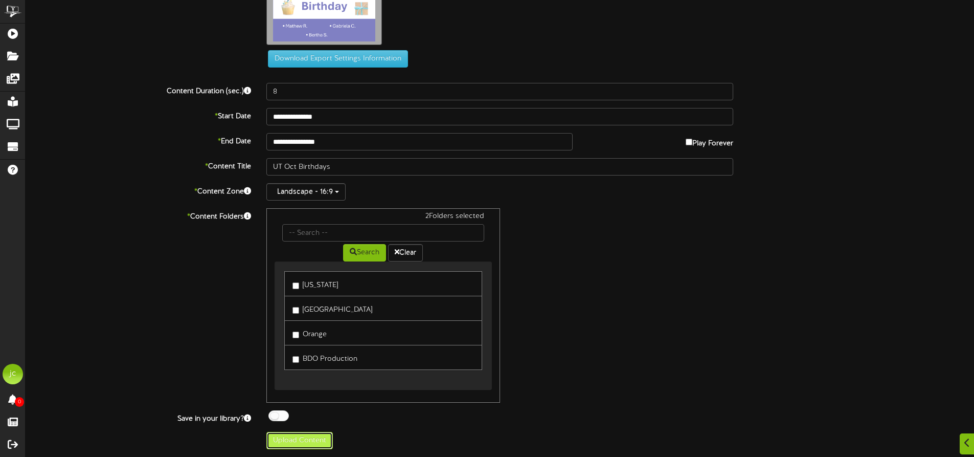
click at [305, 441] on button "Upload Content" at bounding box center [299, 440] width 66 height 17
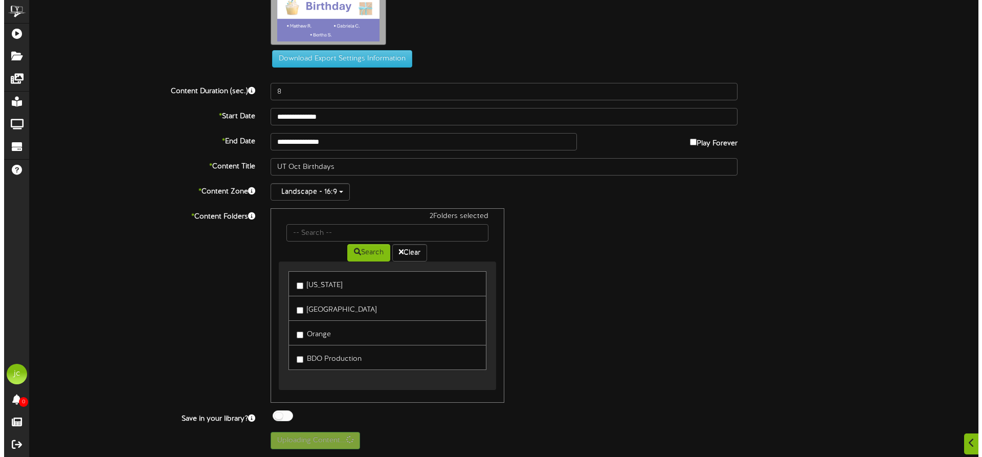
scroll to position [0, 0]
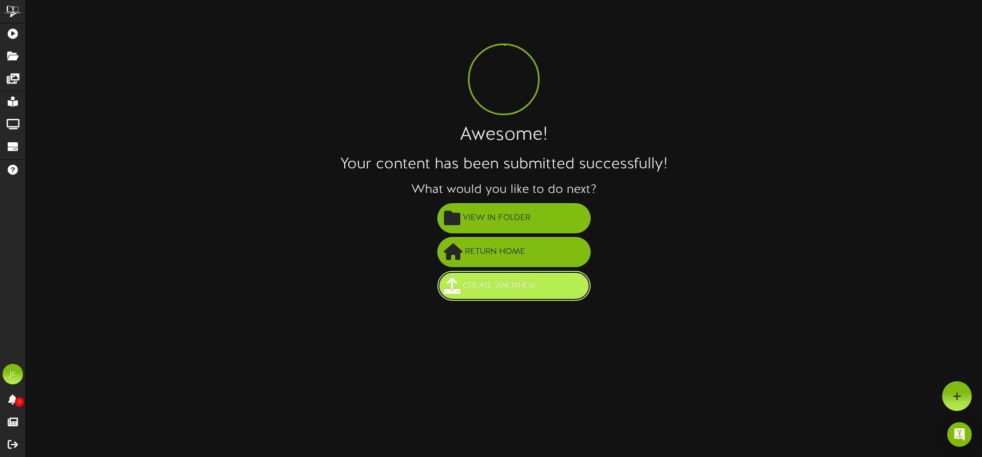
click at [484, 281] on span "Create Another" at bounding box center [498, 285] width 77 height 17
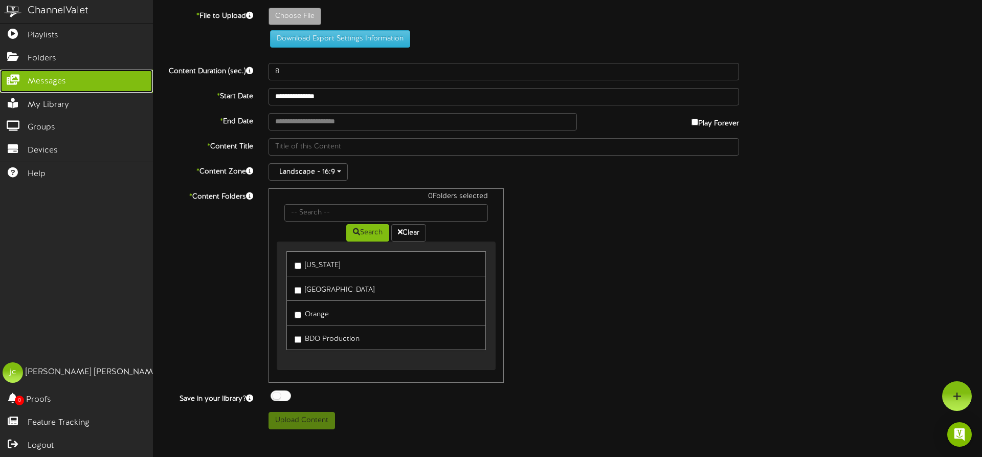
click at [49, 81] on span "Messages" at bounding box center [47, 82] width 38 height 12
